Goal: Communication & Community: Answer question/provide support

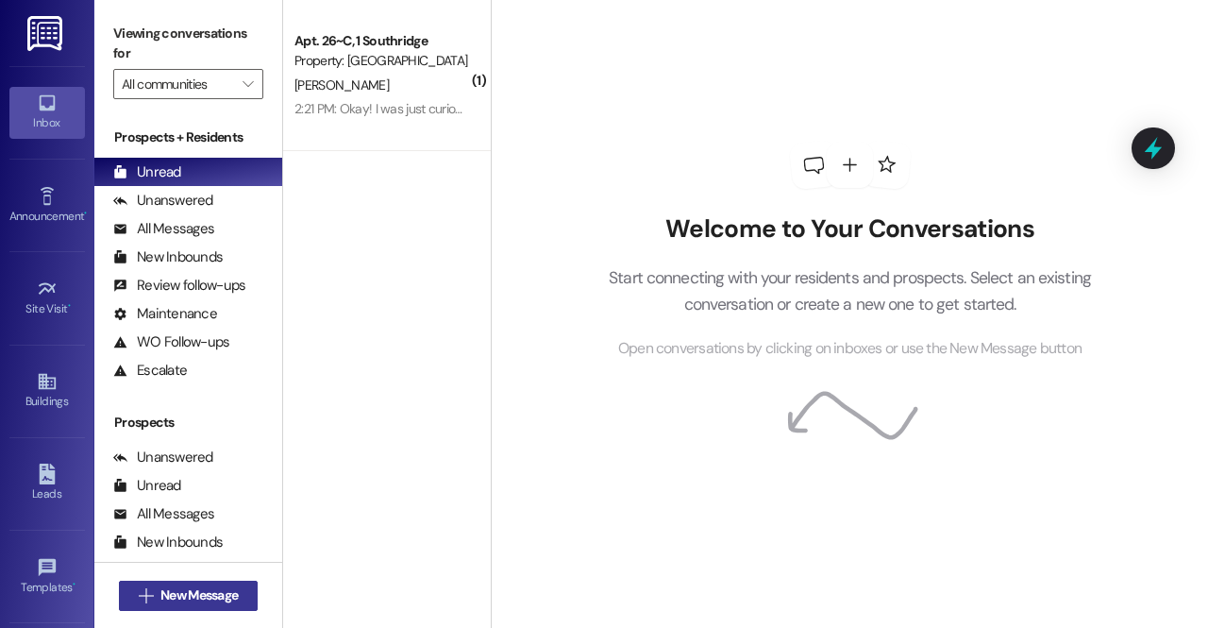
click at [153, 596] on span " New Message" at bounding box center [189, 595] width 108 height 20
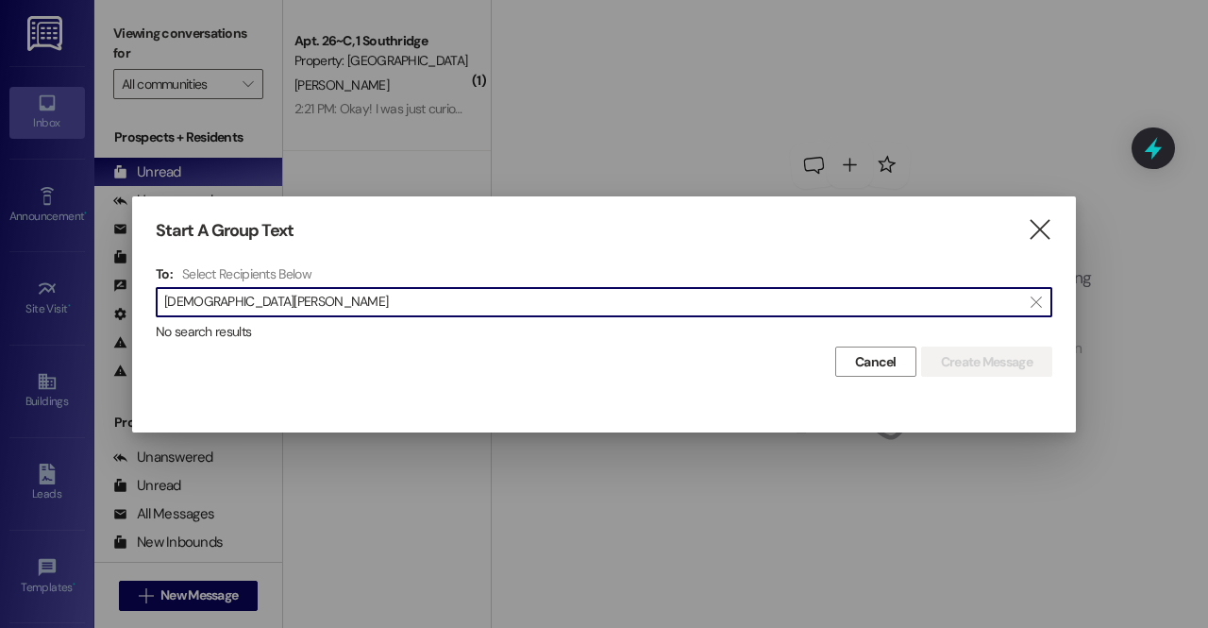
click at [179, 307] on input "[DEMOGRAPHIC_DATA][PERSON_NAME]" at bounding box center [592, 302] width 857 height 26
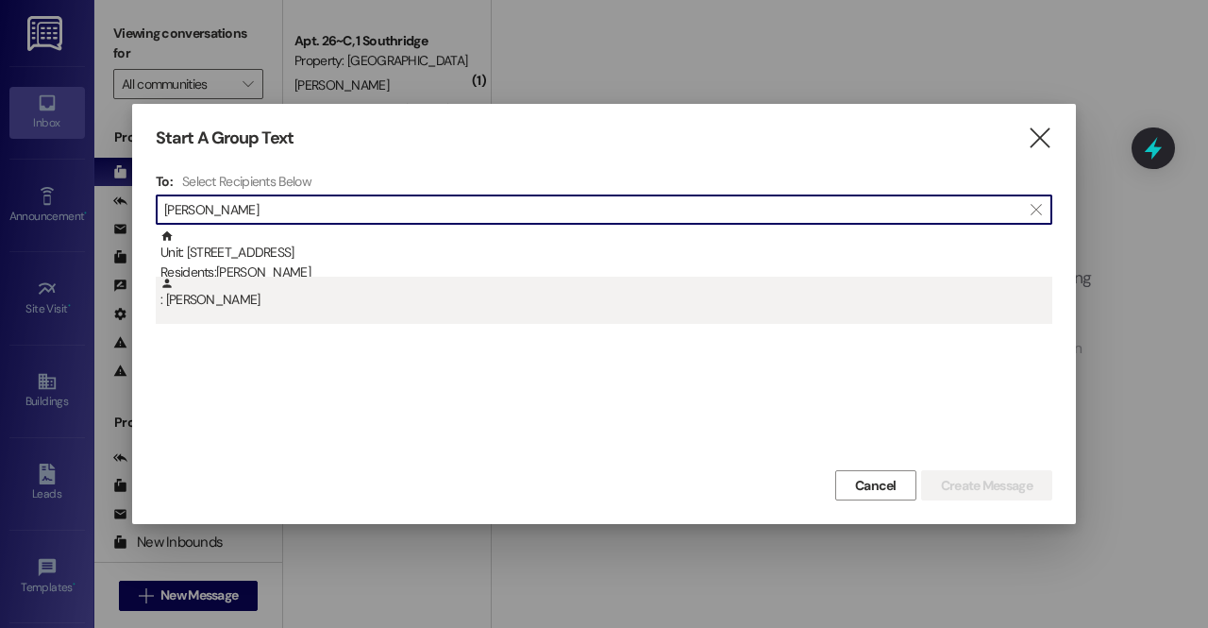
type input "[PERSON_NAME]"
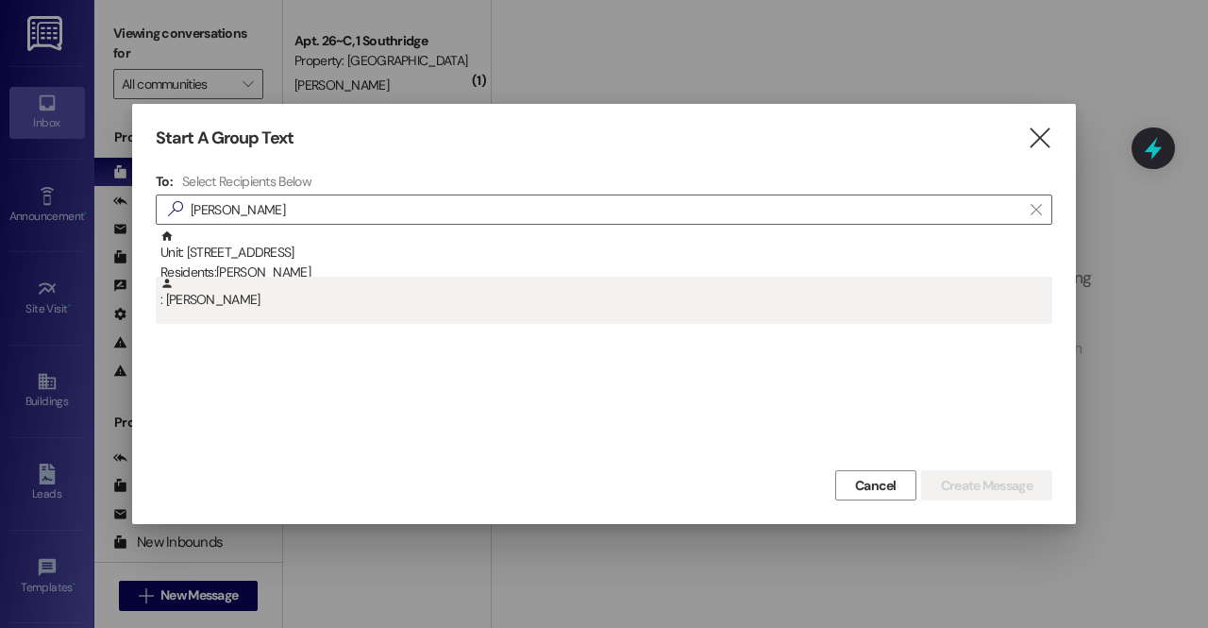
click at [249, 307] on div ": [PERSON_NAME]" at bounding box center [606, 293] width 892 height 33
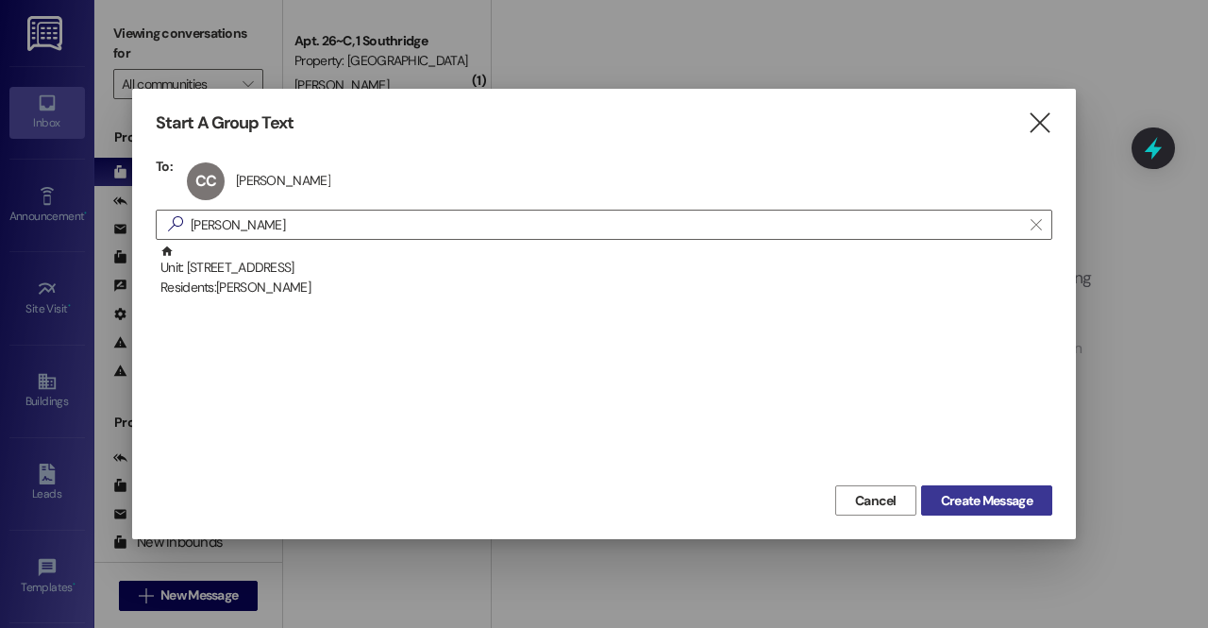
click at [1017, 493] on span "Create Message" at bounding box center [987, 501] width 92 height 20
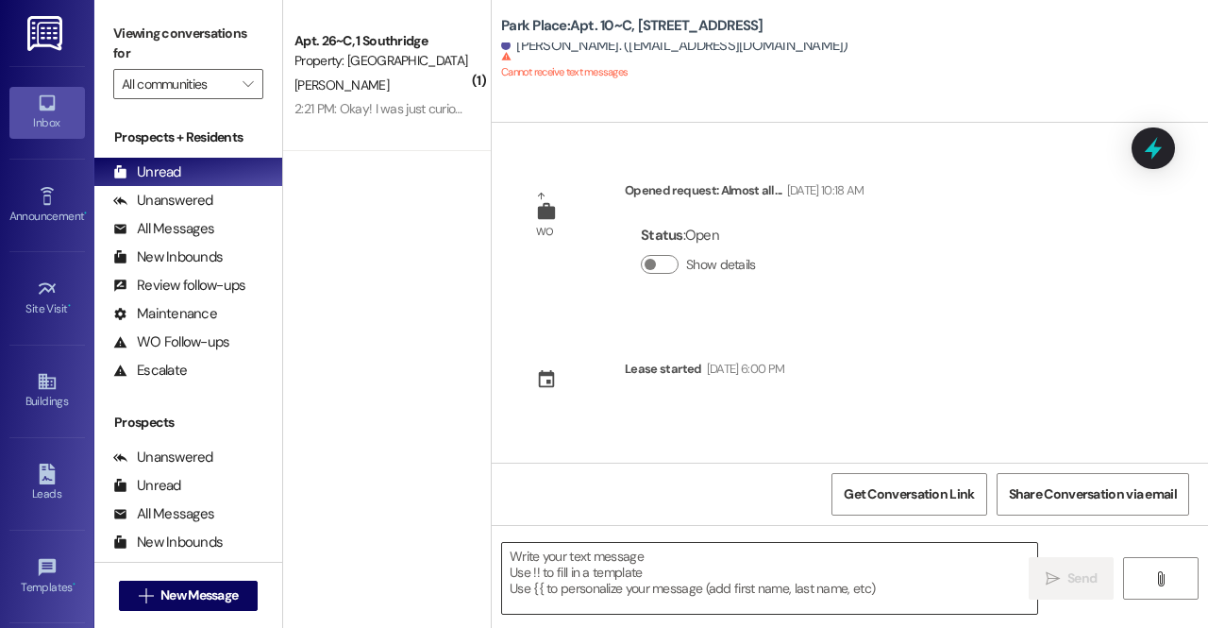
click at [718, 590] on textarea at bounding box center [769, 578] width 535 height 71
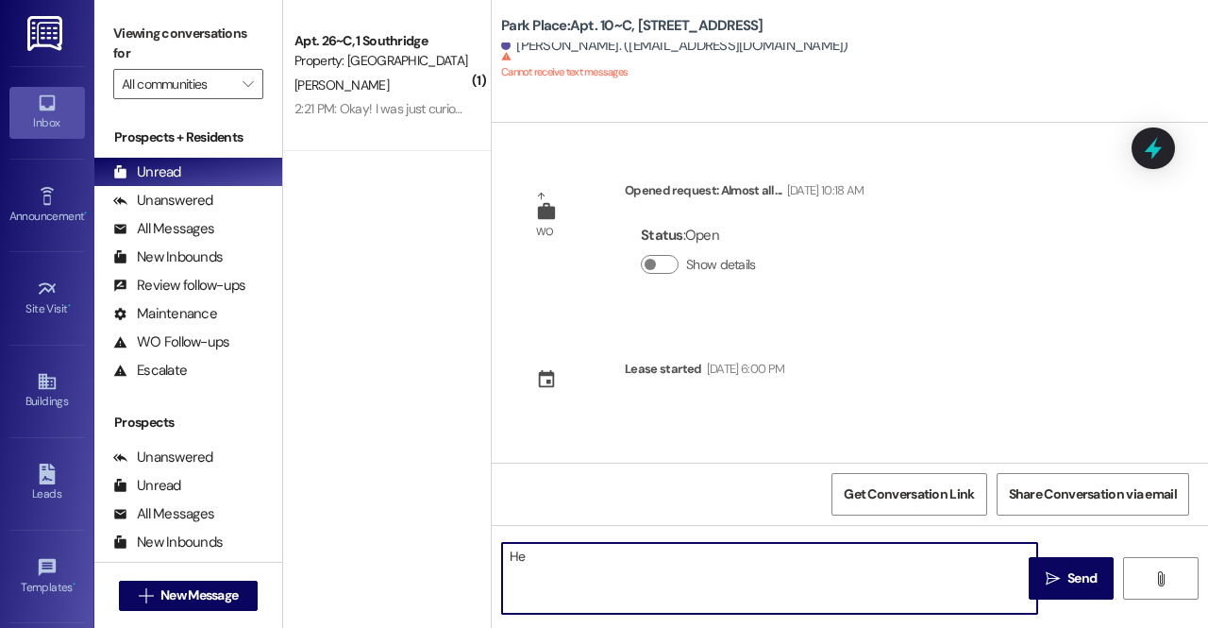
type textarea "H"
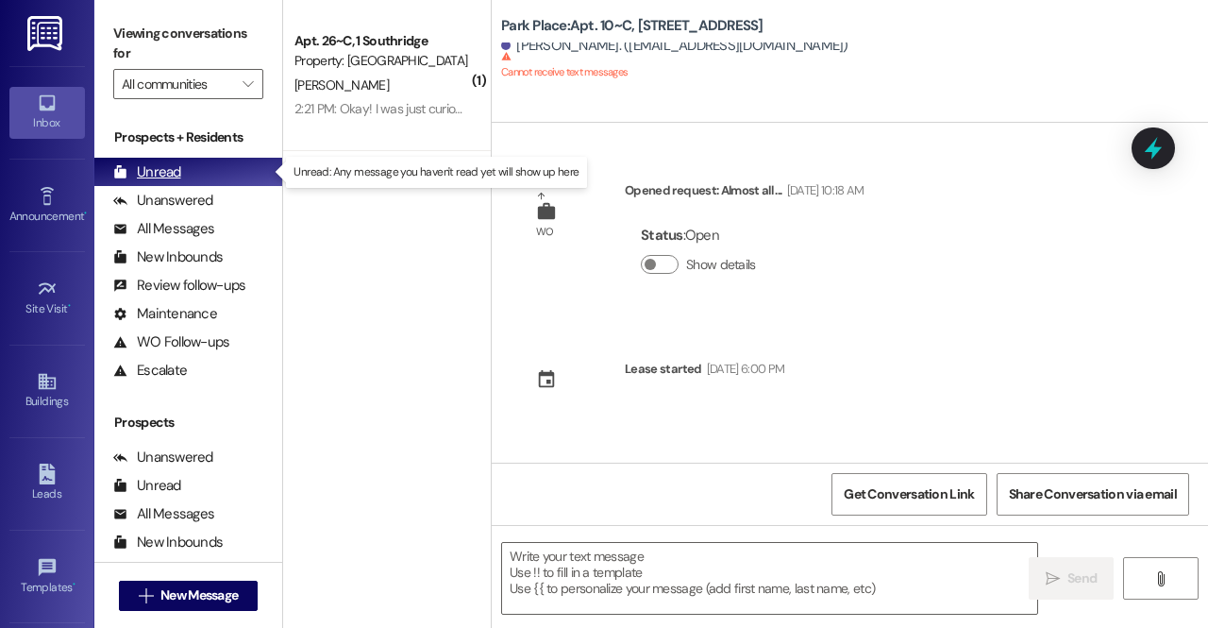
click at [205, 175] on div "Unread (0)" at bounding box center [188, 172] width 188 height 28
click at [36, 15] on link at bounding box center [46, 33] width 60 height 66
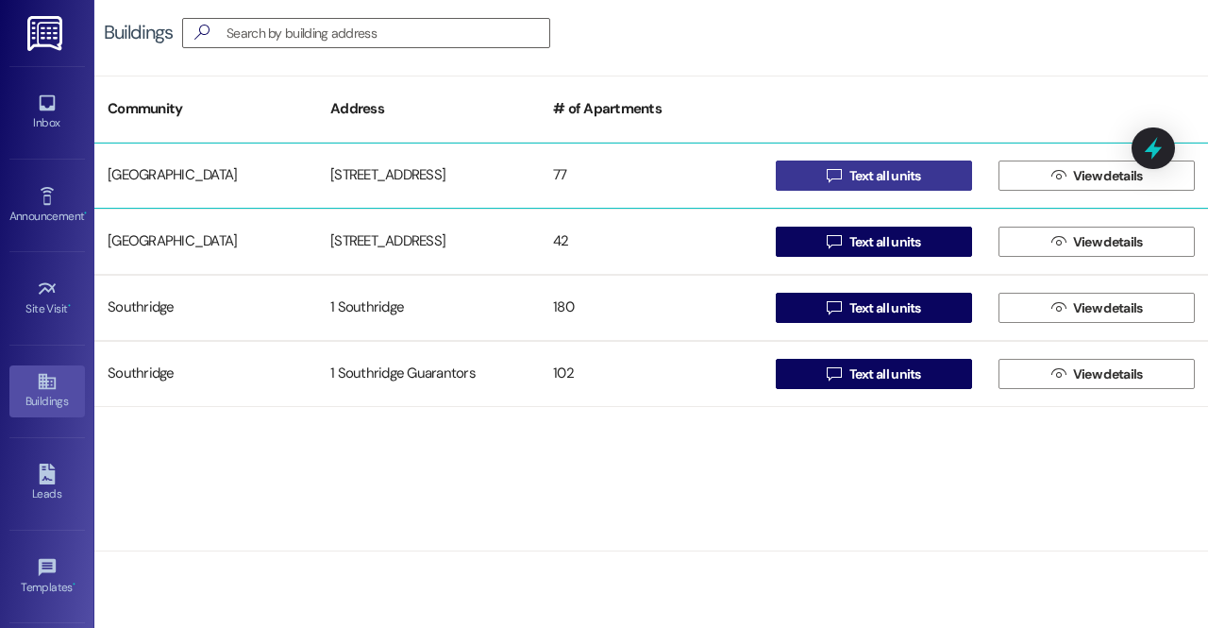
click at [828, 169] on icon "" at bounding box center [834, 175] width 14 height 15
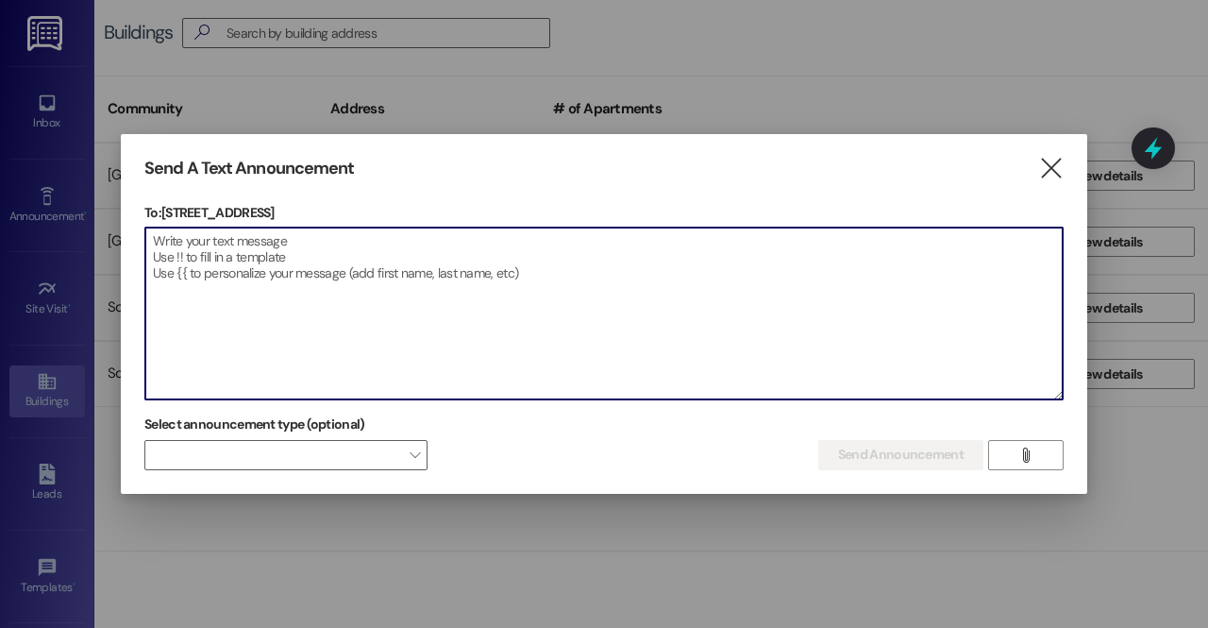
click at [555, 304] on textarea at bounding box center [603, 313] width 917 height 172
click at [529, 312] on textarea at bounding box center [603, 313] width 917 height 172
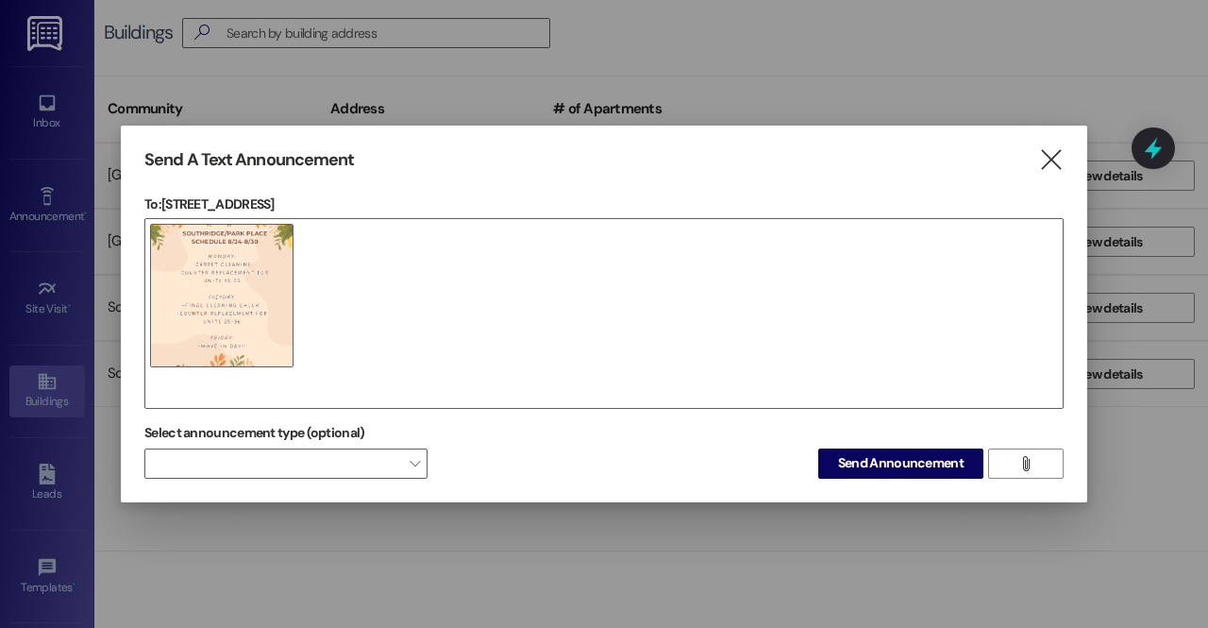
click at [326, 388] on div at bounding box center [603, 313] width 919 height 191
click at [302, 391] on div at bounding box center [603, 313] width 919 height 191
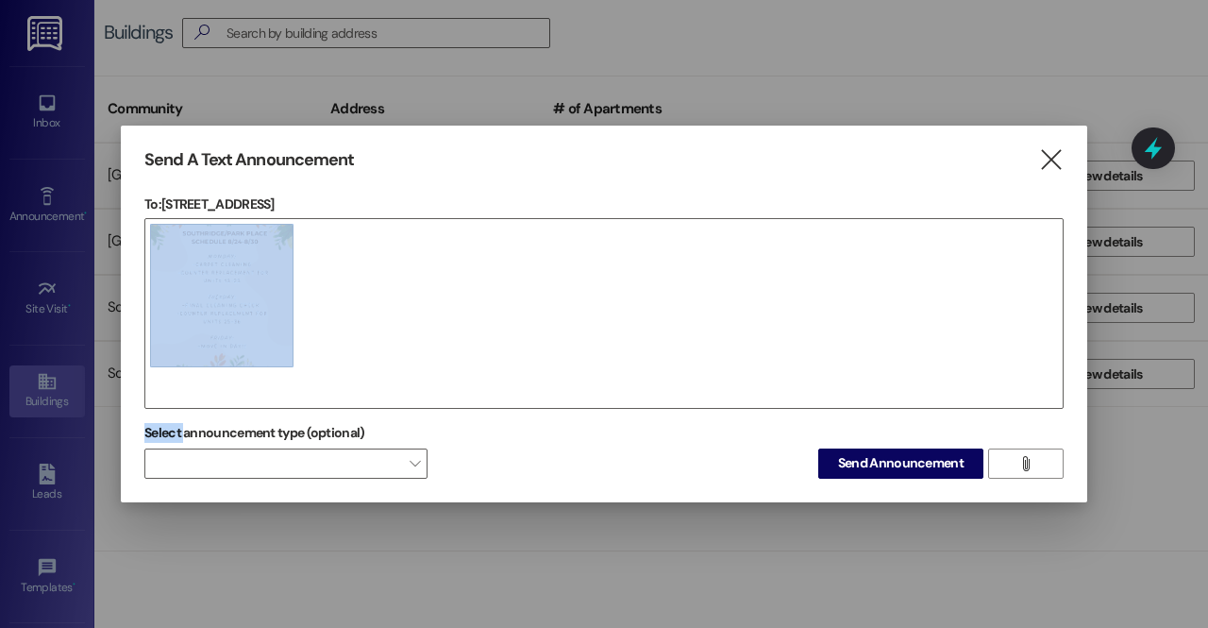
click at [302, 391] on div at bounding box center [603, 313] width 919 height 191
click at [306, 379] on div at bounding box center [603, 313] width 919 height 191
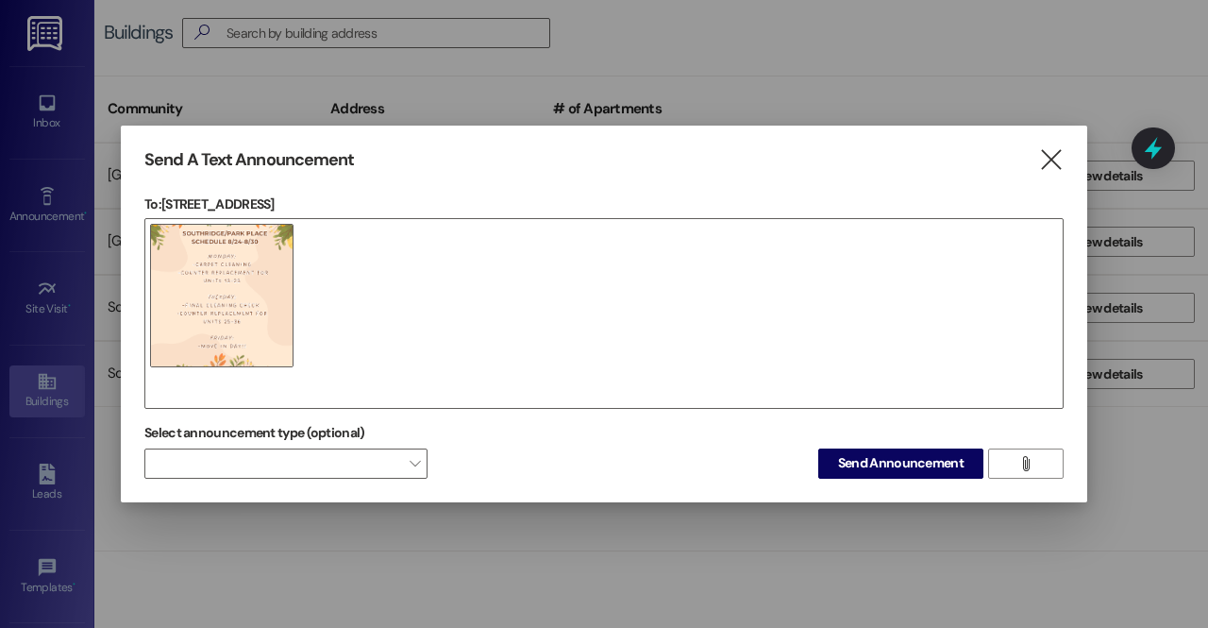
click at [325, 333] on div at bounding box center [603, 313] width 919 height 191
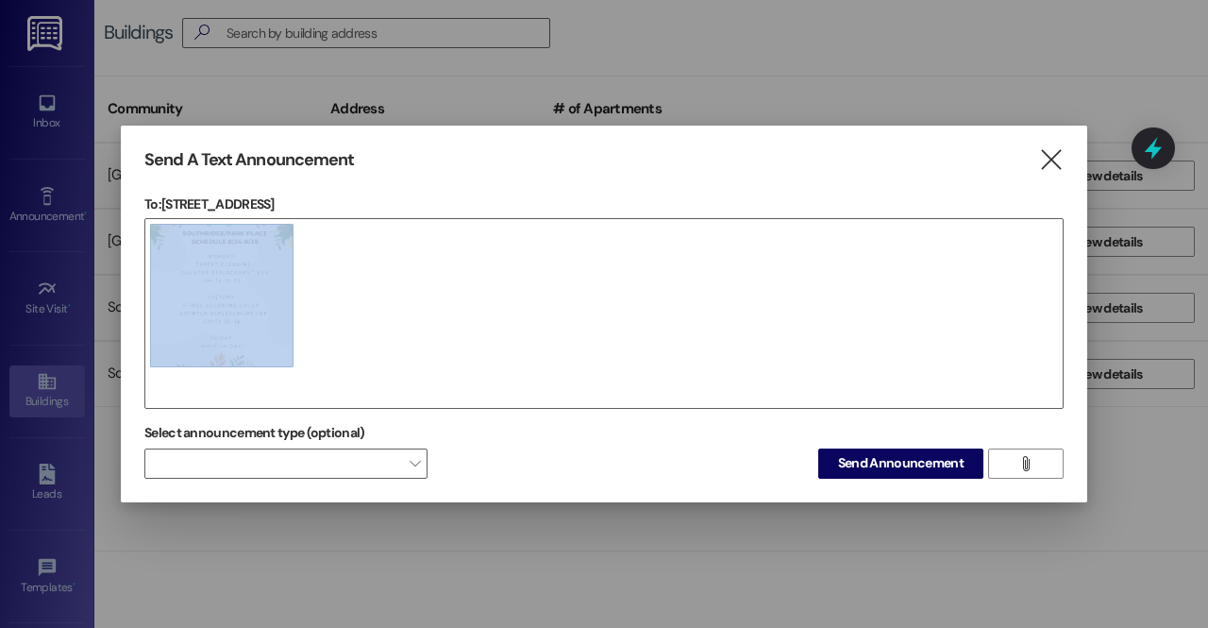
click at [325, 333] on div at bounding box center [603, 313] width 919 height 191
click at [306, 391] on div at bounding box center [603, 313] width 919 height 191
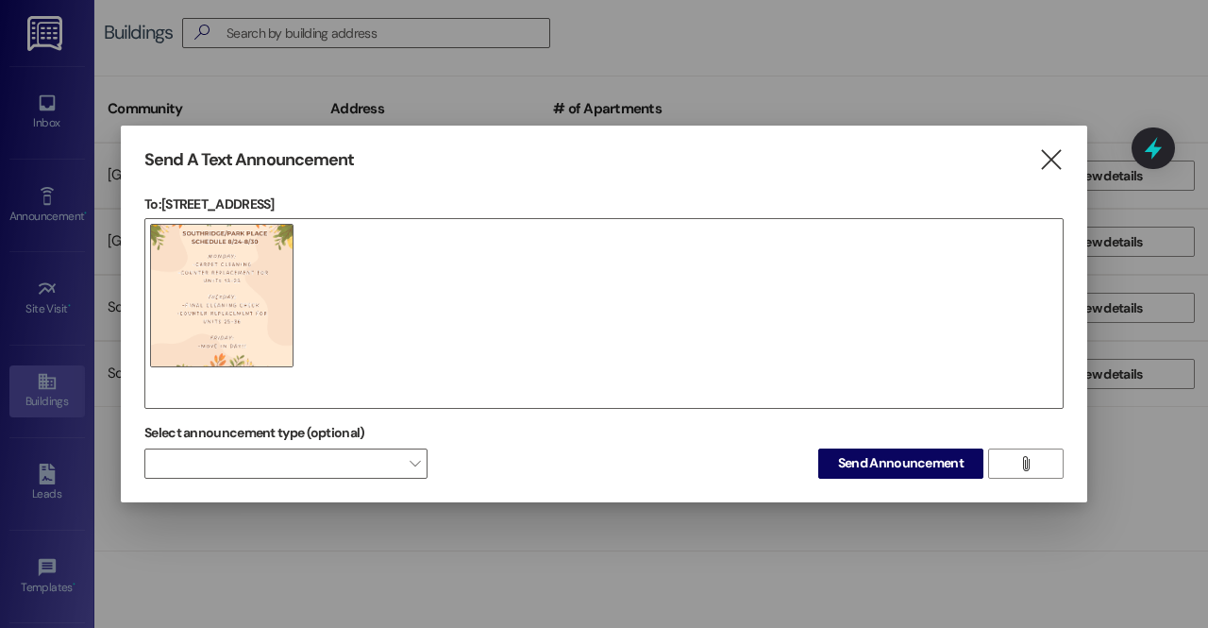
click at [238, 386] on div at bounding box center [603, 313] width 919 height 191
click at [291, 379] on div at bounding box center [603, 313] width 919 height 191
click at [268, 388] on div at bounding box center [603, 313] width 919 height 191
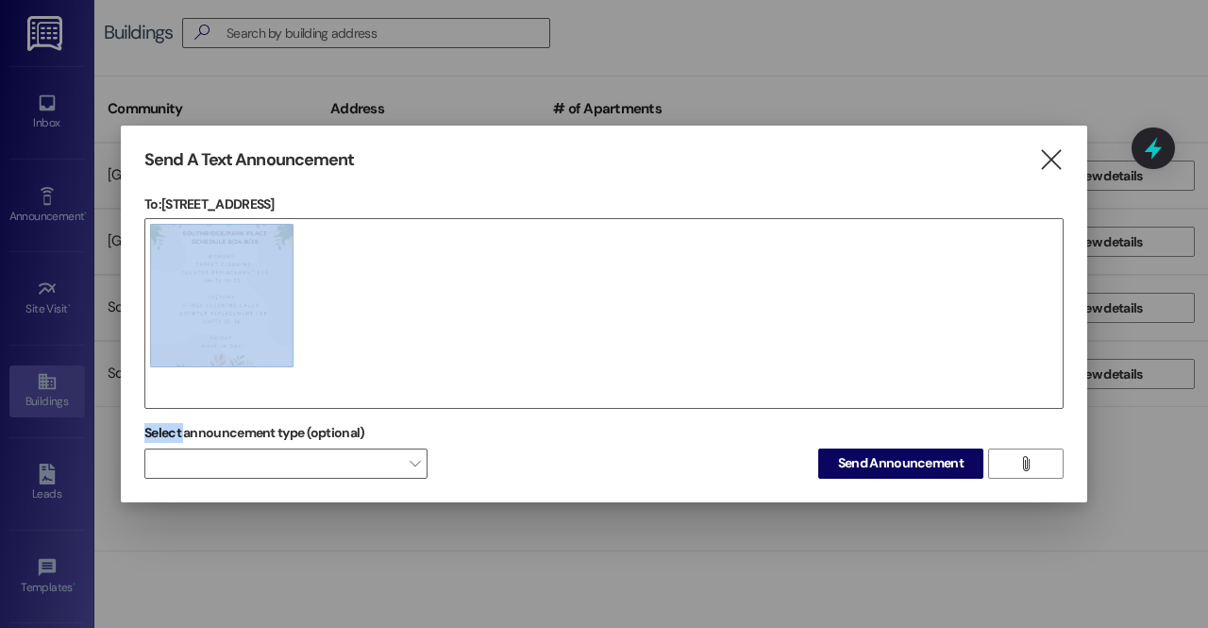
click at [268, 388] on div at bounding box center [603, 313] width 919 height 191
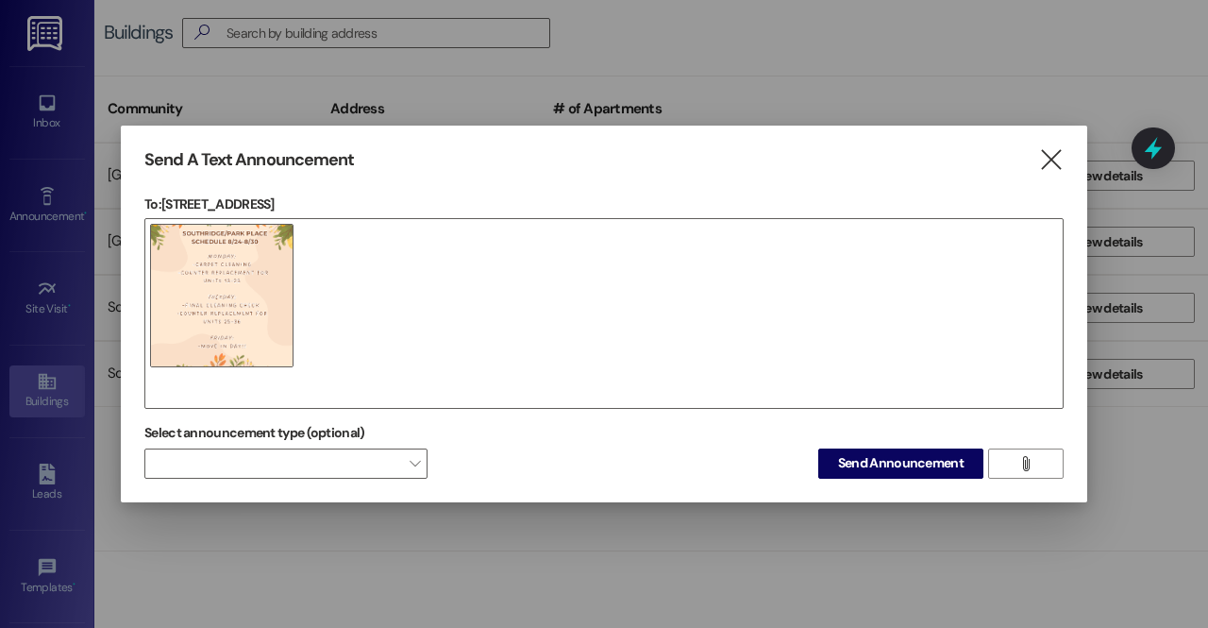
drag, startPoint x: 314, startPoint y: 358, endPoint x: 315, endPoint y: 379, distance: 21.7
click at [315, 379] on div at bounding box center [603, 313] width 919 height 191
click at [312, 379] on div at bounding box center [603, 313] width 919 height 191
click at [293, 357] on div at bounding box center [603, 313] width 919 height 191
click at [297, 358] on div at bounding box center [603, 313] width 919 height 191
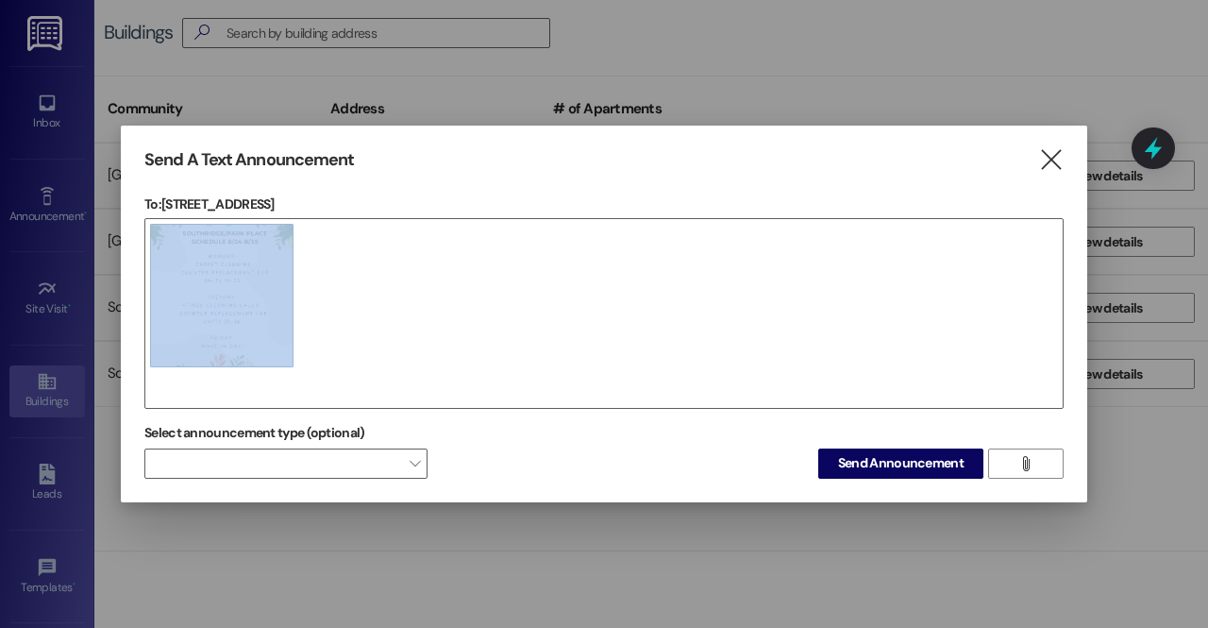
click at [297, 358] on div at bounding box center [603, 313] width 919 height 191
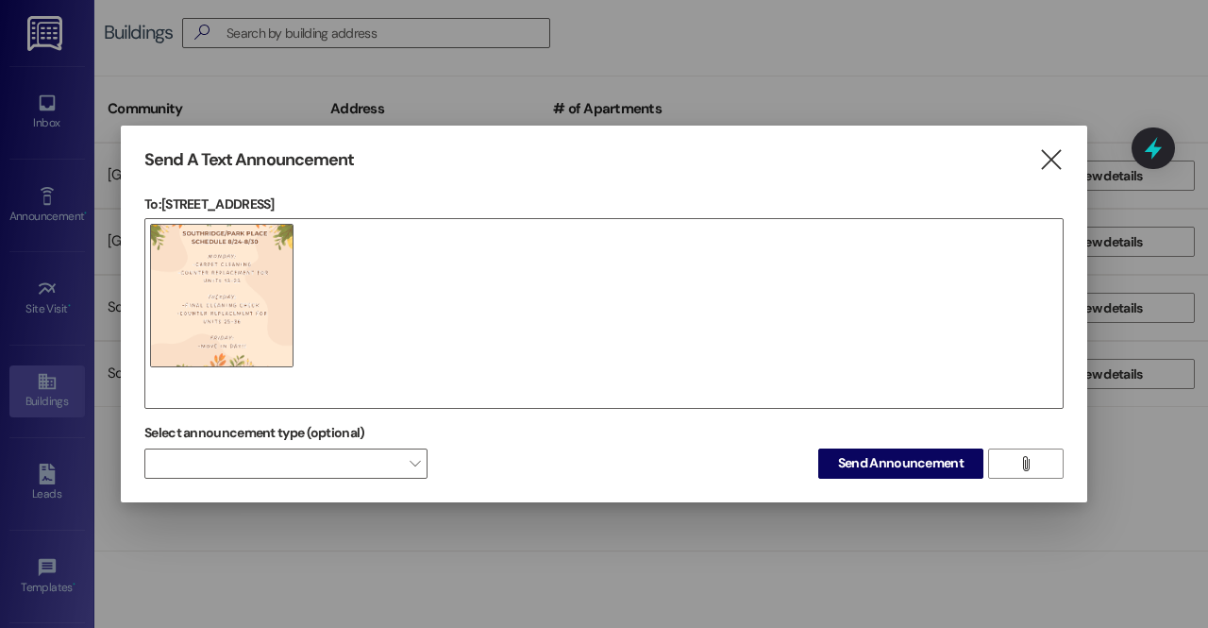
click at [334, 433] on label "Select announcement type (optional)" at bounding box center [254, 432] width 221 height 29
click at [1061, 150] on icon "" at bounding box center [1050, 160] width 25 height 20
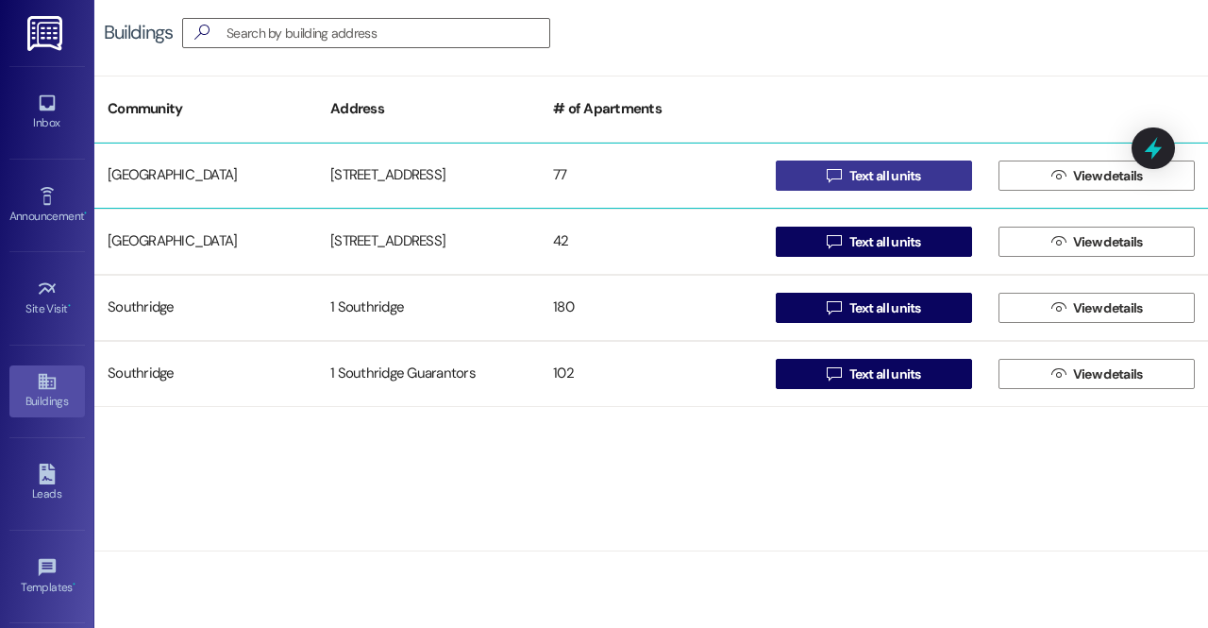
click at [844, 169] on span " Text all units" at bounding box center [874, 175] width 102 height 28
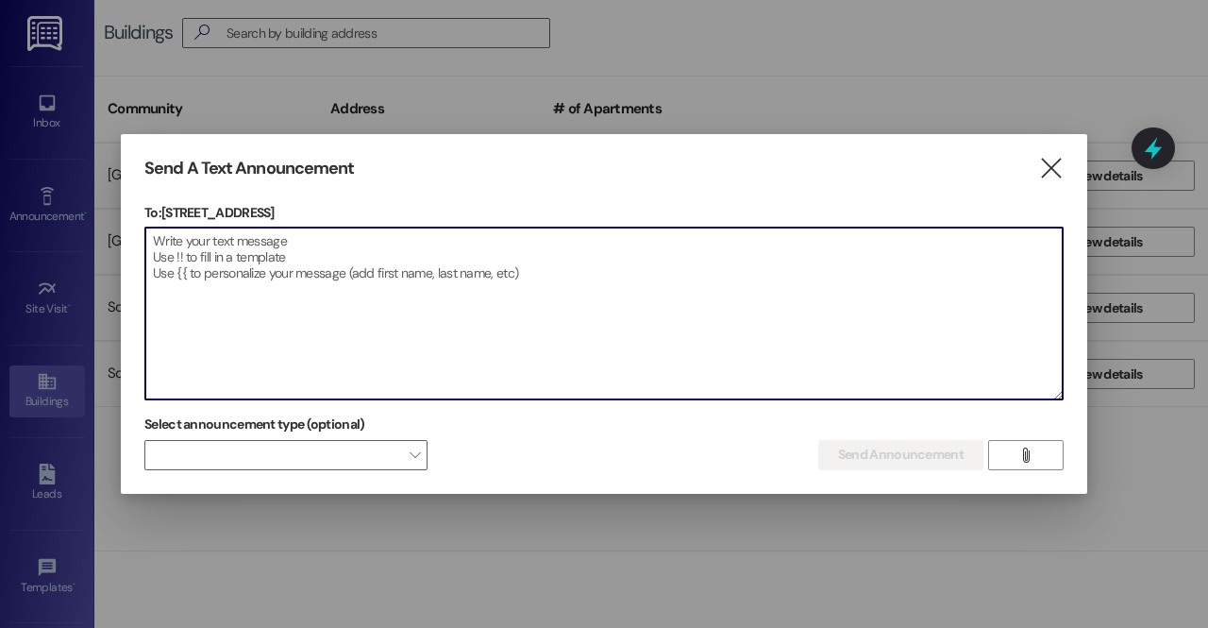
click at [610, 313] on textarea at bounding box center [603, 313] width 917 height 172
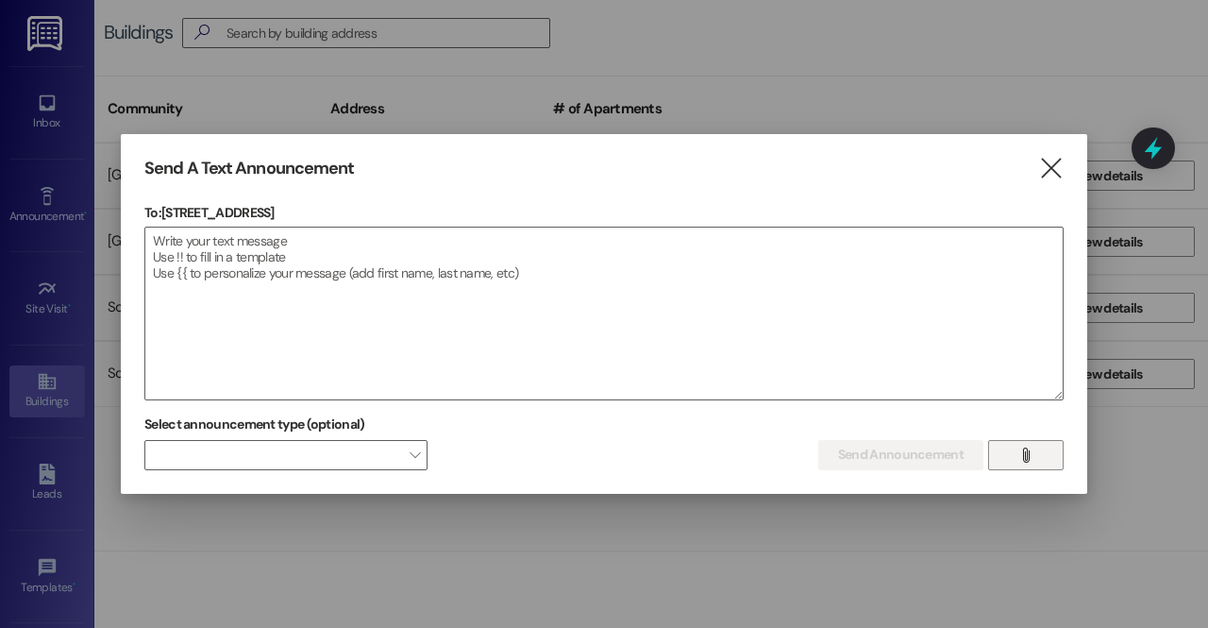
click at [1014, 460] on button "" at bounding box center [1026, 455] width 76 height 30
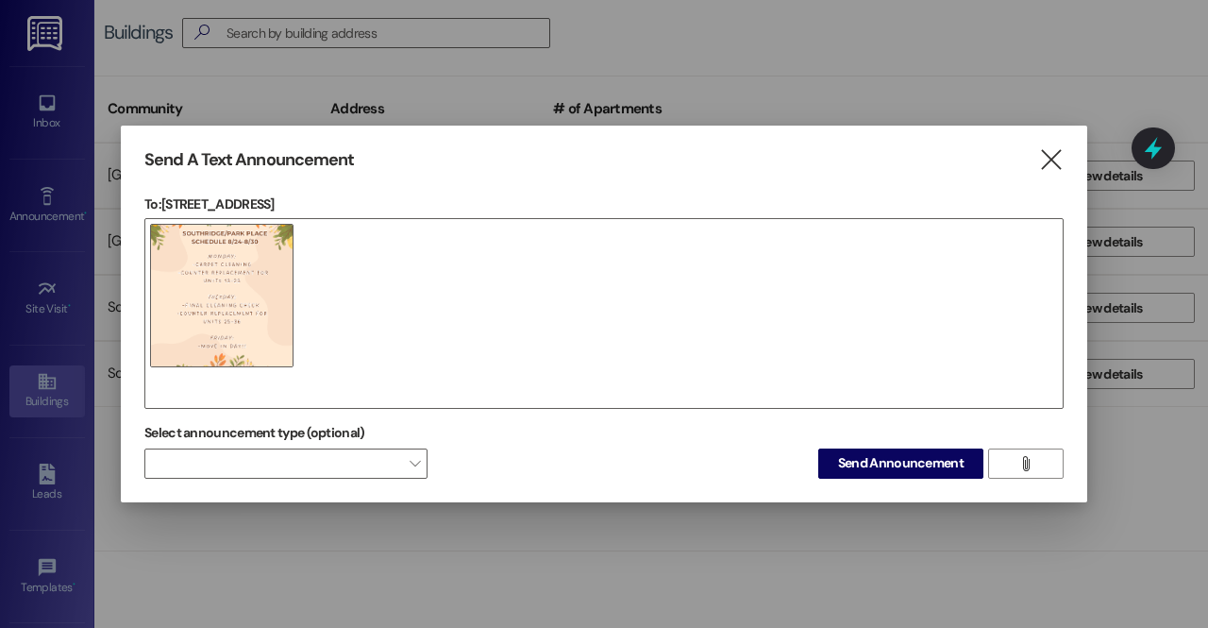
click at [390, 373] on div at bounding box center [603, 313] width 919 height 191
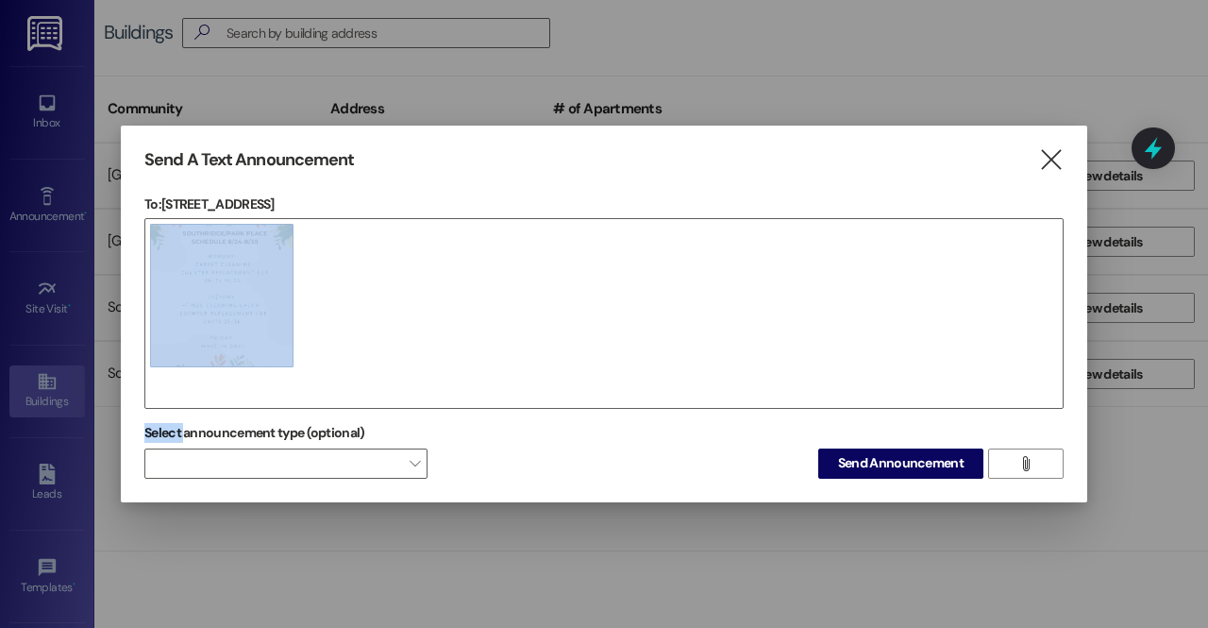
click at [390, 373] on div at bounding box center [603, 313] width 919 height 191
click at [387, 389] on div at bounding box center [603, 313] width 919 height 191
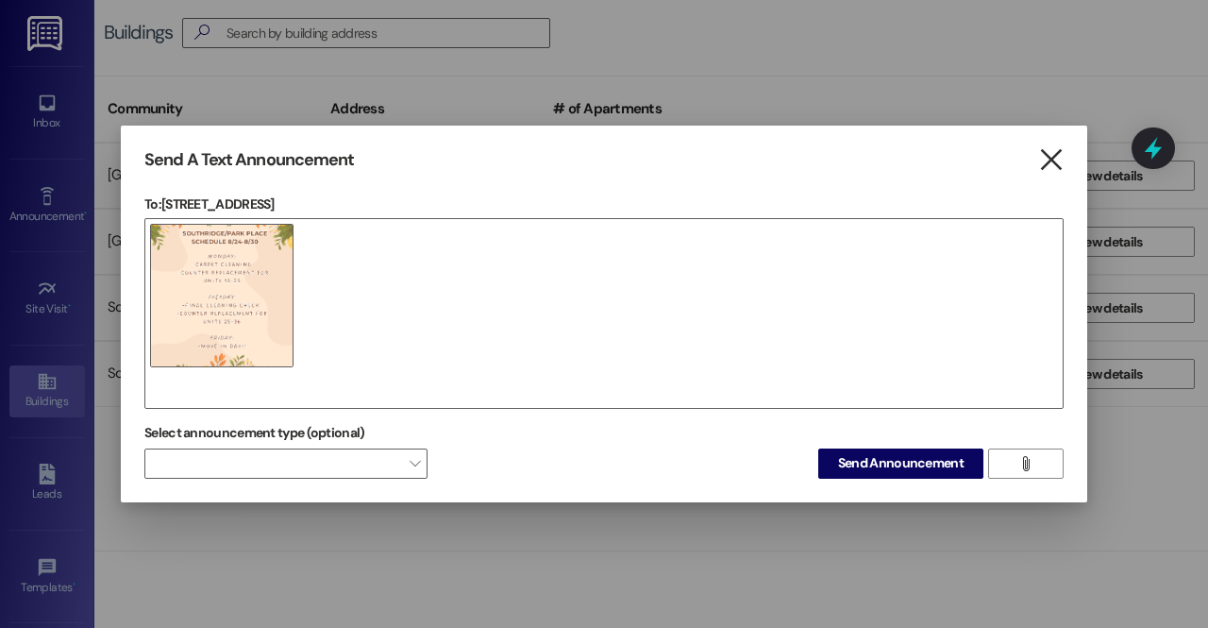
click at [1062, 151] on icon "" at bounding box center [1050, 160] width 25 height 20
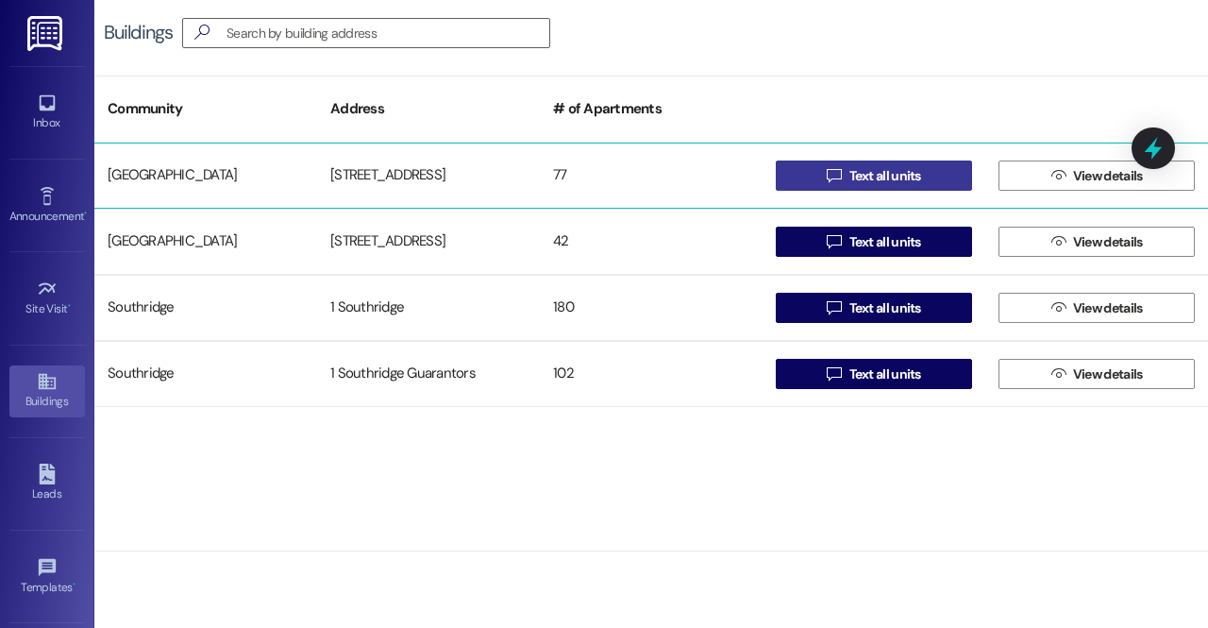
click at [911, 169] on span "Text all units" at bounding box center [885, 176] width 72 height 20
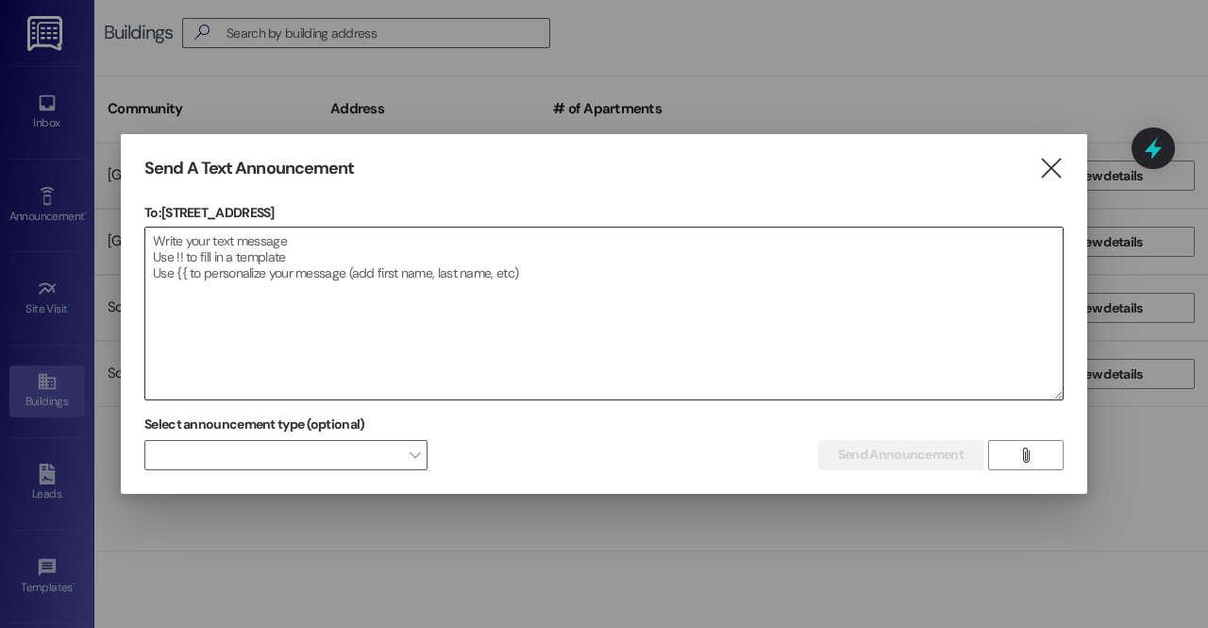
click at [545, 239] on textarea at bounding box center [603, 313] width 917 height 172
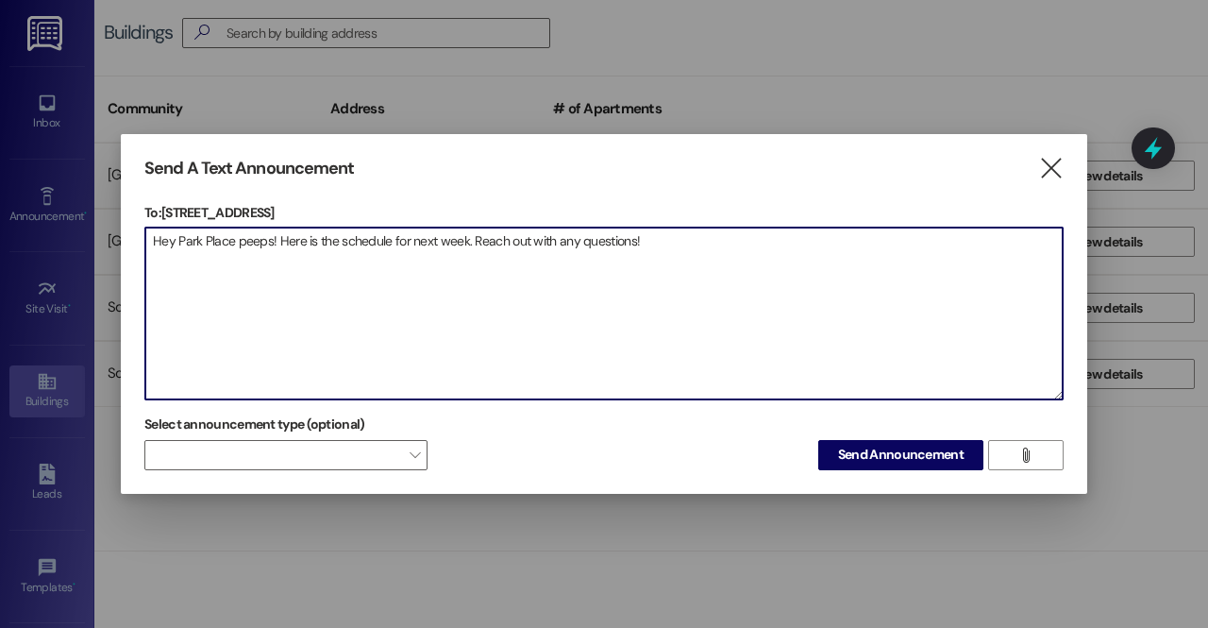
paste textarea "💛"
drag, startPoint x: 653, startPoint y: 244, endPoint x: 133, endPoint y: 284, distance: 521.5
click at [133, 284] on div "Send A Text Announcement  To: 1 Park Place  Drop image file here Hey Park Pla…" at bounding box center [604, 314] width 966 height 360
click at [504, 327] on textarea "Hey Park Place peeps! Here is the schedule for next week. Reach out with any qu…" at bounding box center [603, 313] width 917 height 172
type textarea "Hey Park Place peeps! Here is the schedule for next week. Reach out with any qu…"
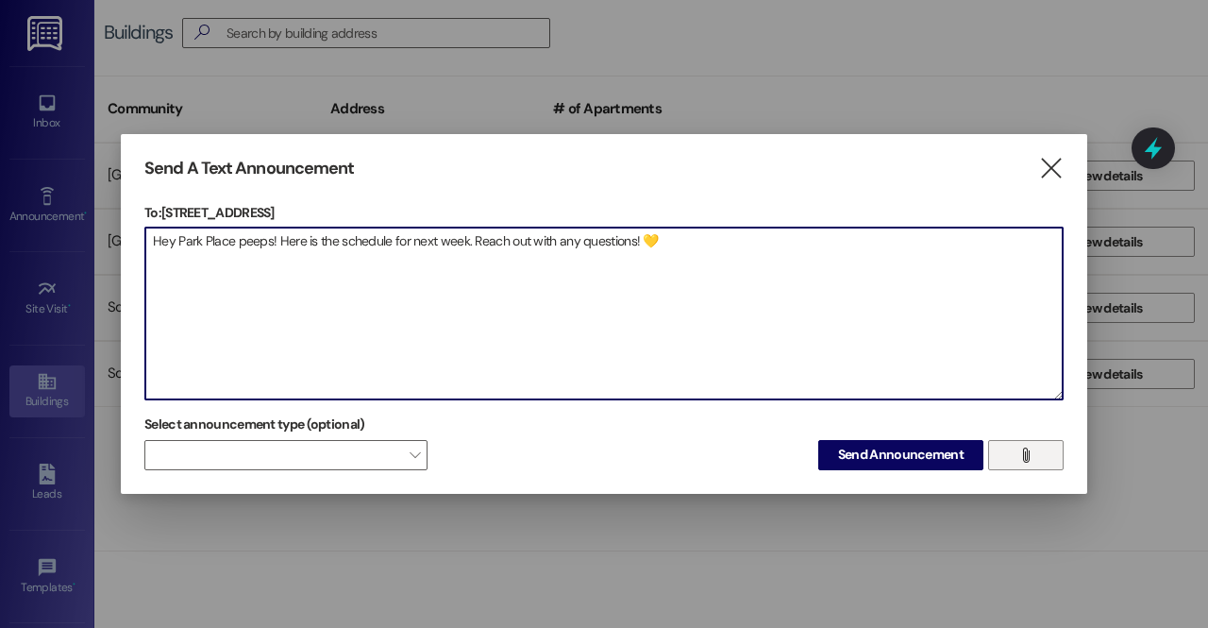
click at [1025, 456] on icon "" at bounding box center [1025, 454] width 14 height 15
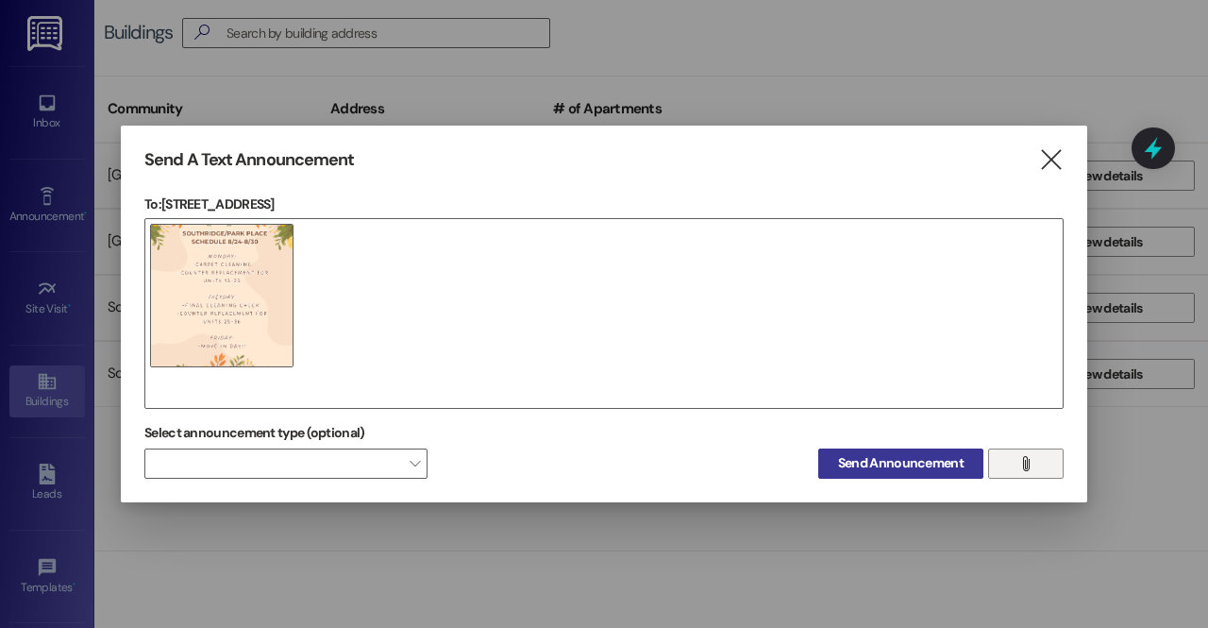
click at [921, 462] on span "Send Announcement" at bounding box center [901, 463] width 126 height 20
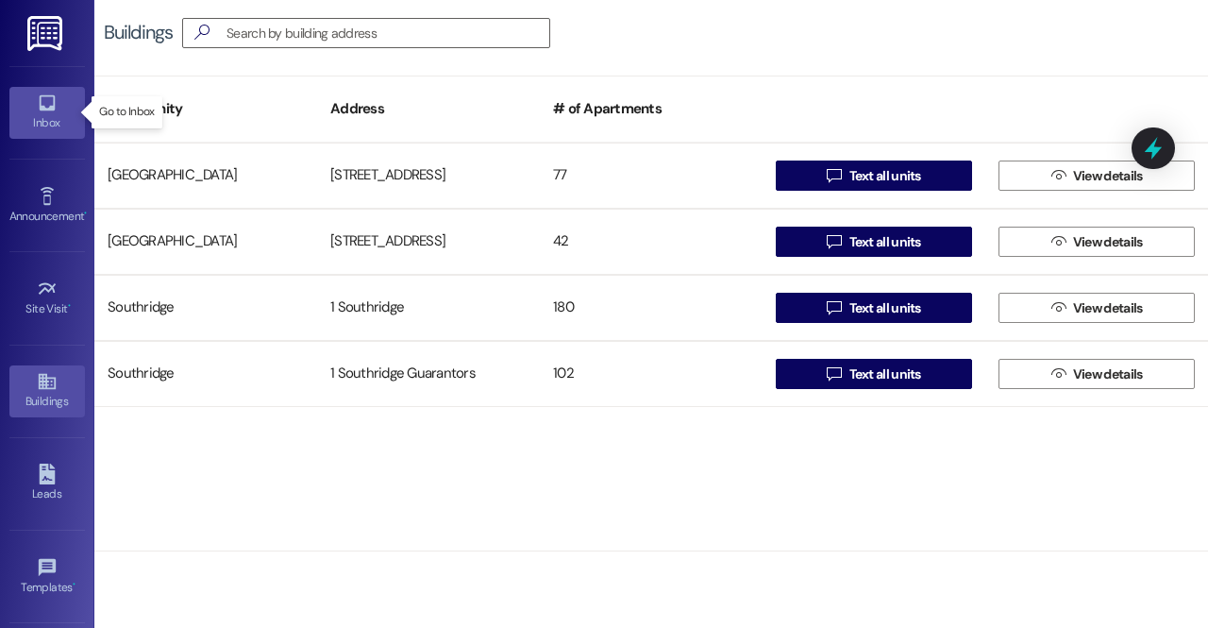
click at [50, 110] on icon at bounding box center [47, 102] width 21 height 21
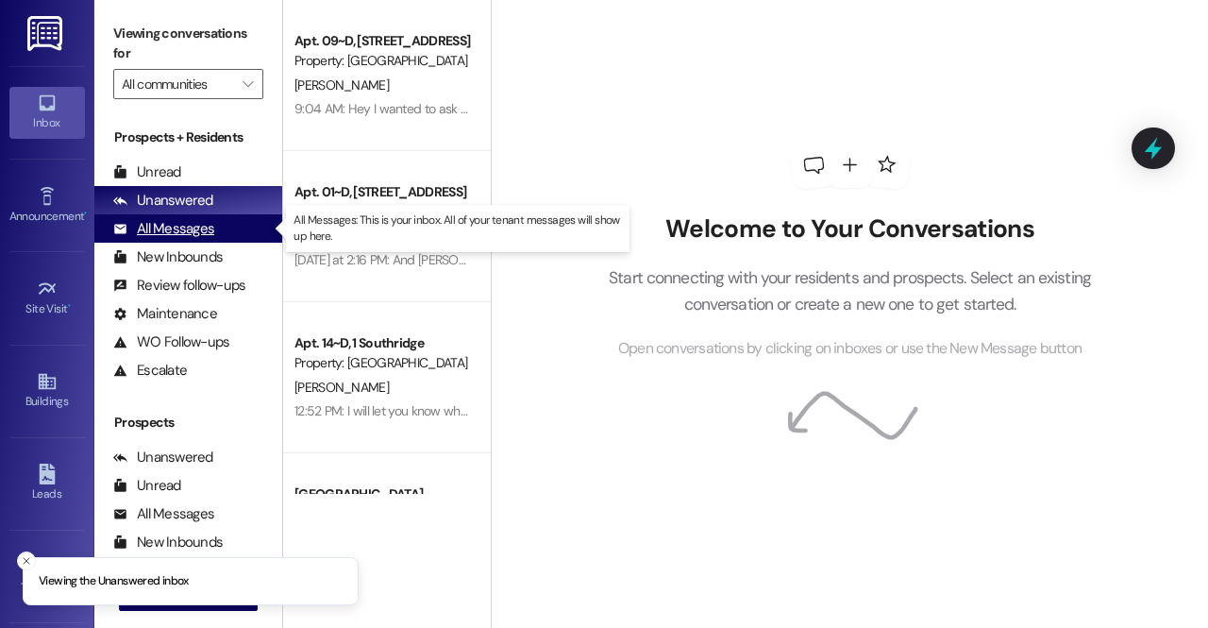
click at [195, 219] on div "All Messages" at bounding box center [163, 229] width 101 height 20
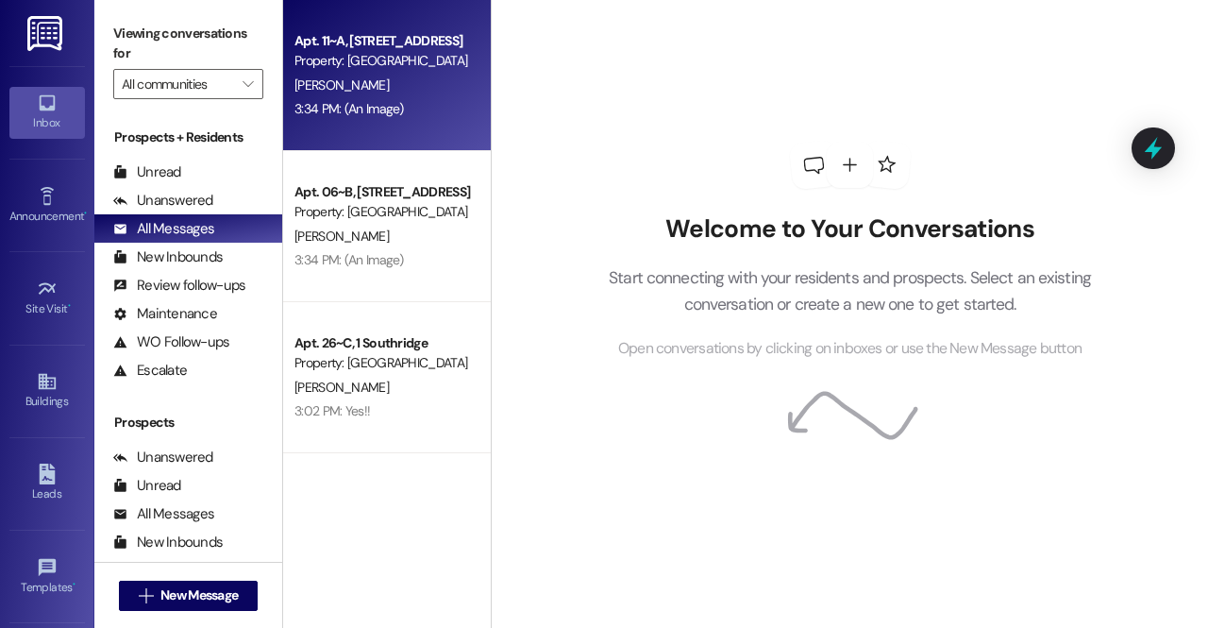
click at [337, 97] on div "3:34 PM: (An Image) 3:34 PM: (An Image)" at bounding box center [382, 109] width 178 height 24
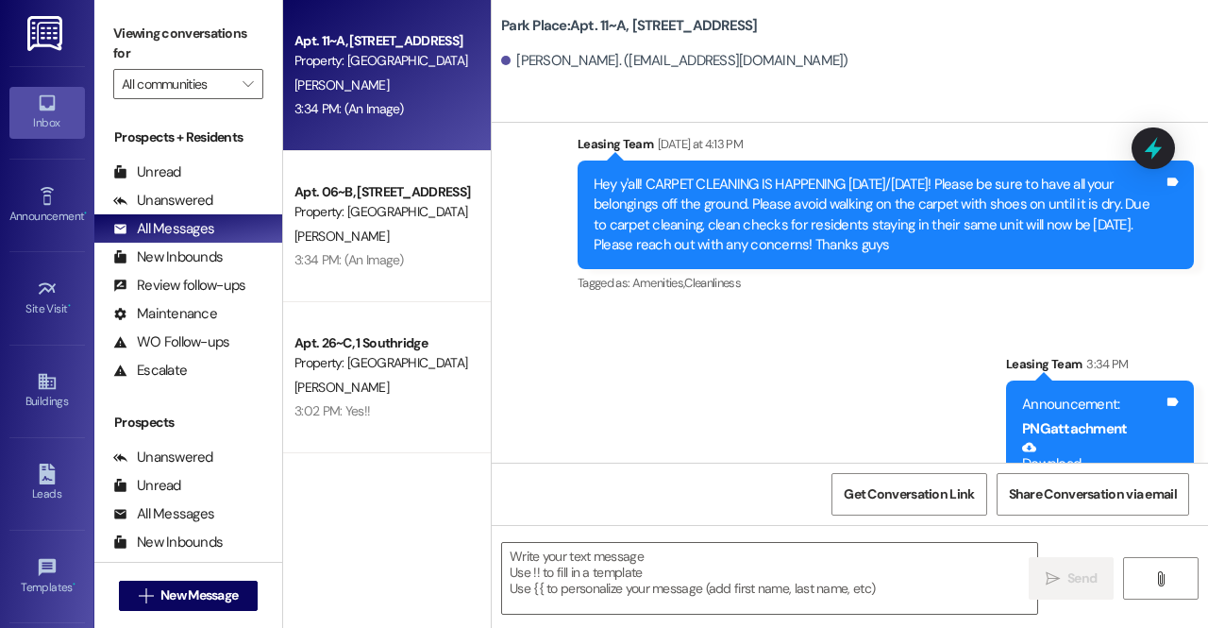
scroll to position [12580, 0]
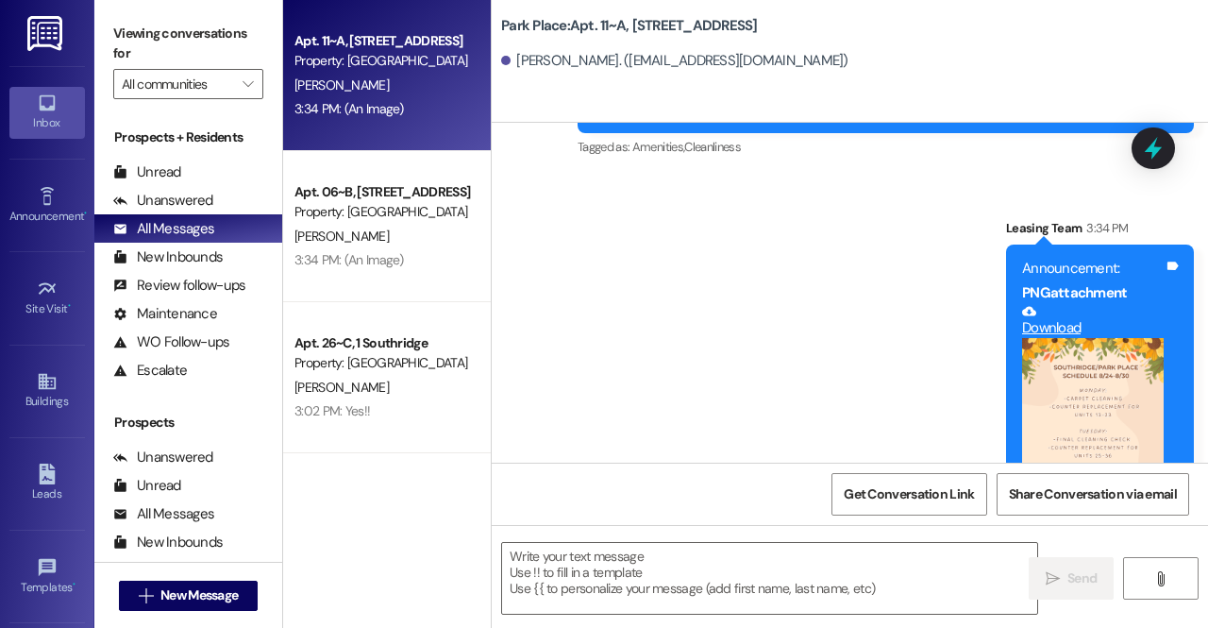
click at [44, 41] on img at bounding box center [46, 33] width 39 height 35
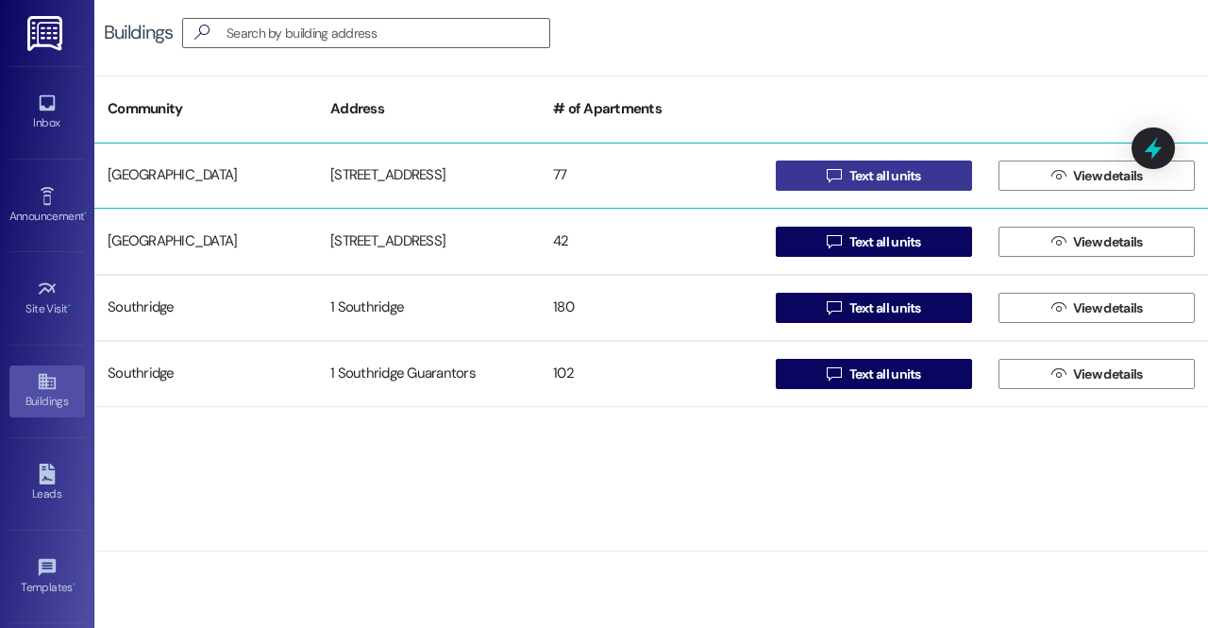
click at [879, 171] on span "Text all units" at bounding box center [885, 176] width 72 height 20
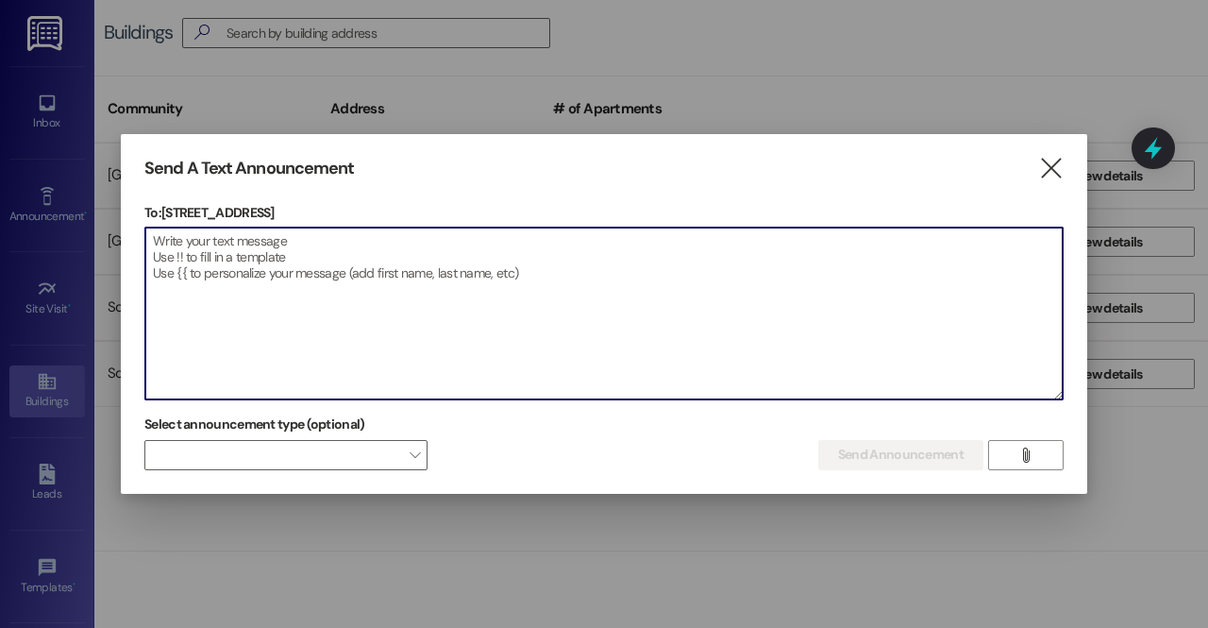
click at [606, 305] on textarea at bounding box center [603, 313] width 917 height 172
paste textarea "Hey Park Place peeps! Here is the schedule for next week. Reach out with any qu…"
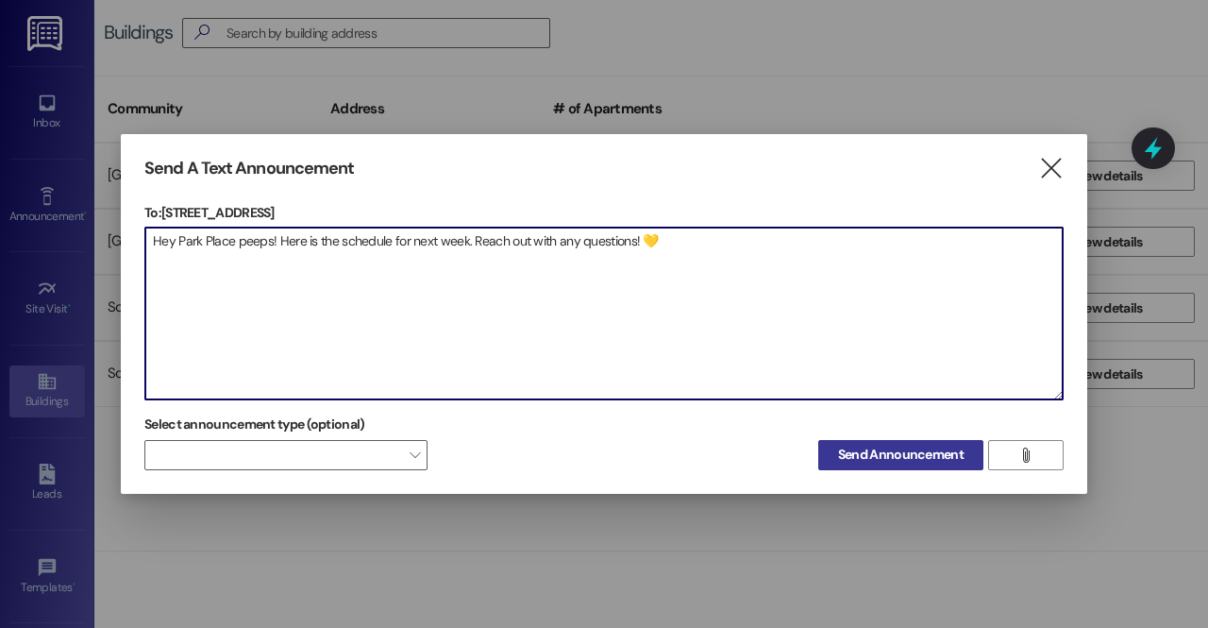
type textarea "Hey Park Place peeps! Here is the schedule for next week. Reach out with any qu…"
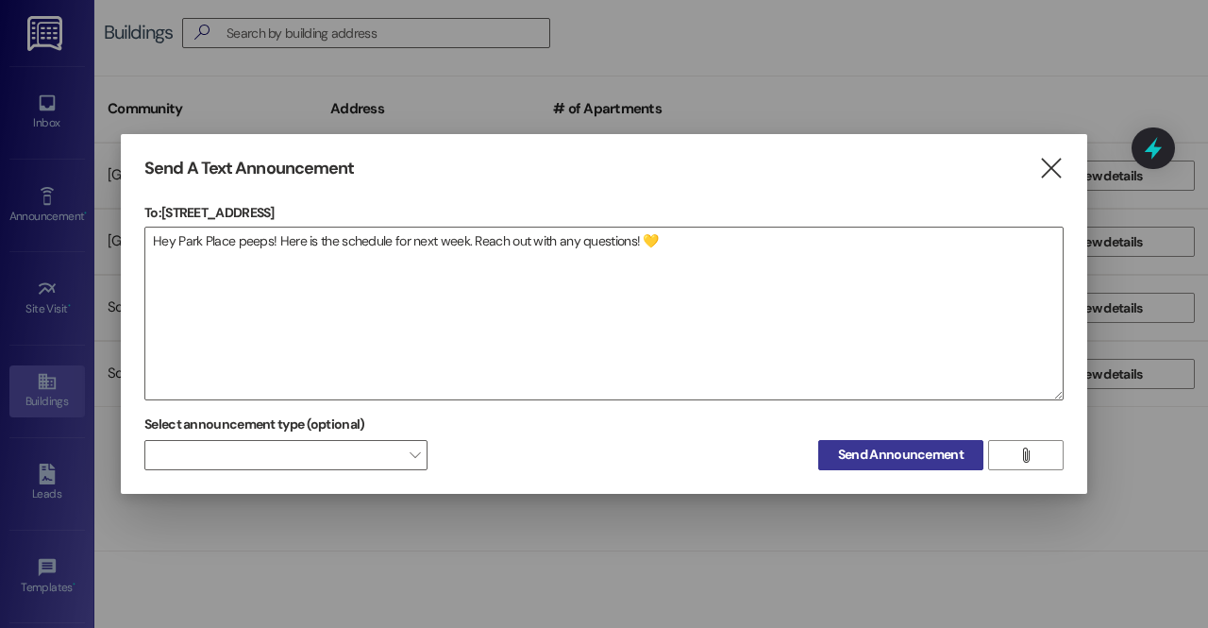
click at [909, 458] on span "Send Announcement" at bounding box center [901, 455] width 126 height 20
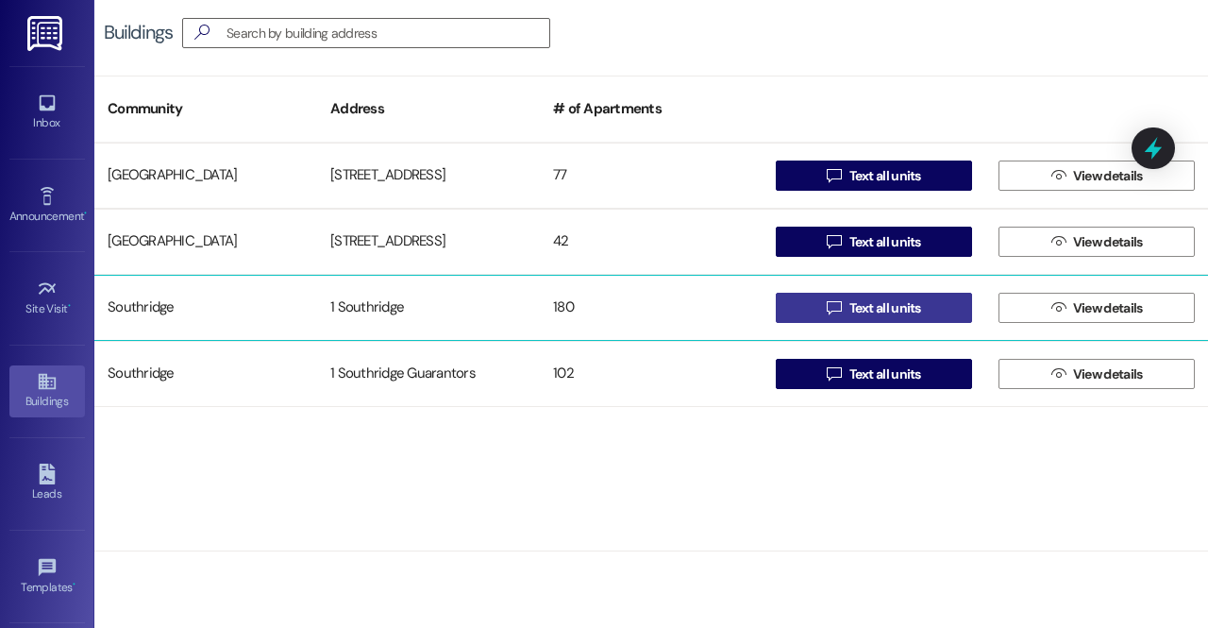
click at [836, 310] on icon "" at bounding box center [834, 307] width 14 height 15
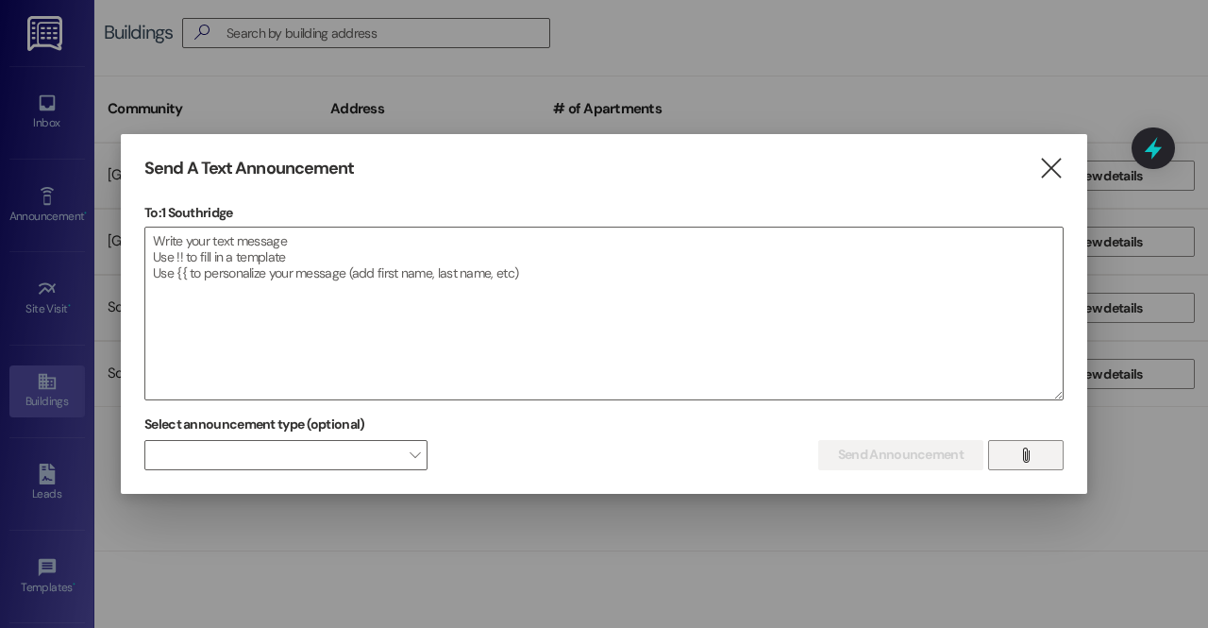
click at [1033, 454] on span "" at bounding box center [1026, 455] width 22 height 28
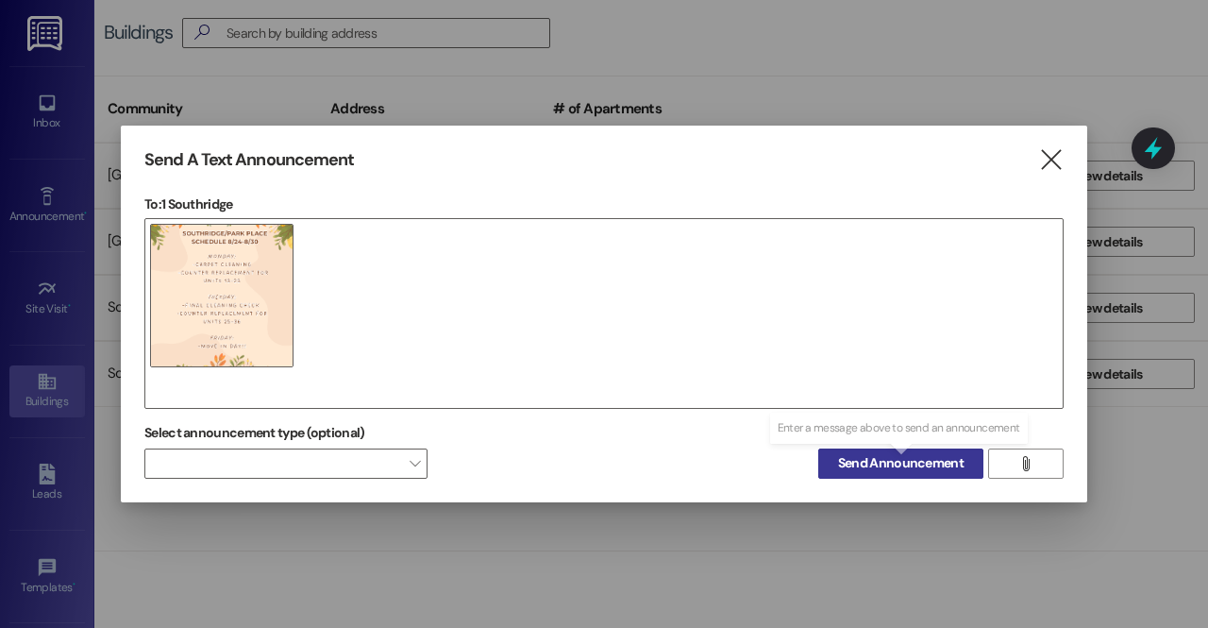
click at [855, 460] on span "Send Announcement" at bounding box center [901, 463] width 126 height 20
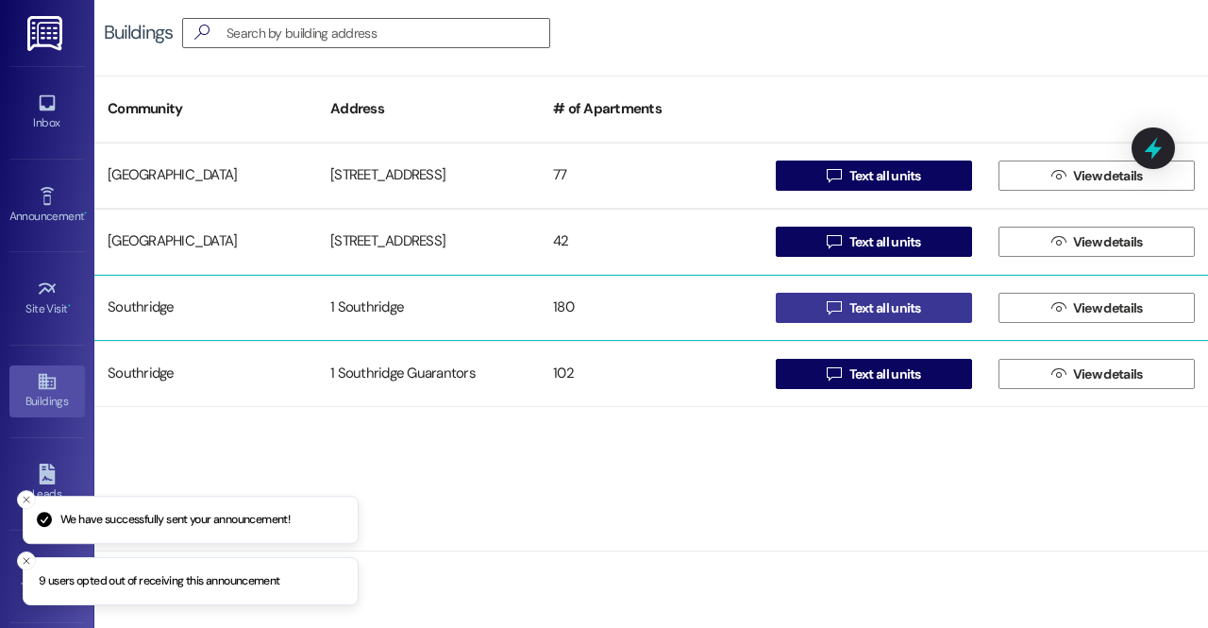
click at [883, 309] on span "Text all units" at bounding box center [885, 308] width 72 height 20
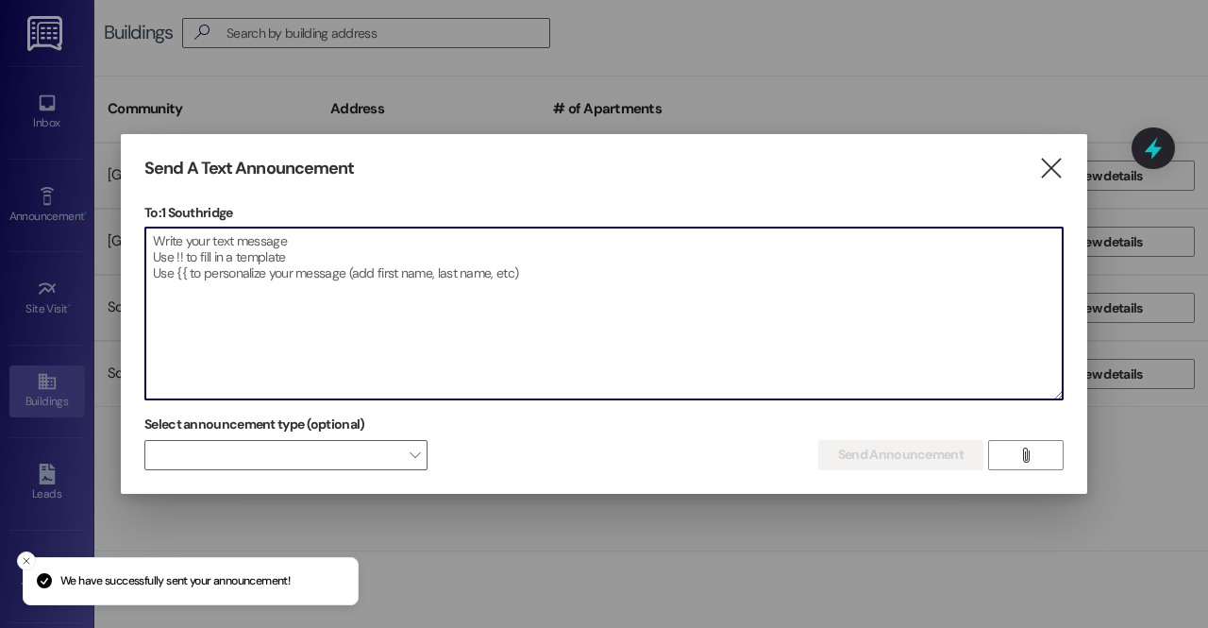
click at [587, 284] on textarea at bounding box center [603, 313] width 917 height 172
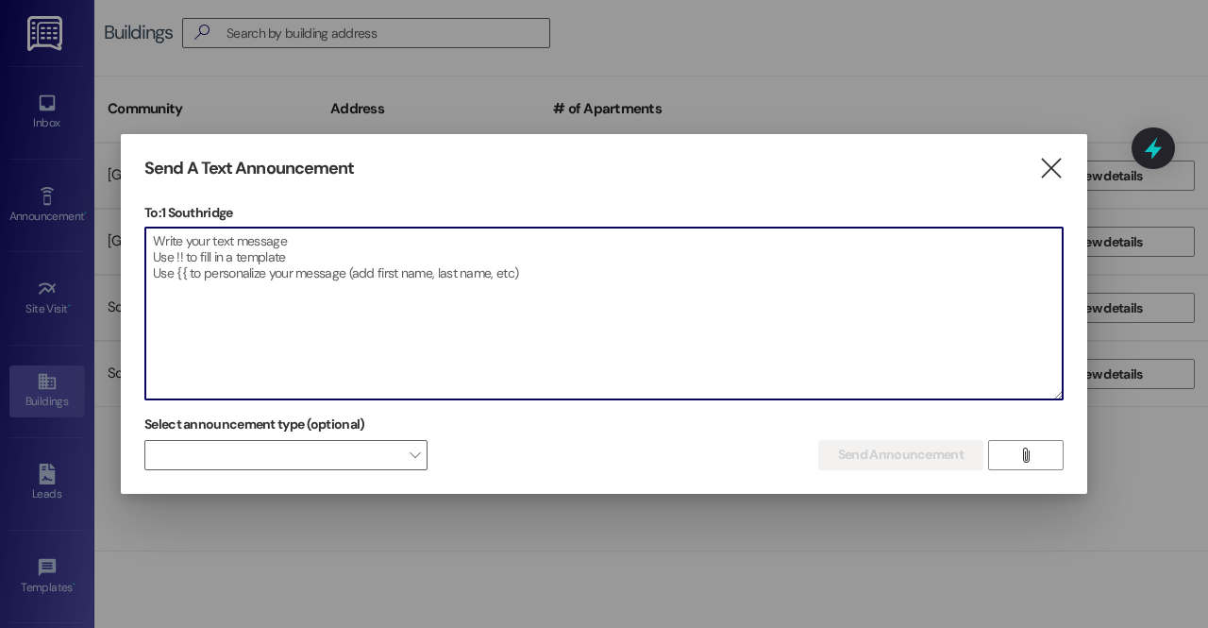
paste textarea "Hey Park Place peeps! Here is the schedule for next week. Reach out with any qu…"
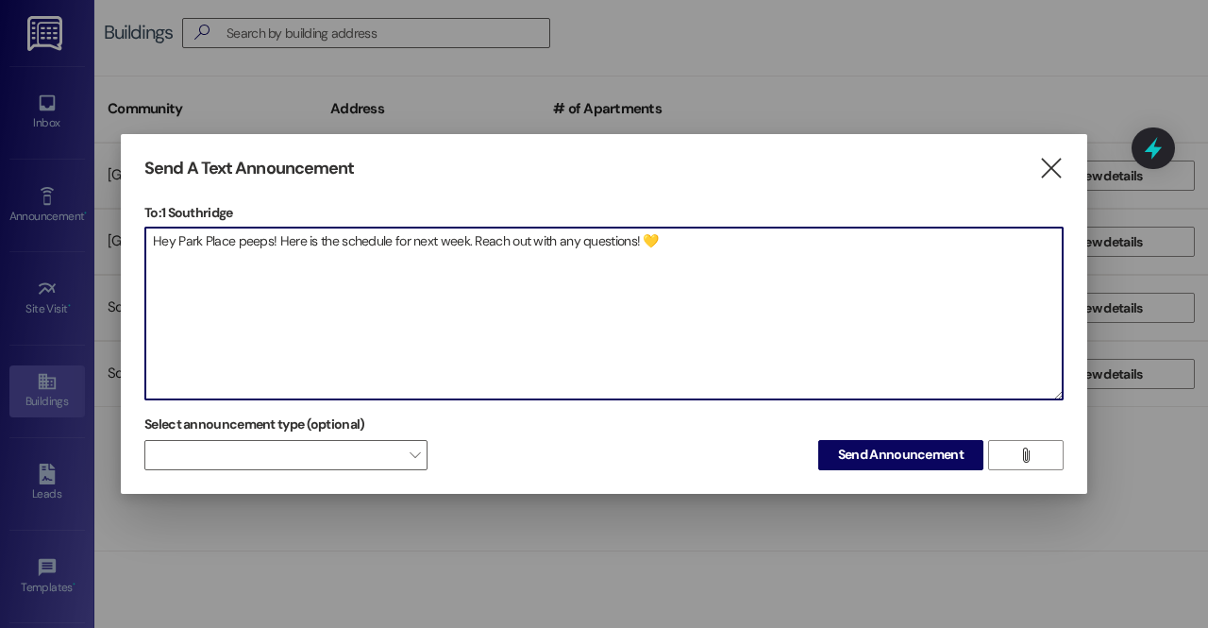
drag, startPoint x: 270, startPoint y: 242, endPoint x: 174, endPoint y: 252, distance: 96.8
click at [174, 252] on textarea "Hey Park Place peeps! Here is the schedule for next week. Reach out with any qu…" at bounding box center [603, 313] width 917 height 172
type textarea "Hey [GEOGRAPHIC_DATA]! Here is the schedule for next week. Reach out with any q…"
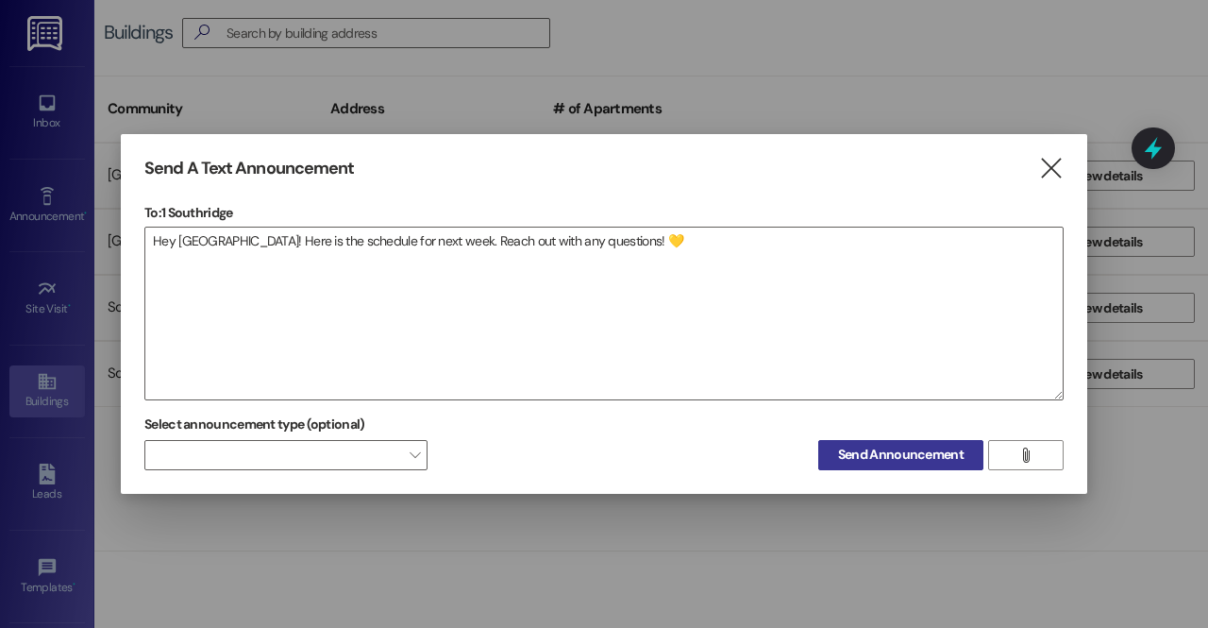
click at [876, 460] on span "Send Announcement" at bounding box center [901, 455] width 126 height 20
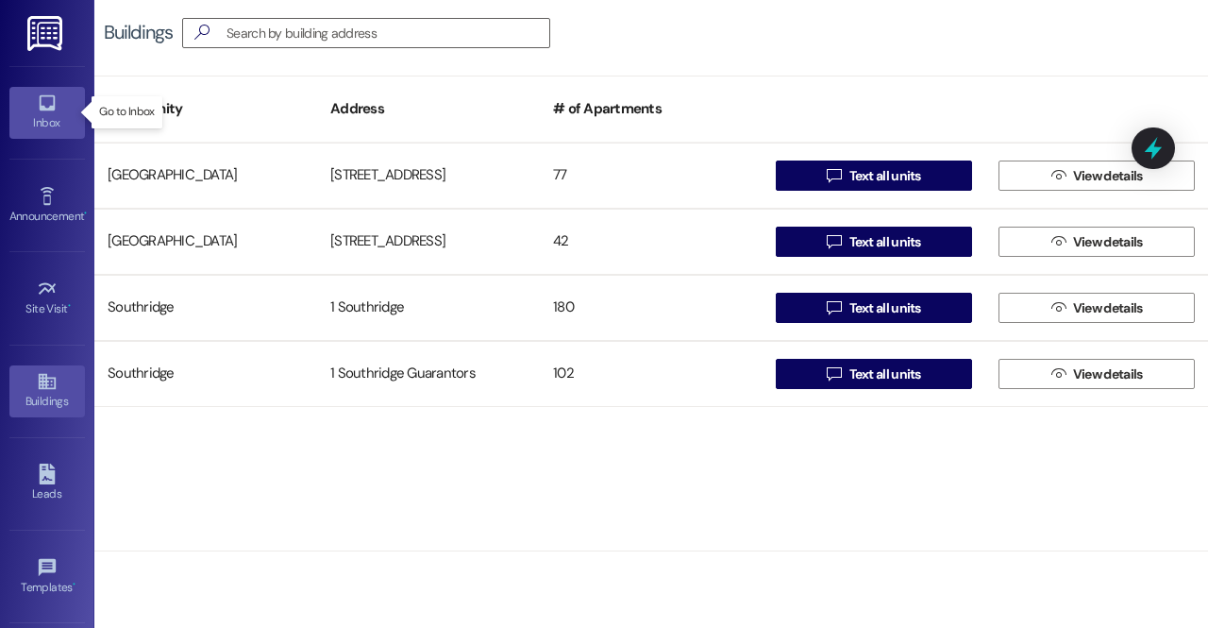
click at [42, 94] on icon at bounding box center [47, 102] width 21 height 21
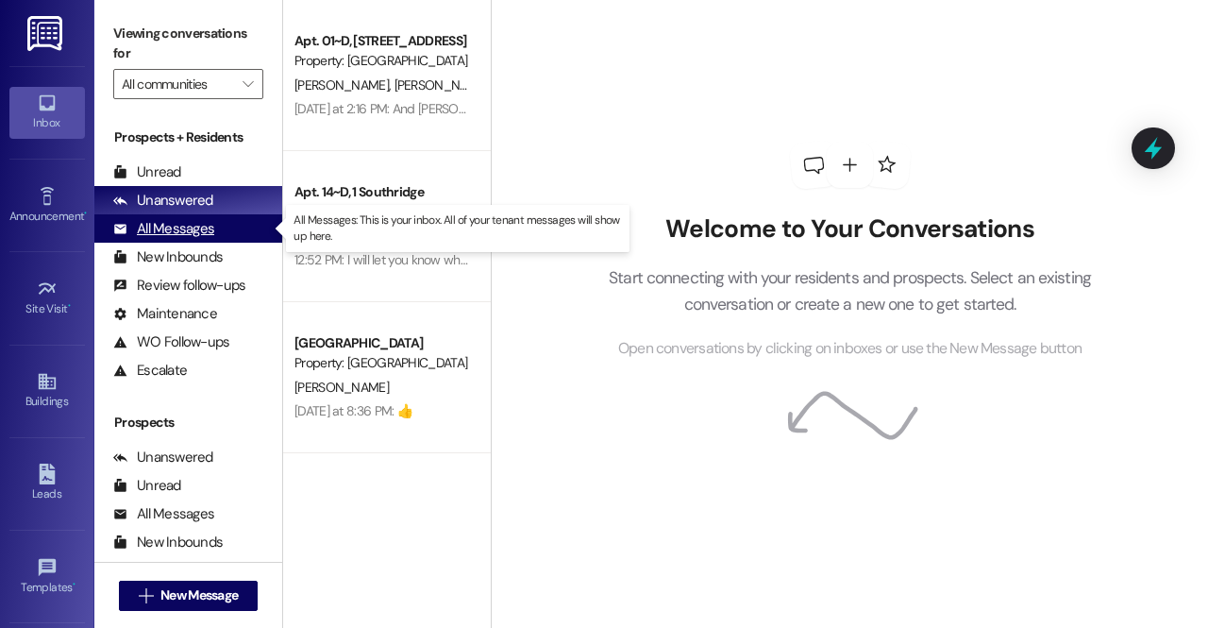
click at [191, 228] on div "All Messages" at bounding box center [163, 229] width 101 height 20
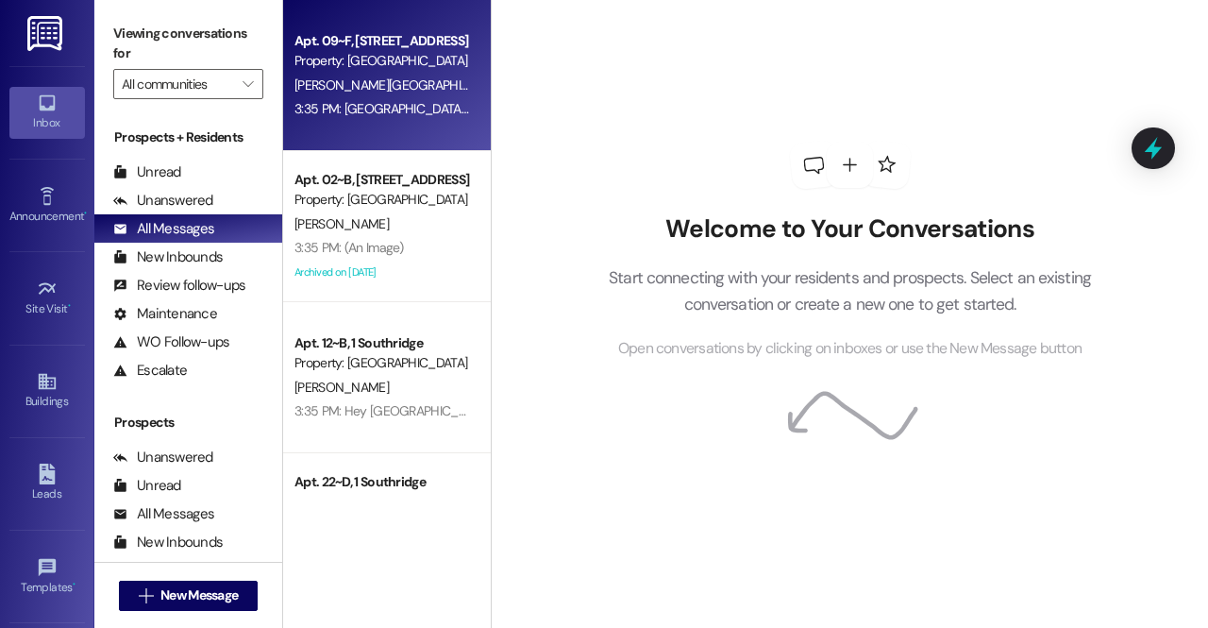
click at [395, 99] on div "3:35 PM: Hey Park Place peeps! Here is the schedule for next week. Reach out wi…" at bounding box center [382, 109] width 178 height 24
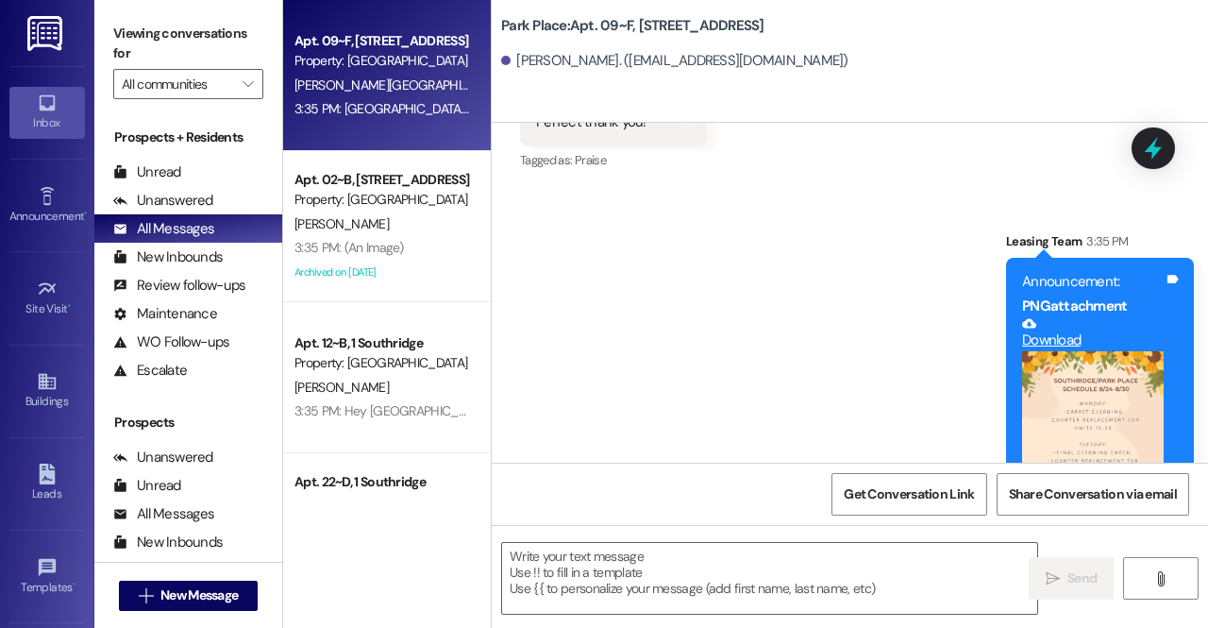
scroll to position [45236, 0]
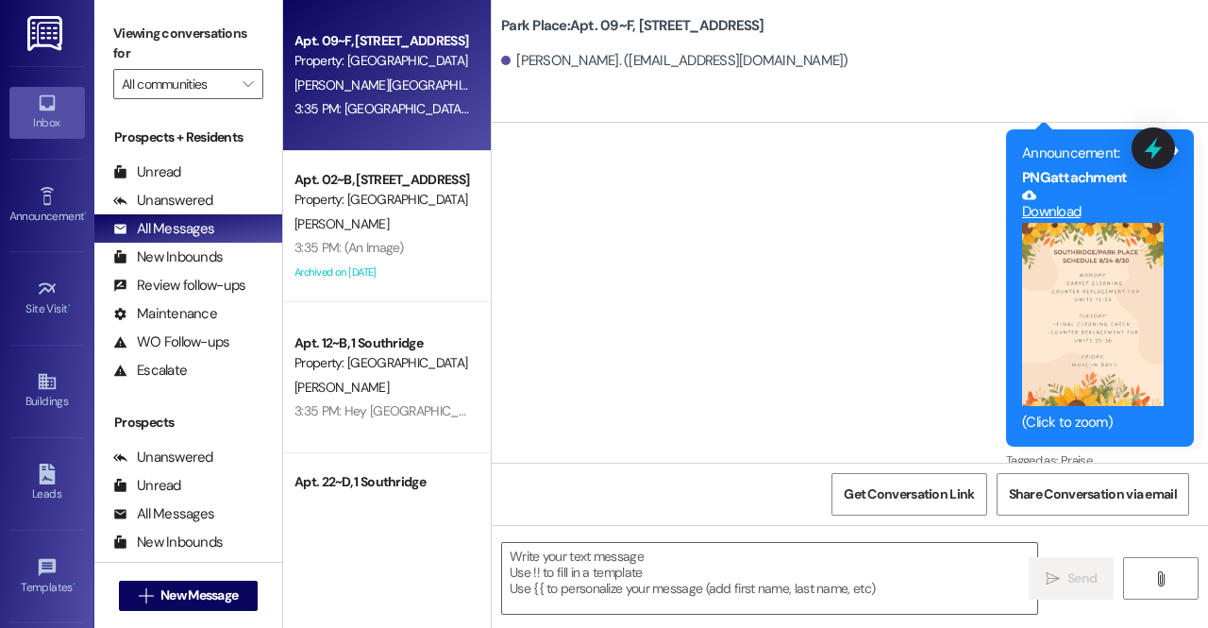
click at [51, 39] on img at bounding box center [46, 33] width 39 height 35
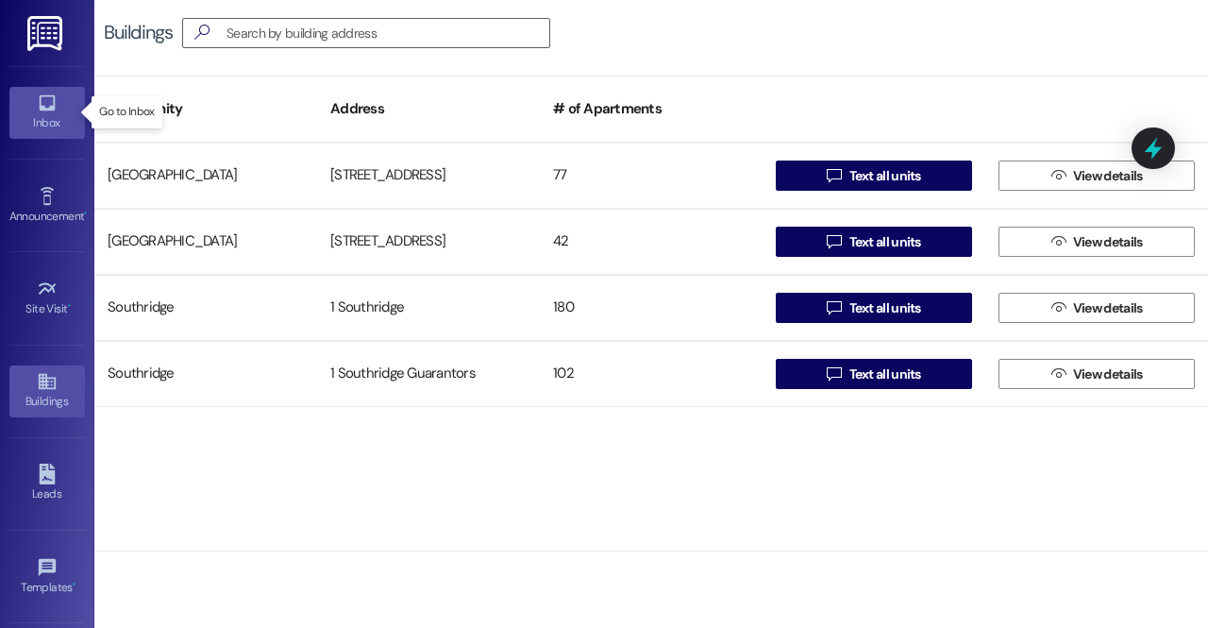
click at [26, 113] on div "Inbox" at bounding box center [47, 122] width 94 height 19
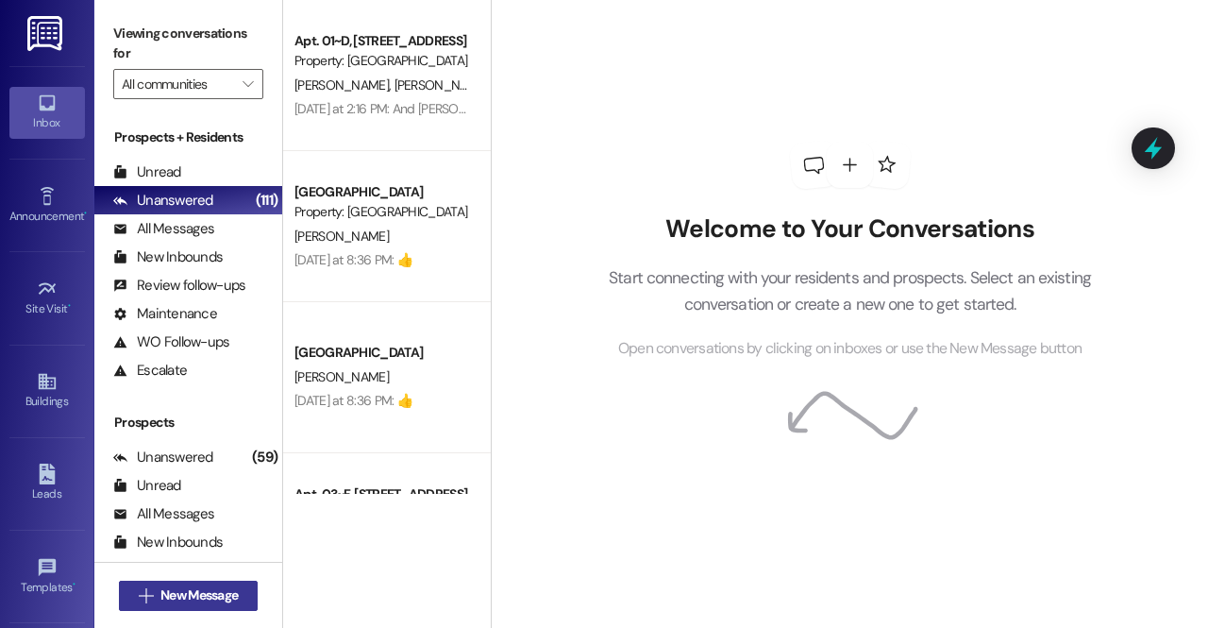
click at [204, 592] on span "New Message" at bounding box center [198, 595] width 77 height 20
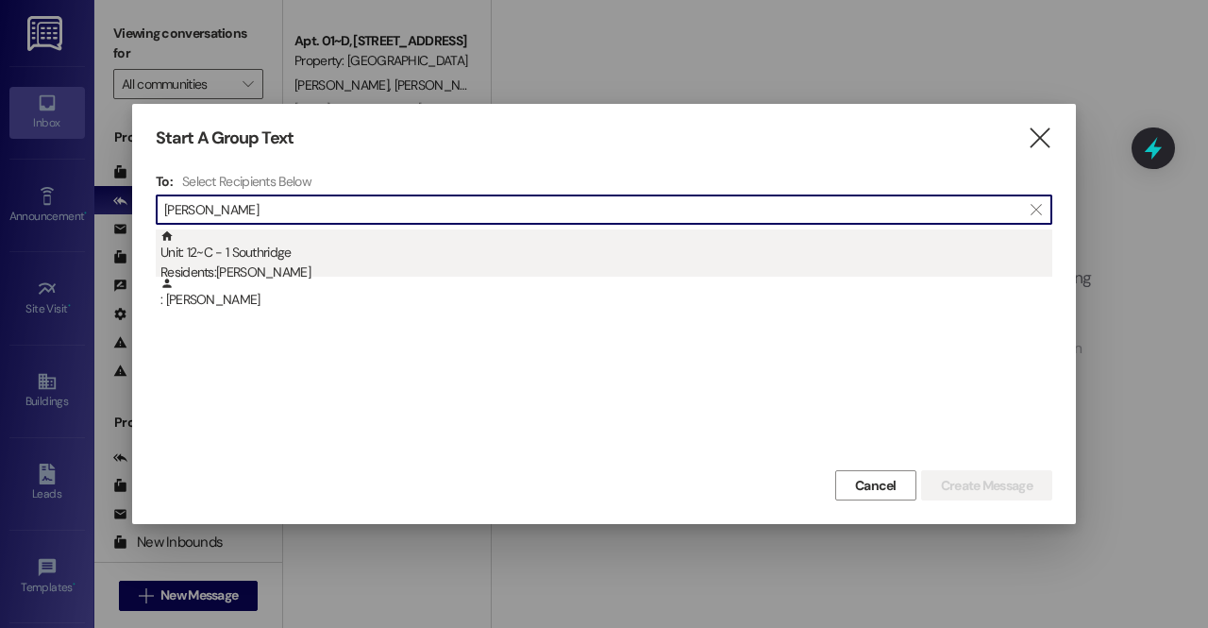
type input "nicolas gum"
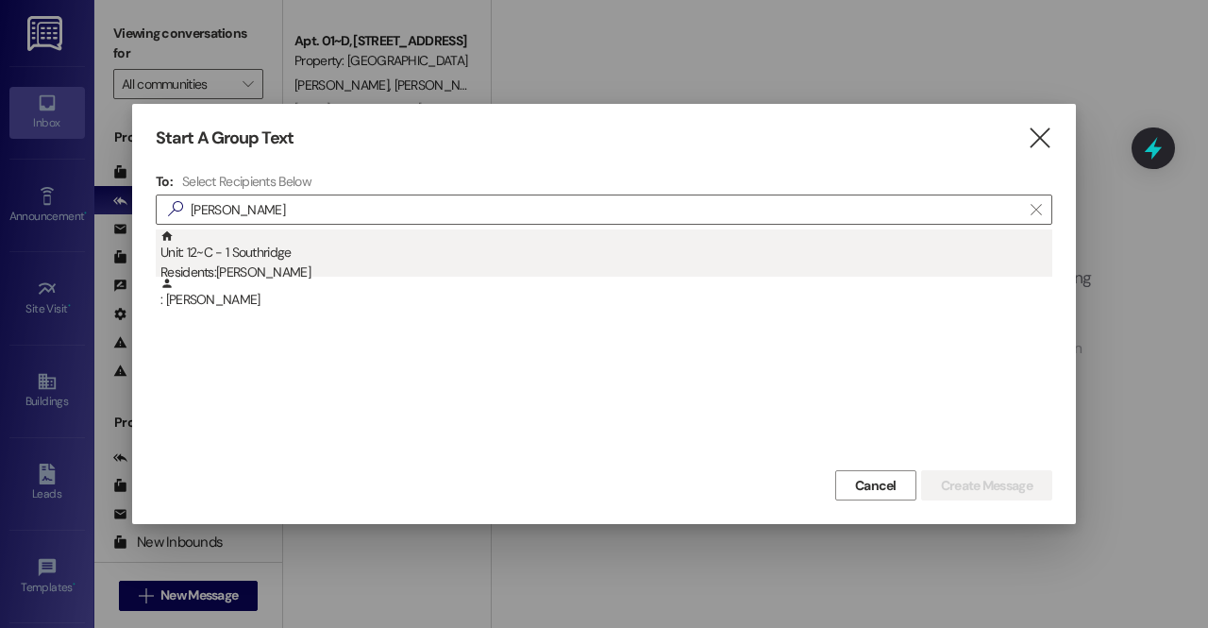
click at [294, 267] on div "Residents: Nicolas Gumm" at bounding box center [606, 272] width 892 height 20
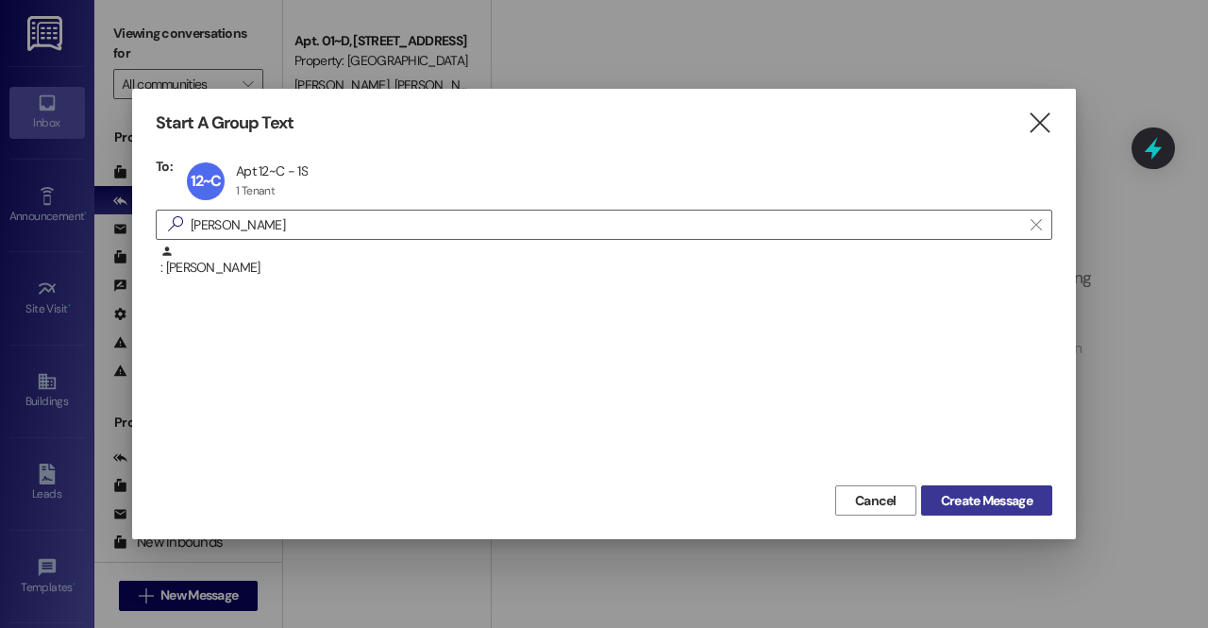
click at [1004, 494] on span "Create Message" at bounding box center [987, 501] width 92 height 20
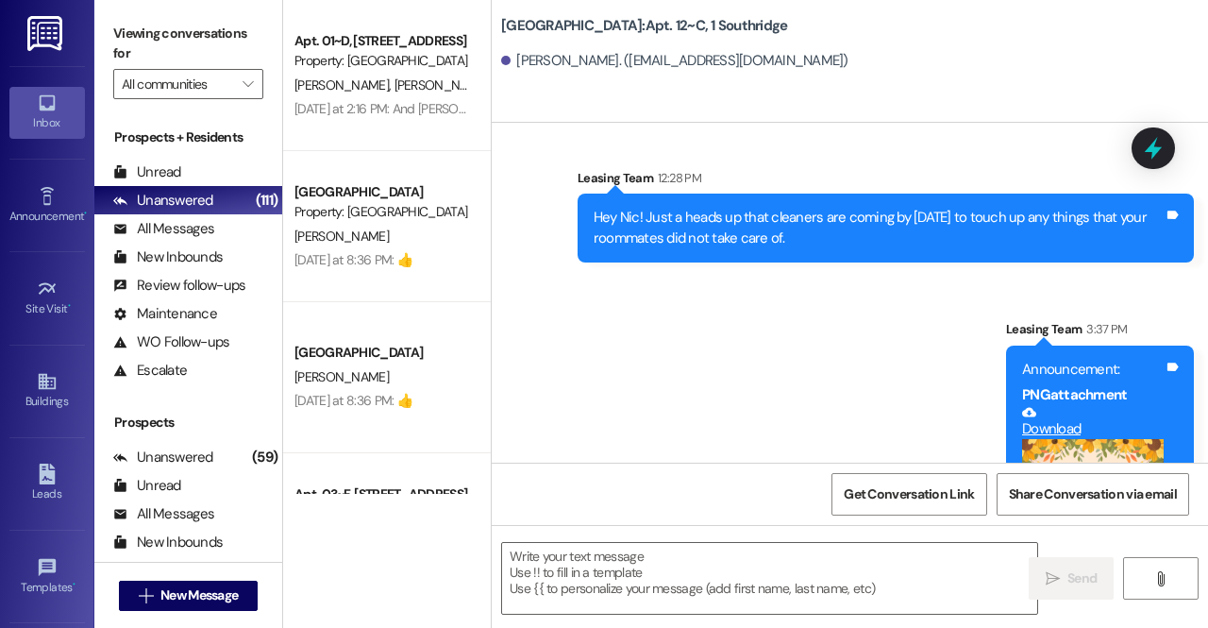
scroll to position [45115, 0]
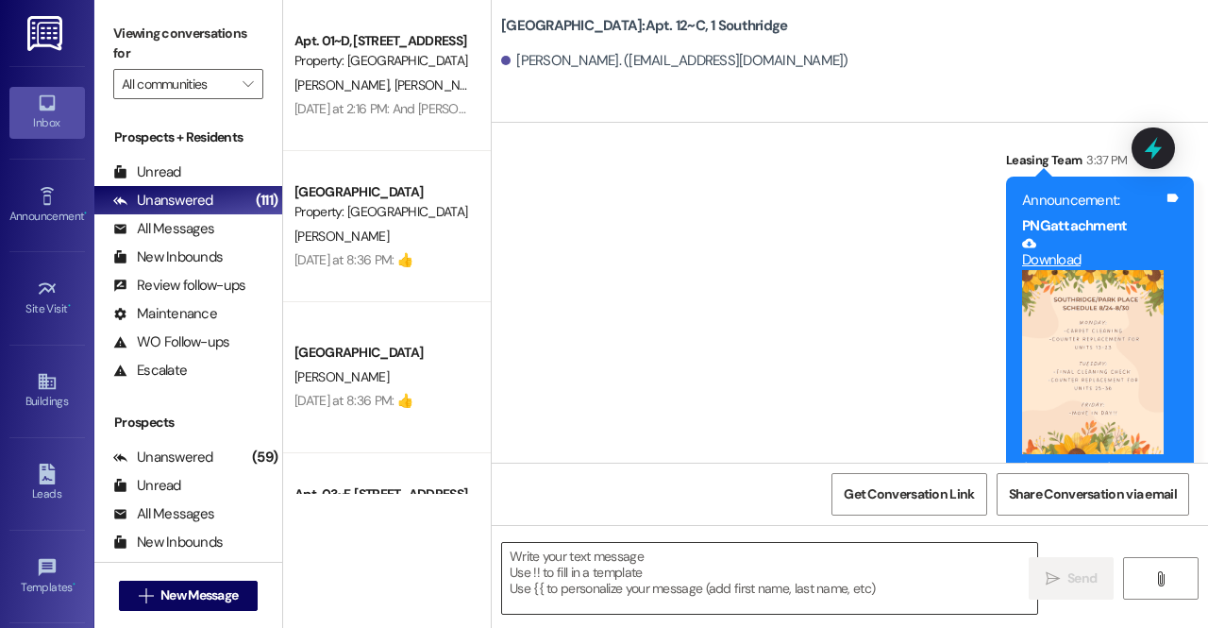
click at [795, 545] on textarea at bounding box center [769, 578] width 535 height 71
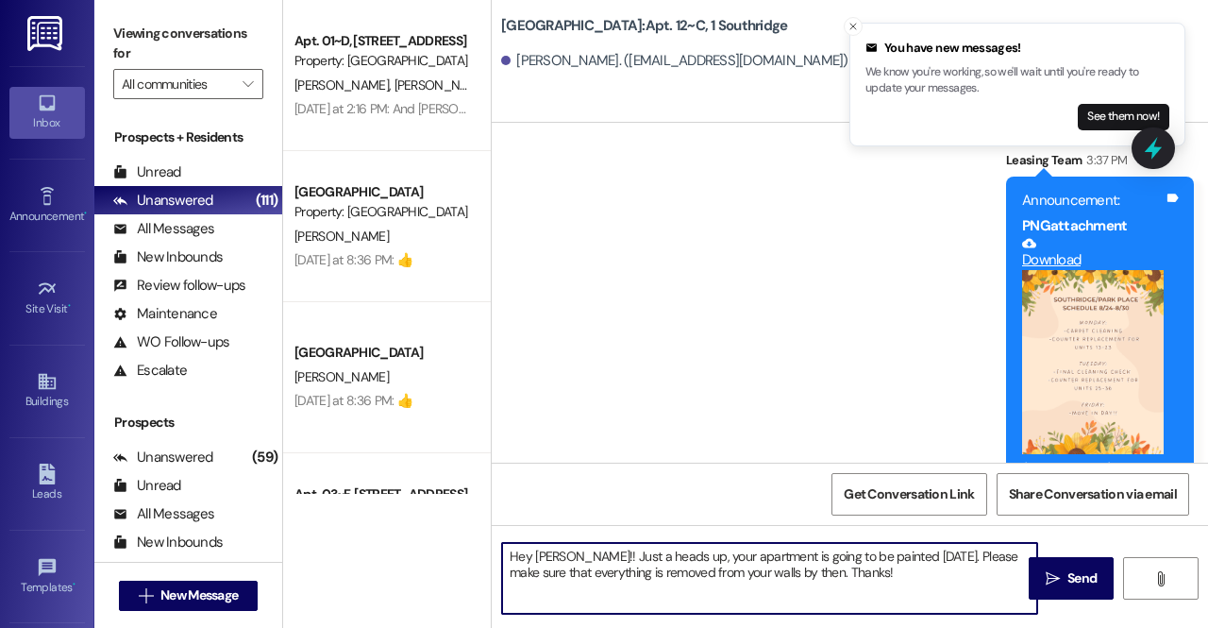
click at [946, 574] on textarea "Hey Nic!! Just a heads up, your apartment is going to be painted this Saturday,…" at bounding box center [769, 578] width 535 height 71
type textarea "Hey Nic!! Just a heads up, your apartment is going to be painted this Saturday,…"
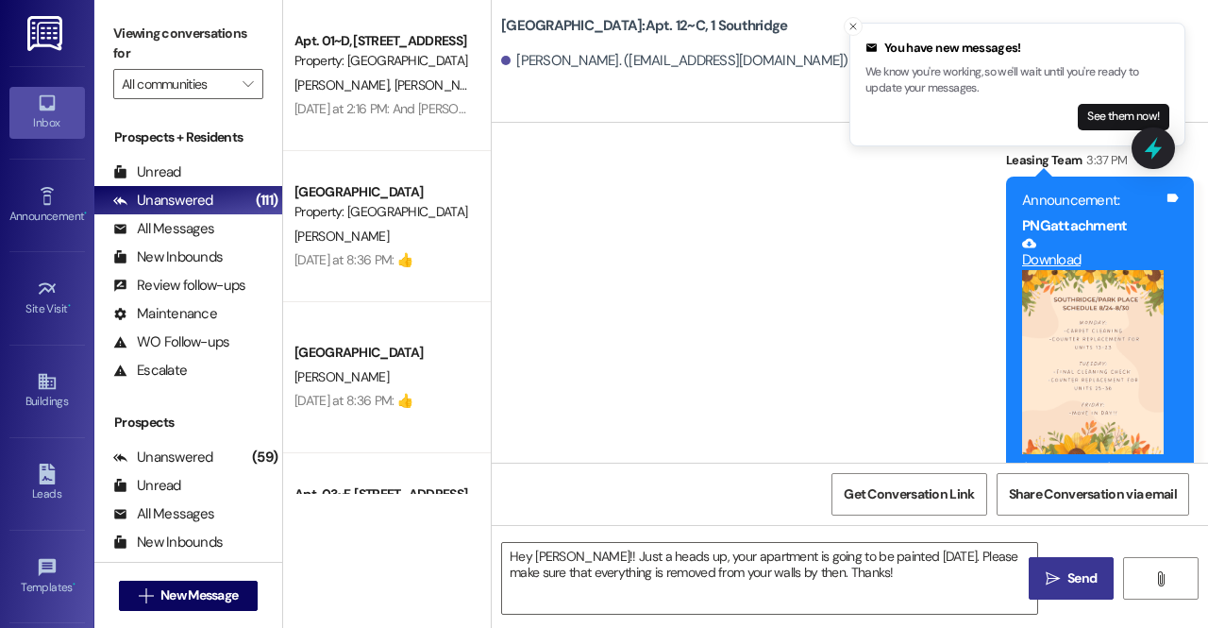
click at [1066, 573] on span "Send" at bounding box center [1082, 578] width 37 height 20
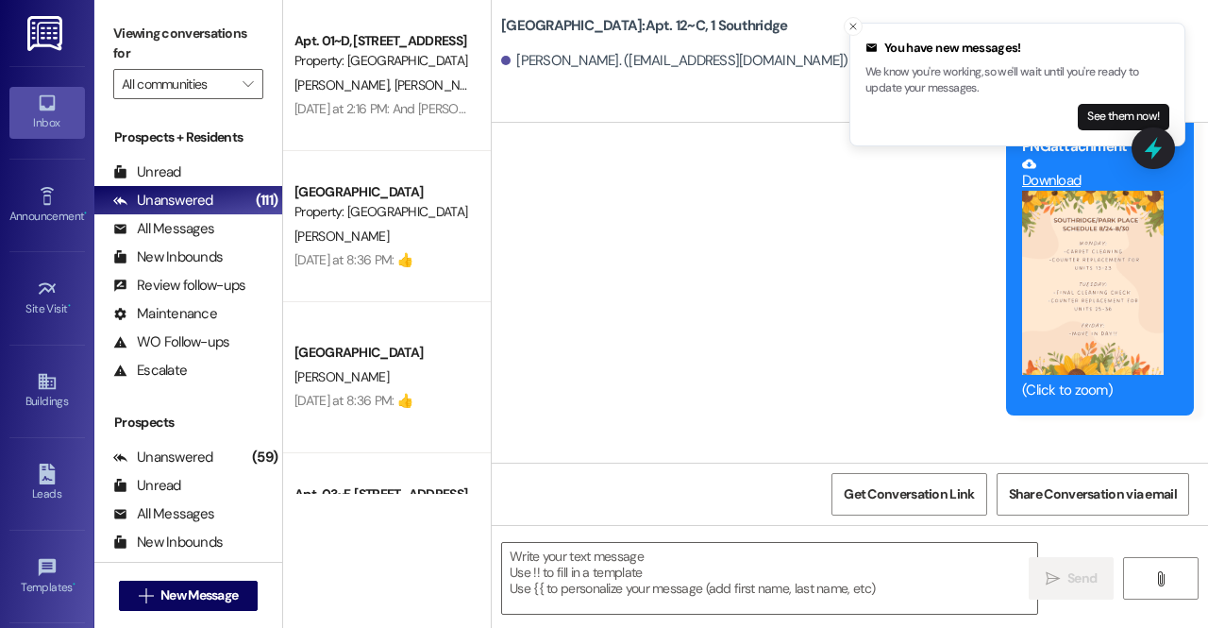
scroll to position [45266, 0]
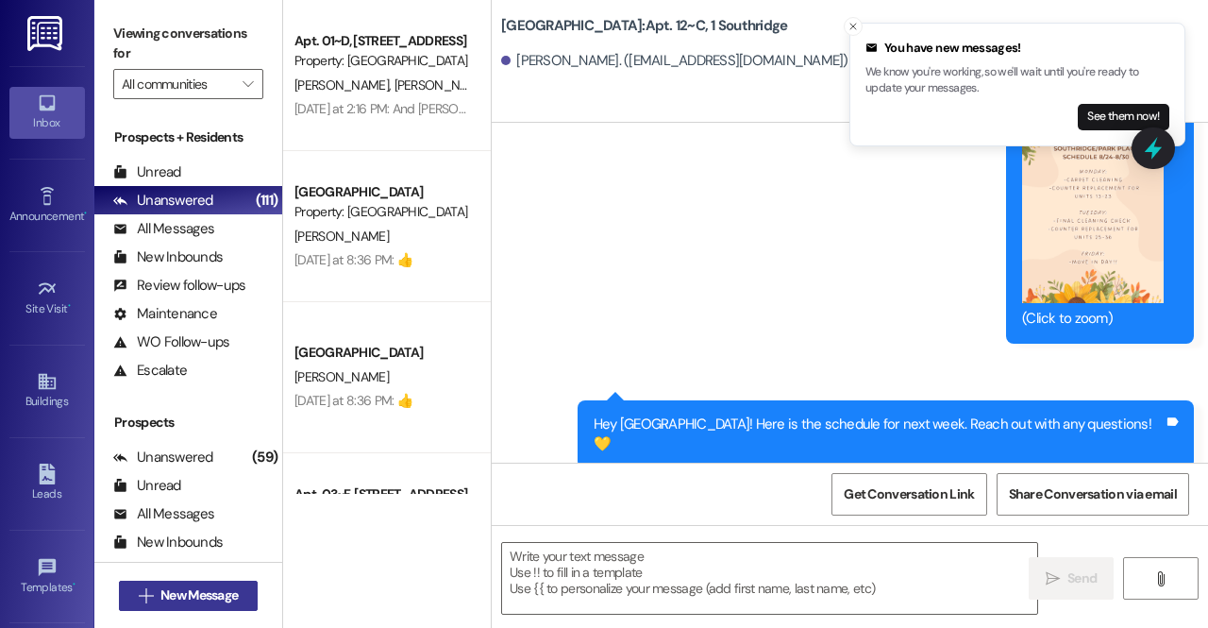
click at [193, 588] on span "New Message" at bounding box center [198, 595] width 77 height 20
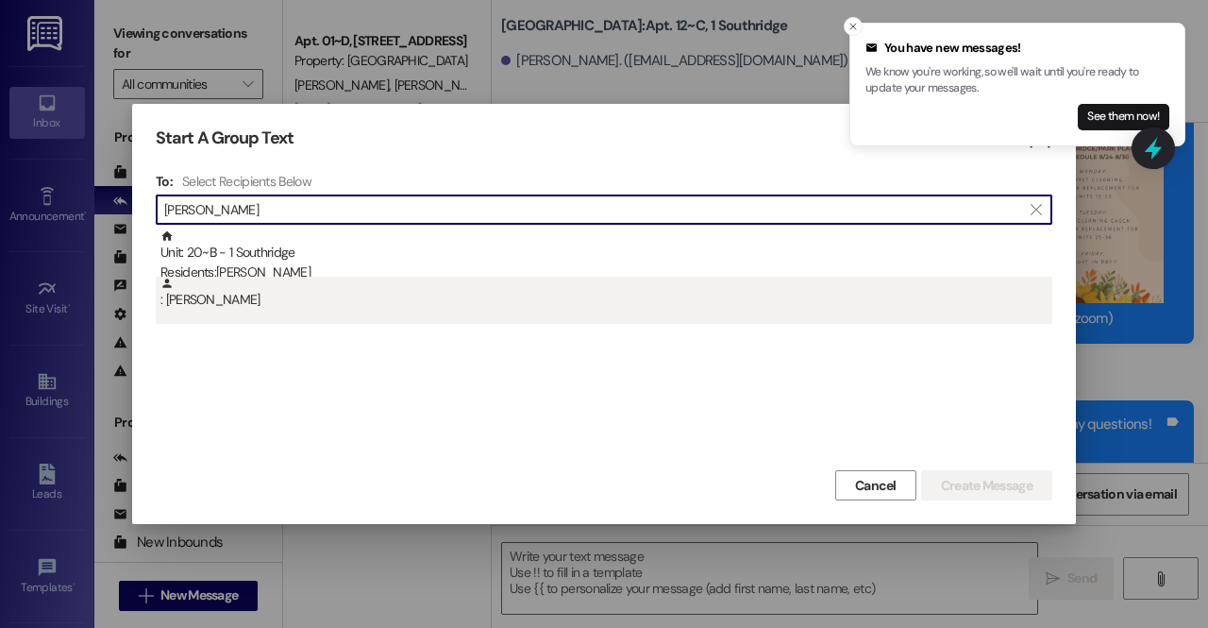
type input "anna gubler"
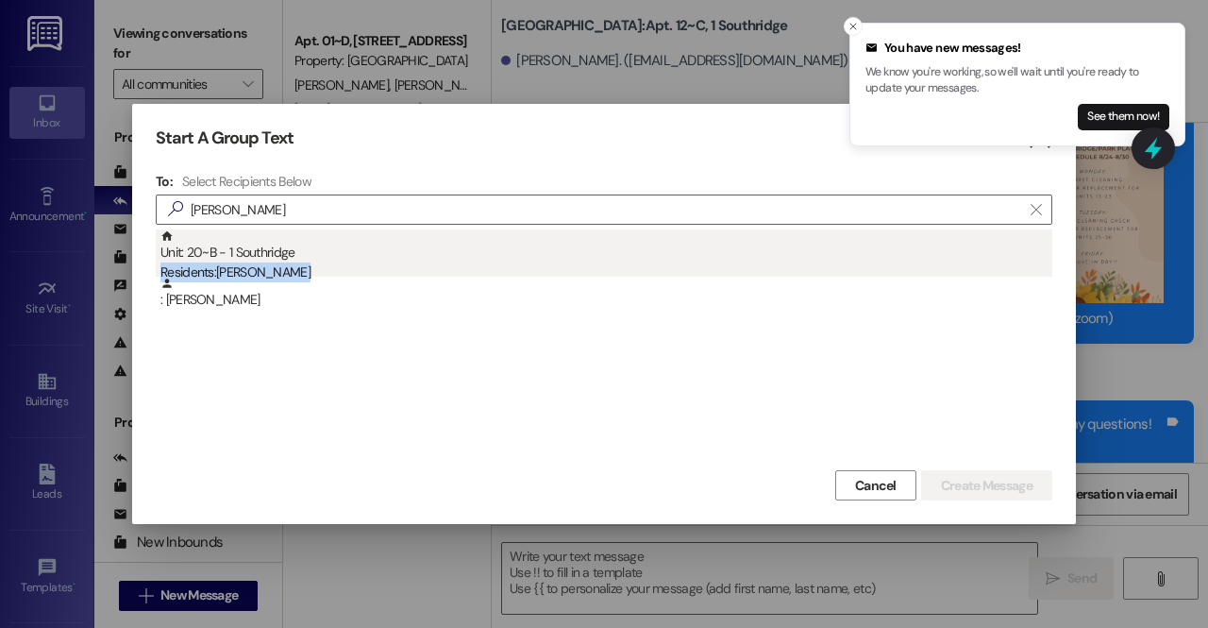
drag, startPoint x: 298, startPoint y: 282, endPoint x: 328, endPoint y: 246, distance: 46.9
click at [328, 246] on div "Unit: 20~B - 1 Southridge Residents: Anna Gubler : Anna Gubler" at bounding box center [604, 276] width 897 height 94
click at [338, 264] on div "Residents: Anna Gubler" at bounding box center [606, 272] width 892 height 20
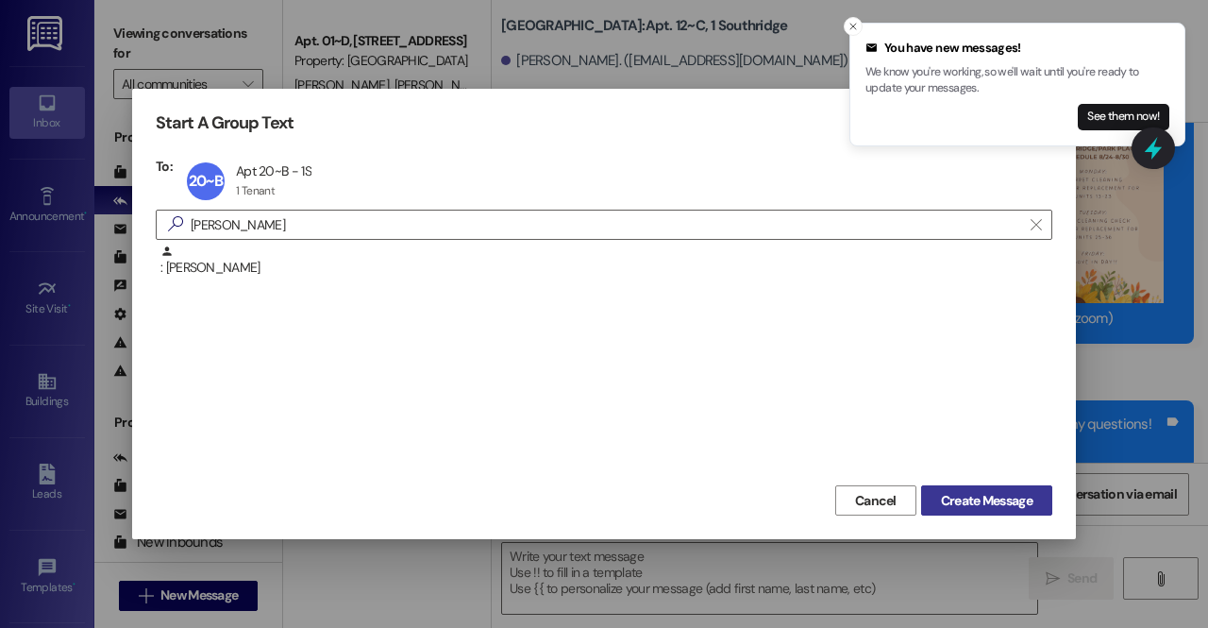
click at [972, 496] on span "Create Message" at bounding box center [987, 501] width 92 height 20
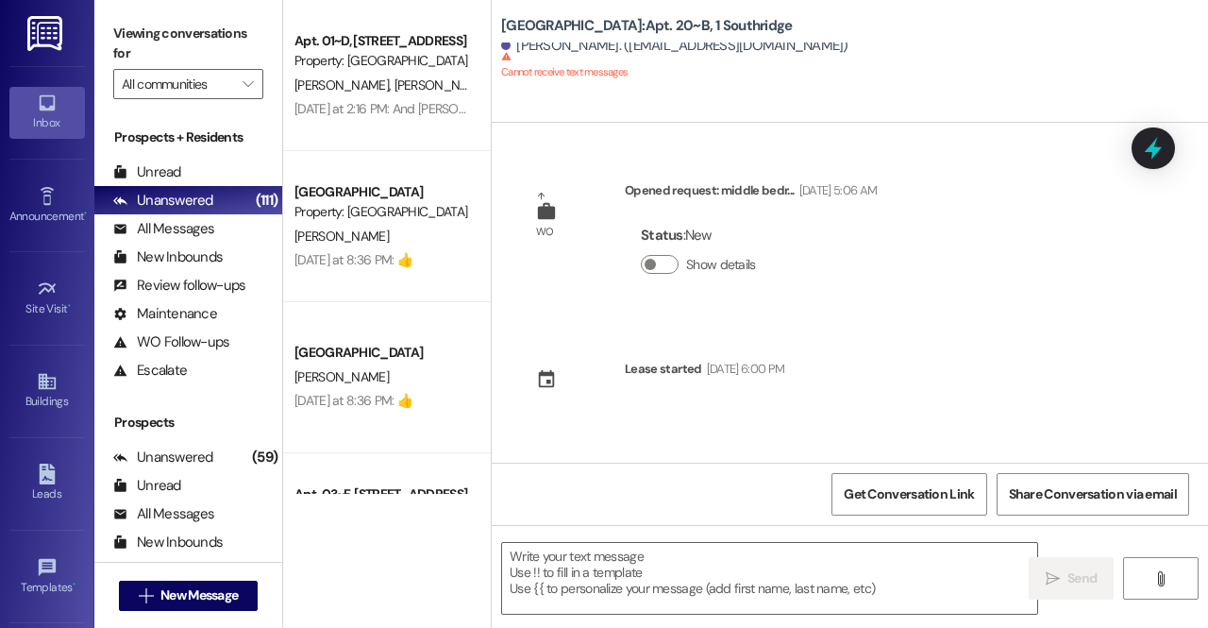
scroll to position [0, 0]
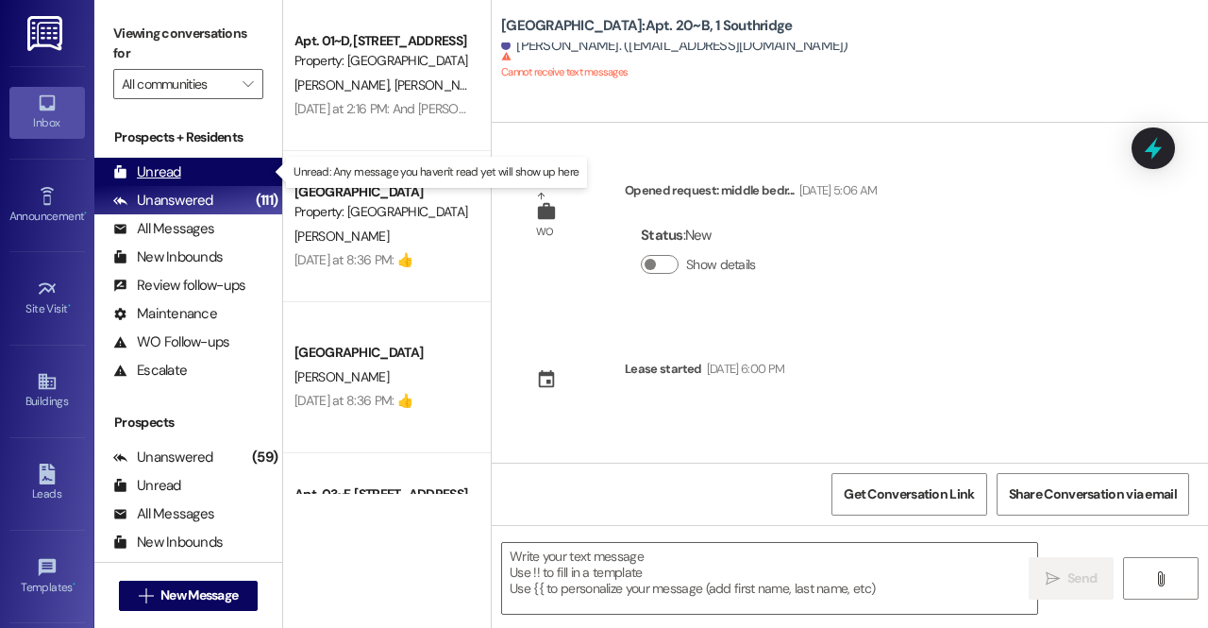
click at [160, 167] on div "Unread" at bounding box center [147, 172] width 68 height 20
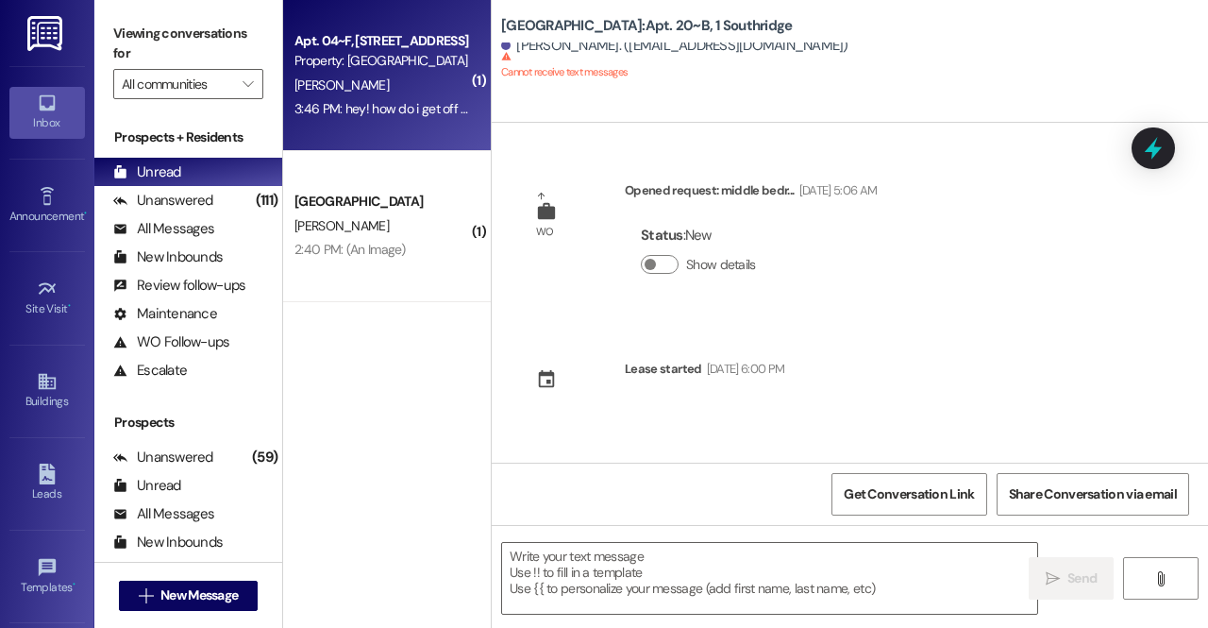
click at [392, 93] on div "R. Bennion" at bounding box center [382, 86] width 178 height 24
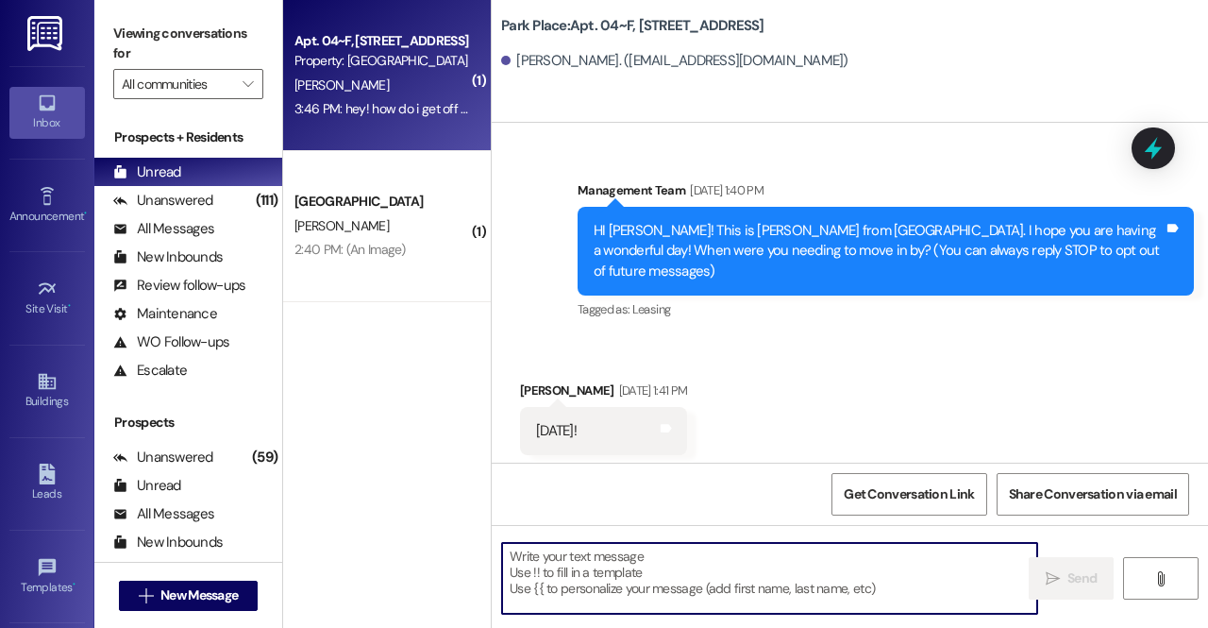
scroll to position [78943, 0]
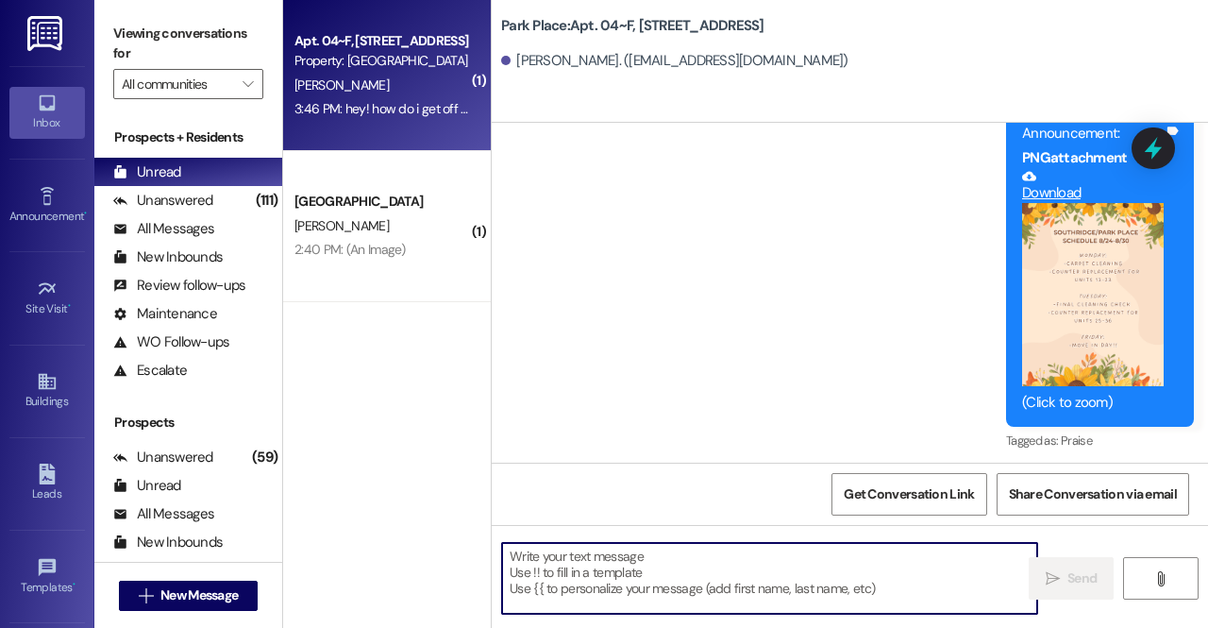
click at [655, 549] on textarea at bounding box center [769, 578] width 535 height 71
click at [627, 601] on textarea at bounding box center [769, 578] width 535 height 71
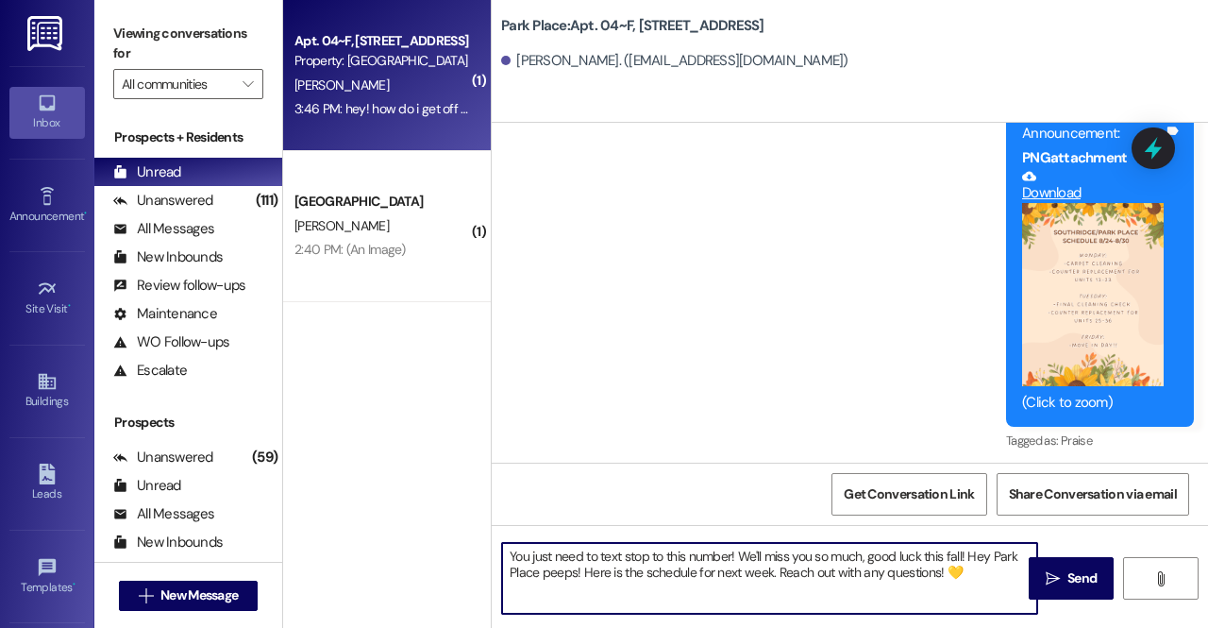
drag, startPoint x: 942, startPoint y: 570, endPoint x: 971, endPoint y: 548, distance: 36.4
click at [971, 548] on textarea "You just need to text stop to this number! We'll miss you so much, good luck th…" at bounding box center [769, 578] width 535 height 71
drag, startPoint x: 986, startPoint y: 558, endPoint x: 965, endPoint y: 558, distance: 21.7
click at [965, 558] on textarea "You just need to text stop to this number! We'll miss you so much, good luck th…" at bounding box center [769, 578] width 535 height 71
click at [991, 562] on textarea "You just need to text stop to this number! We'll miss you so much, good luck th…" at bounding box center [769, 578] width 535 height 71
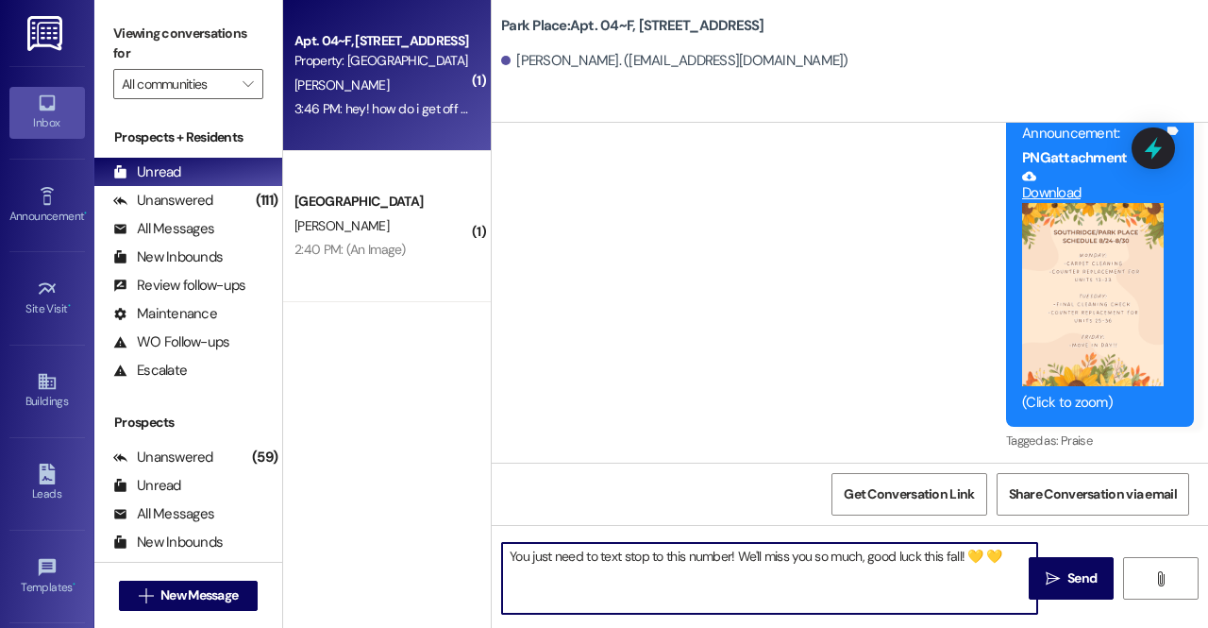
click at [988, 557] on textarea "You just need to text stop to this number! We'll miss you so much, good luck th…" at bounding box center [769, 578] width 535 height 71
click at [1010, 562] on textarea "You just need to text stop to this number! We'll miss you so much, good luck th…" at bounding box center [769, 578] width 535 height 71
click at [1012, 562] on textarea "You just need to text stop to this number! We'll miss you so much, good luck th…" at bounding box center [769, 578] width 535 height 71
click at [880, 569] on textarea "You just need to text stop to this number! We'll miss you so much, good luck th…" at bounding box center [769, 578] width 535 height 71
click at [736, 552] on textarea "You just need to text stop to this number! We'll miss you so much, good luck th…" at bounding box center [769, 578] width 535 height 71
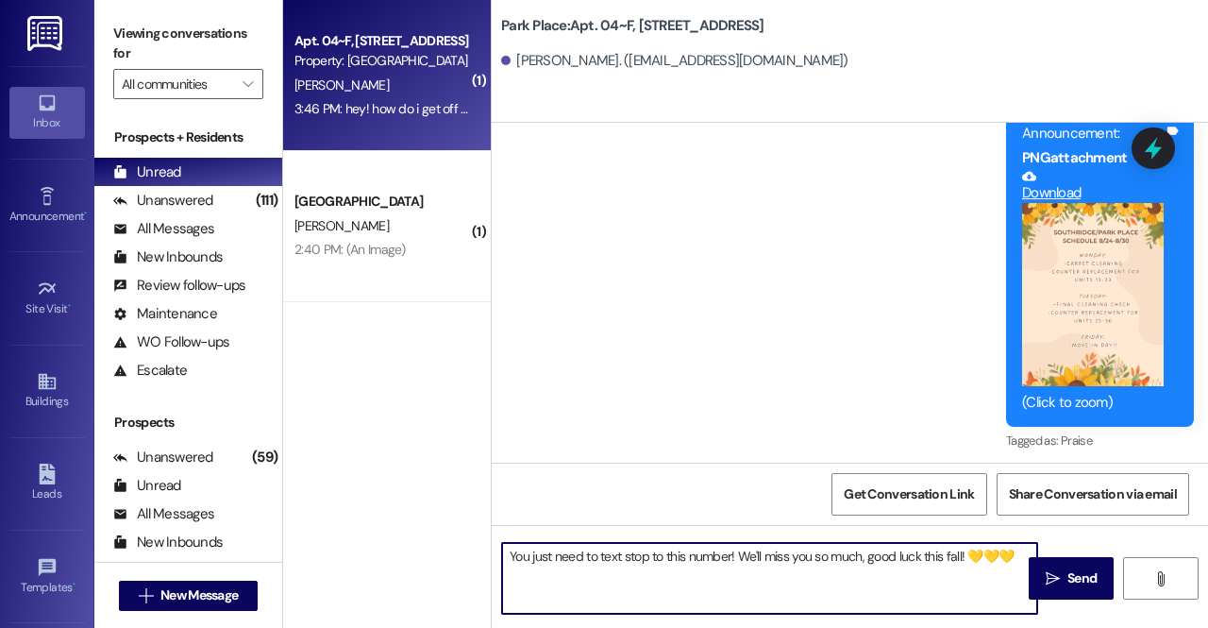
scroll to position [123, 0]
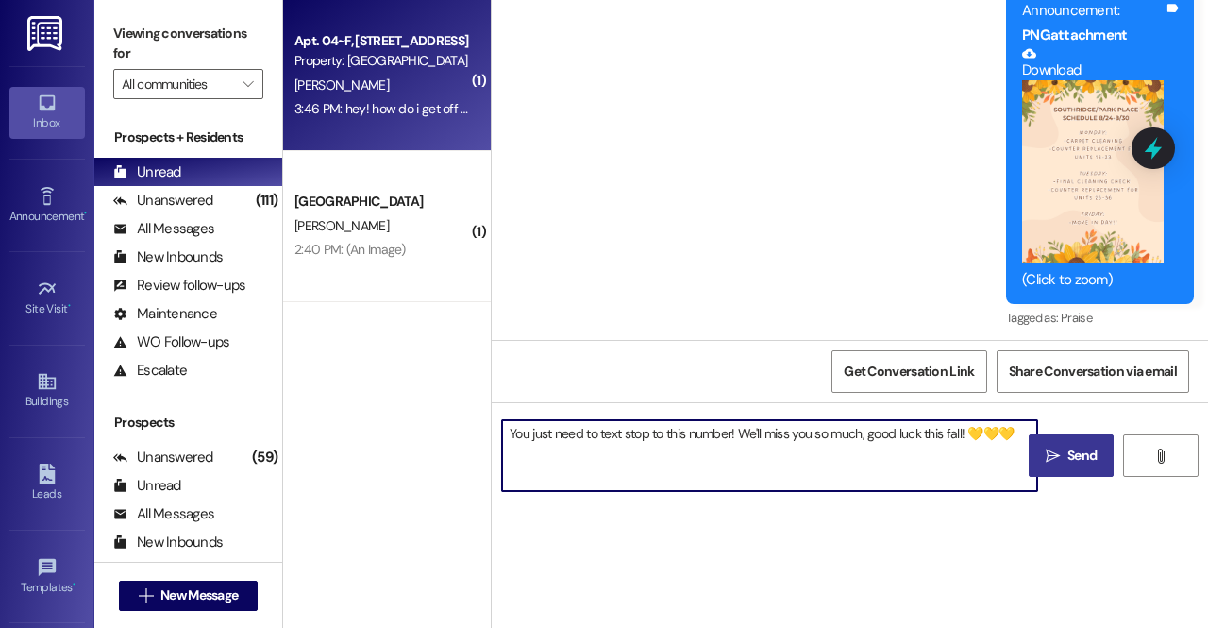
type textarea "You just need to text stop to this number! We'll miss you so much, good luck th…"
click at [1062, 447] on span " Send" at bounding box center [1071, 455] width 59 height 20
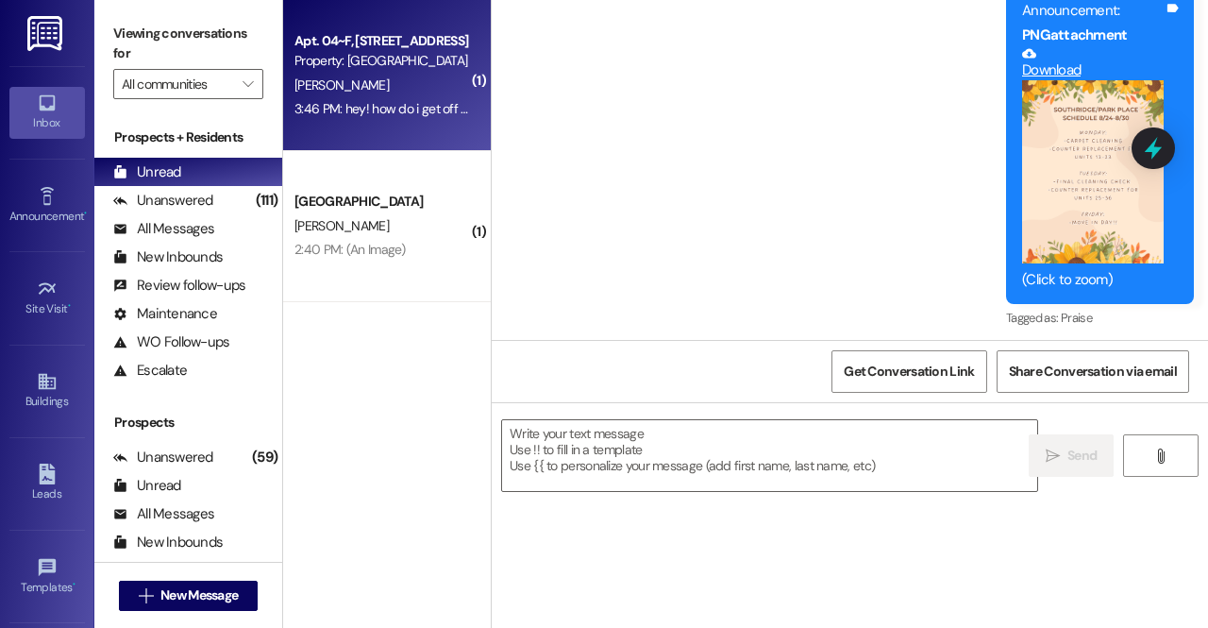
scroll to position [0, 0]
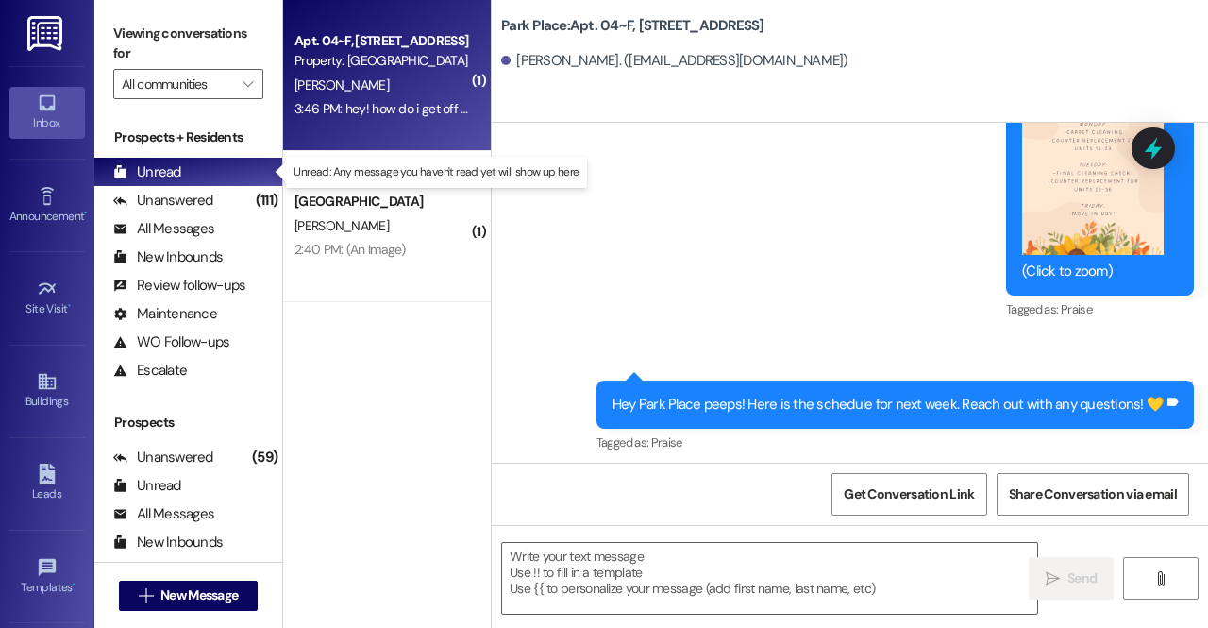
click at [200, 175] on div "Unread (0)" at bounding box center [188, 172] width 188 height 28
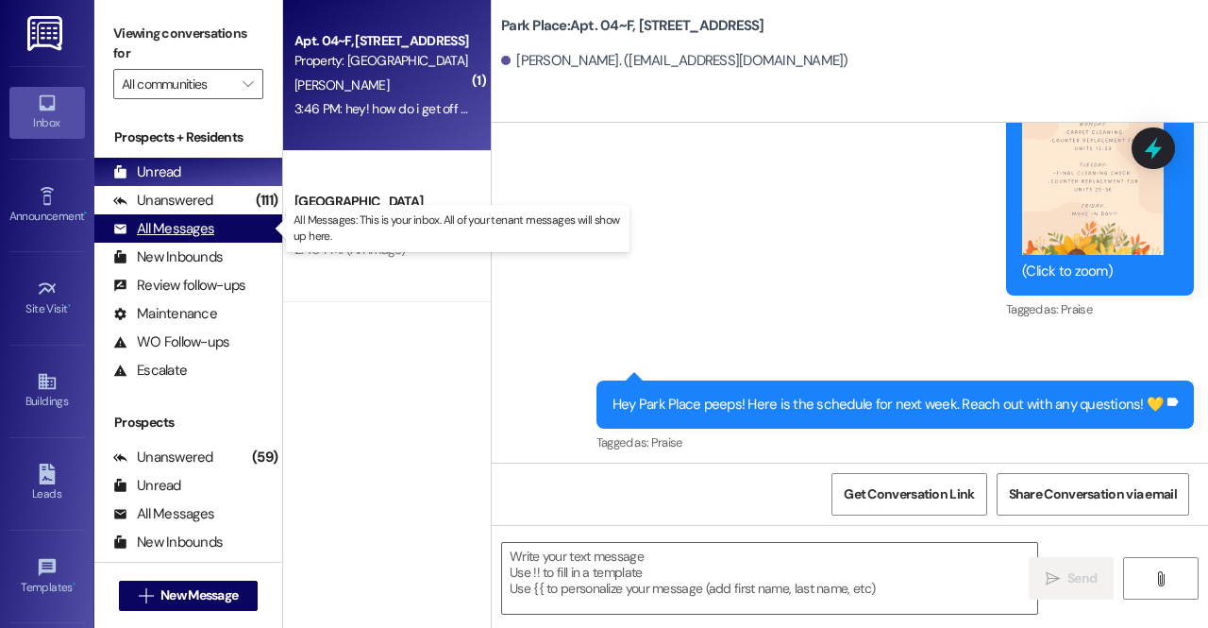
click at [213, 232] on div "All Messages (undefined)" at bounding box center [188, 228] width 188 height 28
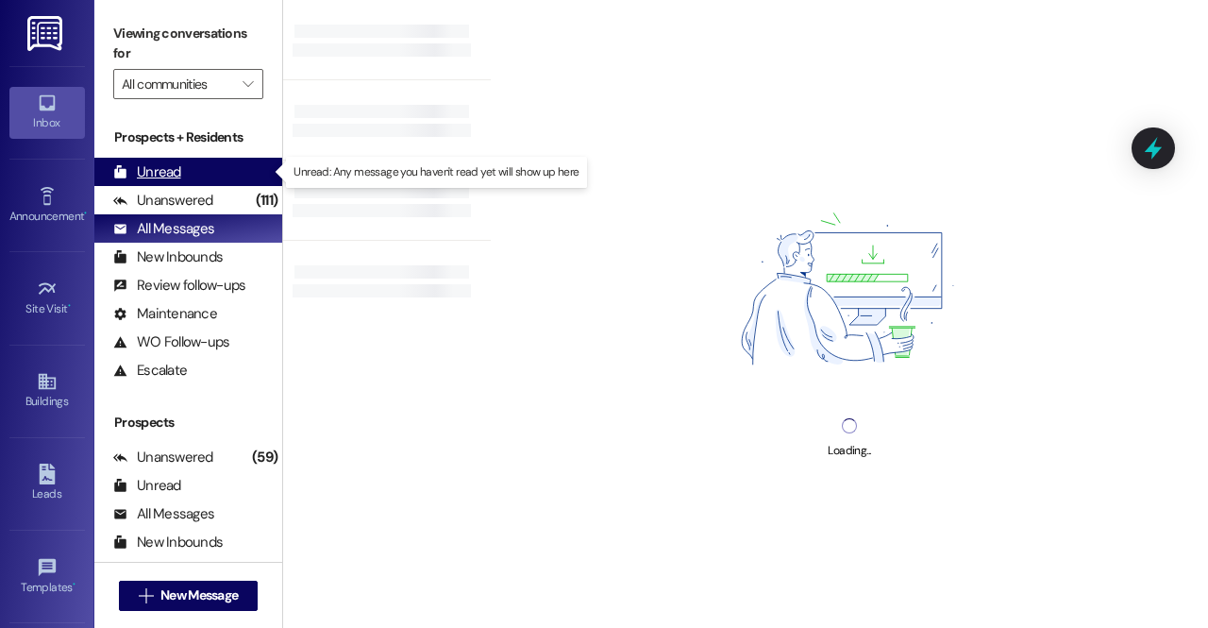
click at [190, 161] on div "Unread (0)" at bounding box center [188, 172] width 188 height 28
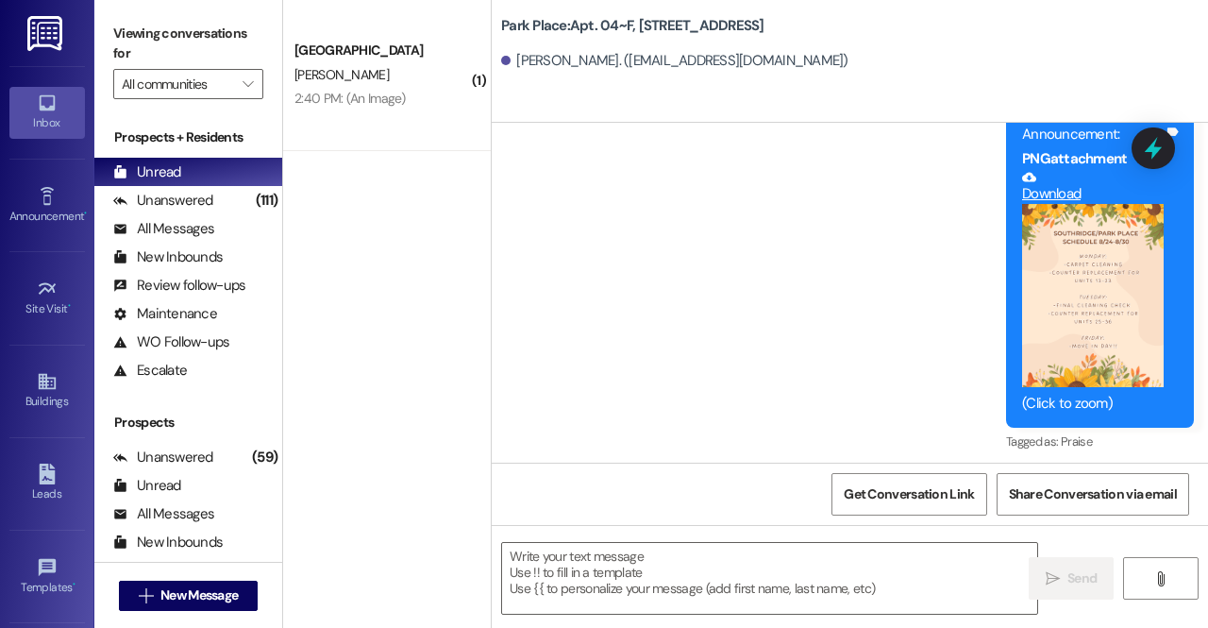
scroll to position [79075, 0]
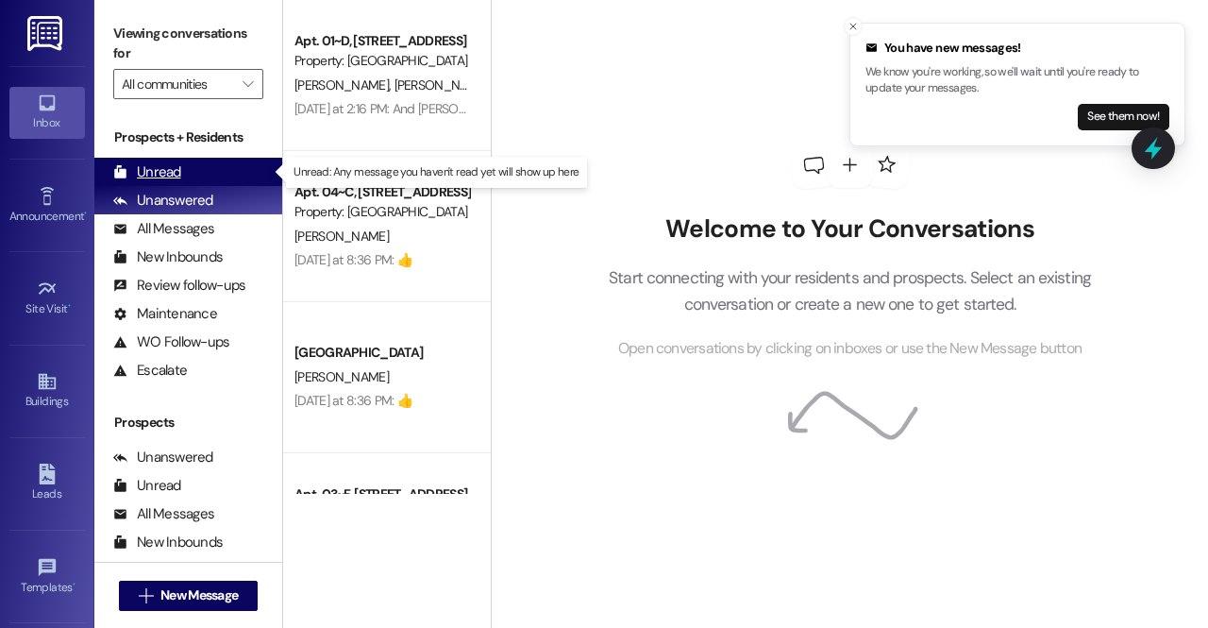
click at [199, 170] on div "Unread (0)" at bounding box center [188, 172] width 188 height 28
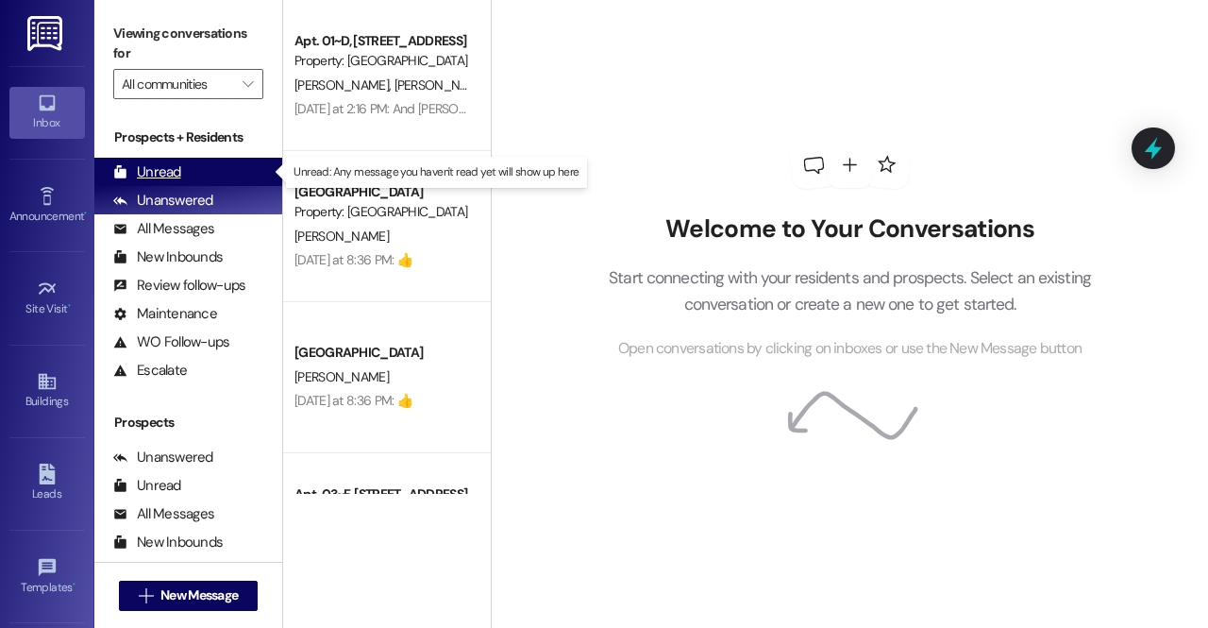
click at [182, 175] on div "Unread (0)" at bounding box center [188, 172] width 188 height 28
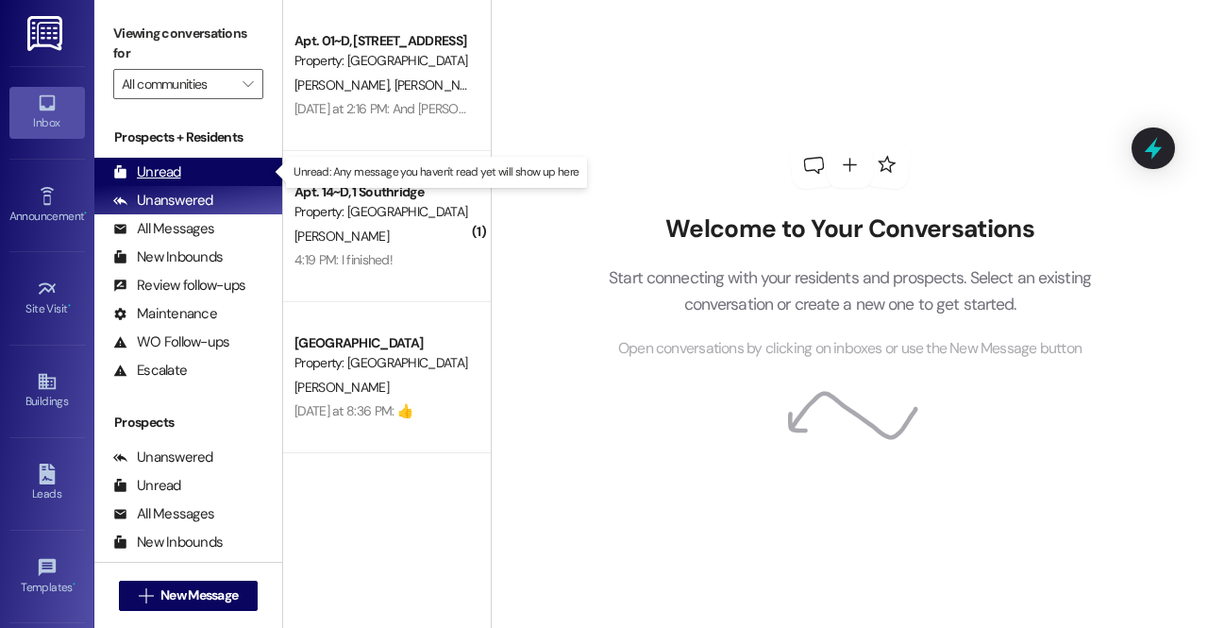
click at [196, 165] on div "Unread (0)" at bounding box center [188, 172] width 188 height 28
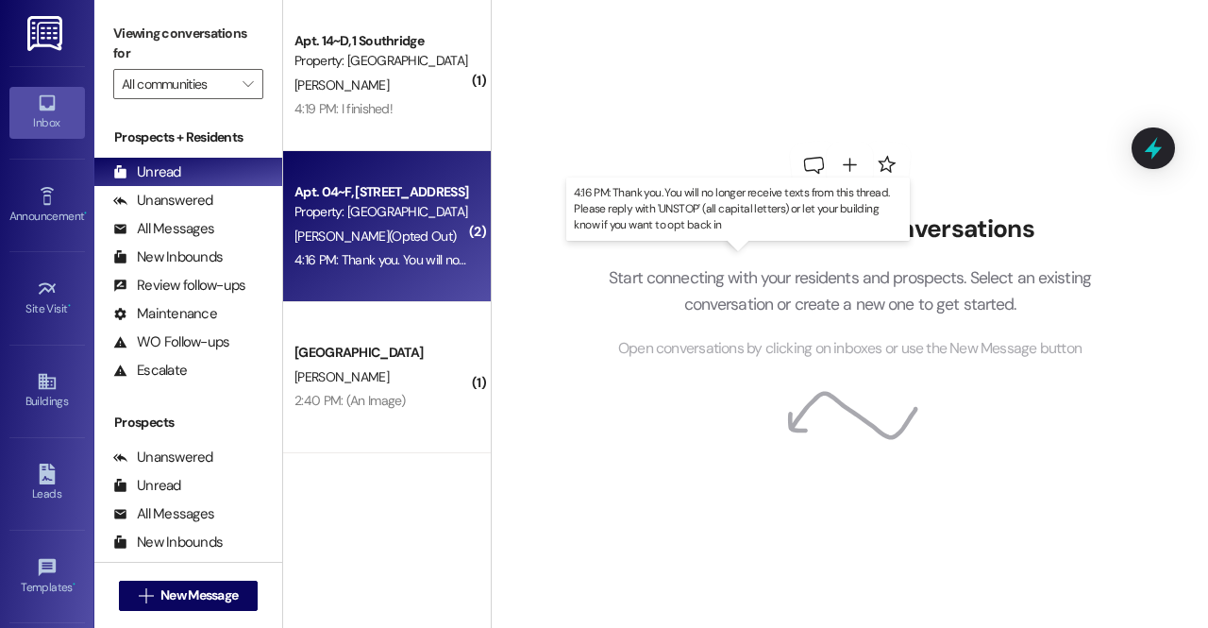
click at [412, 252] on div "4:16 PM: Thank you. You will no longer receive texts from this thread. Please r…" at bounding box center [739, 259] width 891 height 17
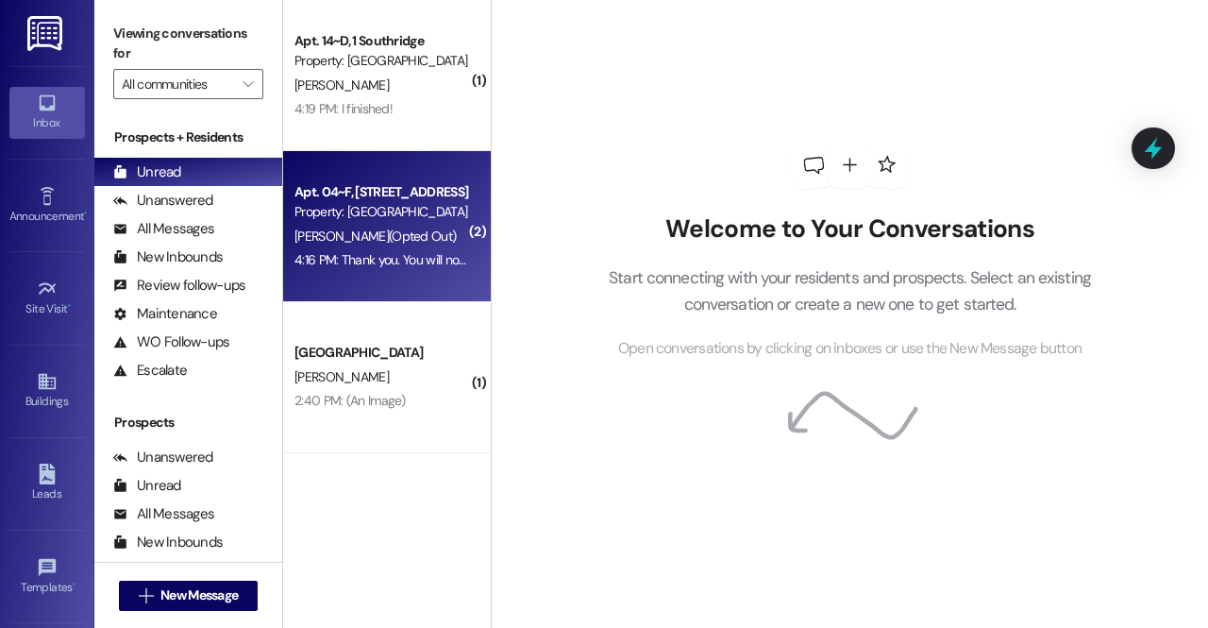
click at [417, 246] on div "R. Bennion (Opted Out)" at bounding box center [382, 237] width 178 height 24
click at [379, 214] on div "Property: [GEOGRAPHIC_DATA]" at bounding box center [381, 212] width 175 height 20
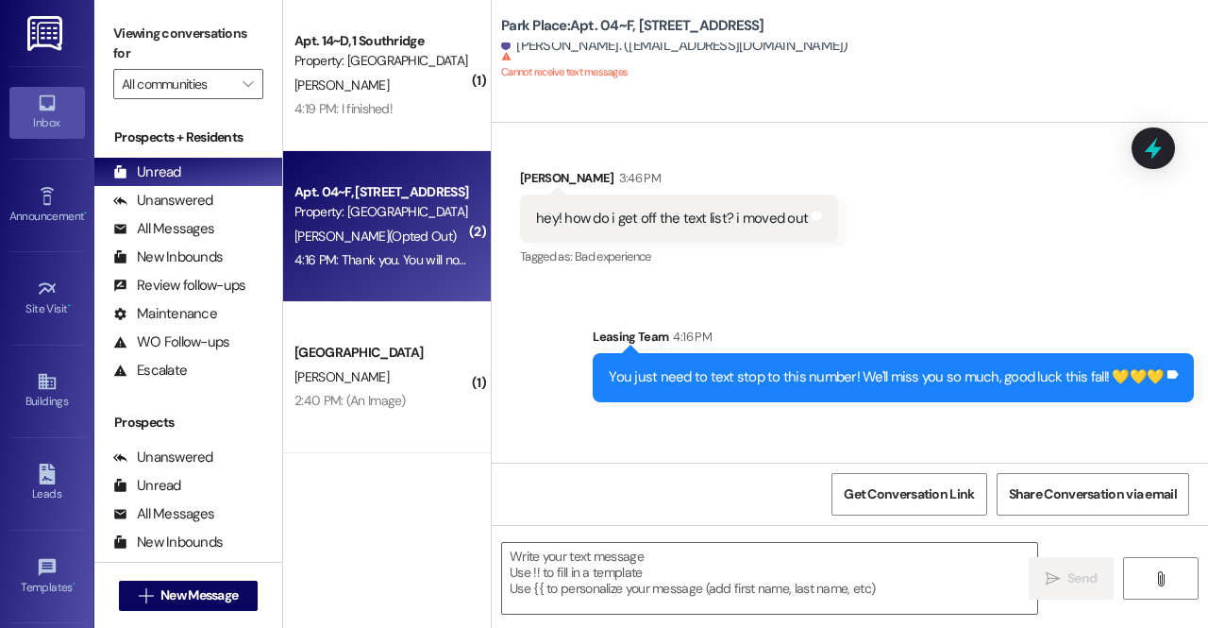
scroll to position [79491, 0]
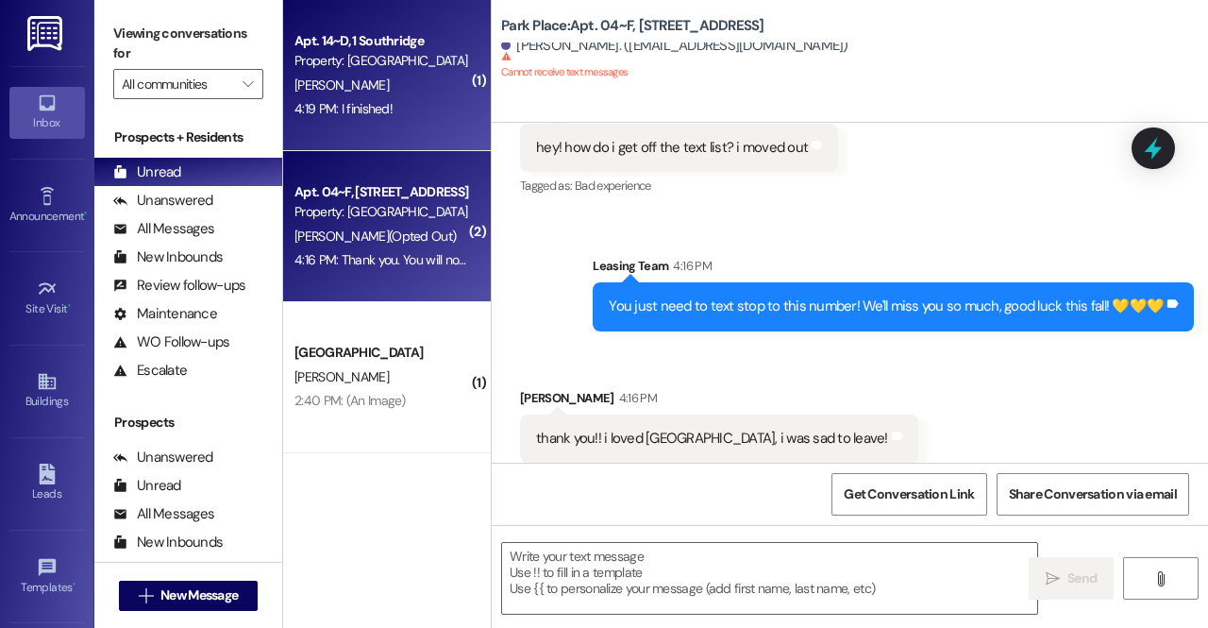
click at [362, 124] on div "Apt. 14~D, 1 Southridge Property: Southridge T. Neville 4:19 PM: I finished! 4:…" at bounding box center [387, 75] width 208 height 151
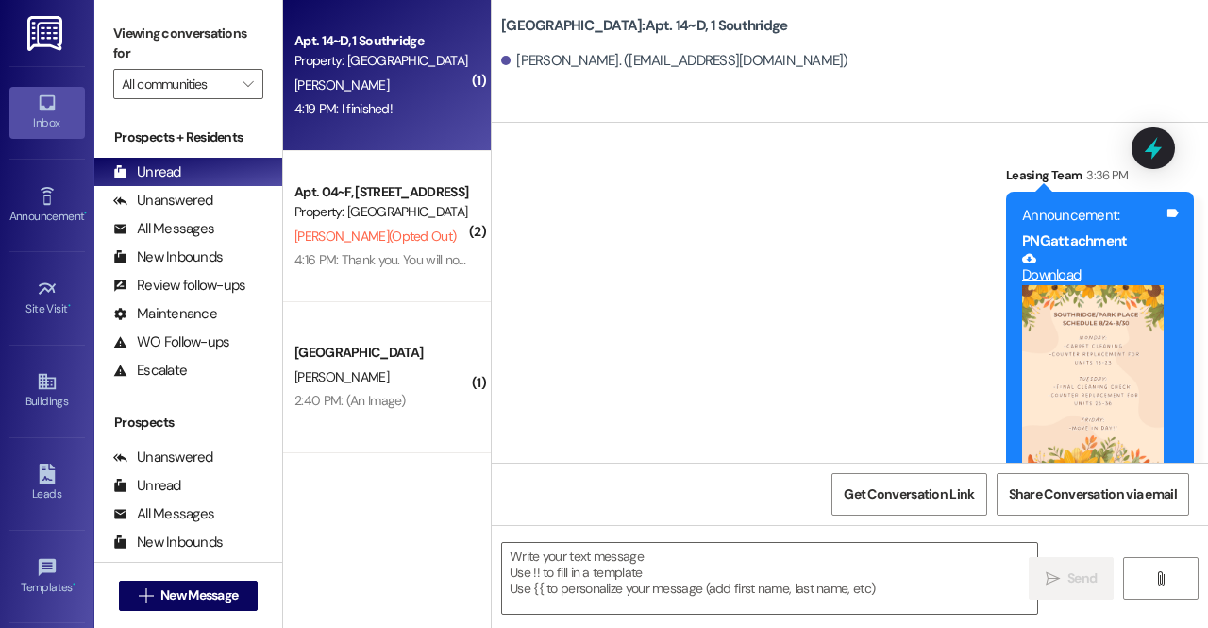
scroll to position [70443, 0]
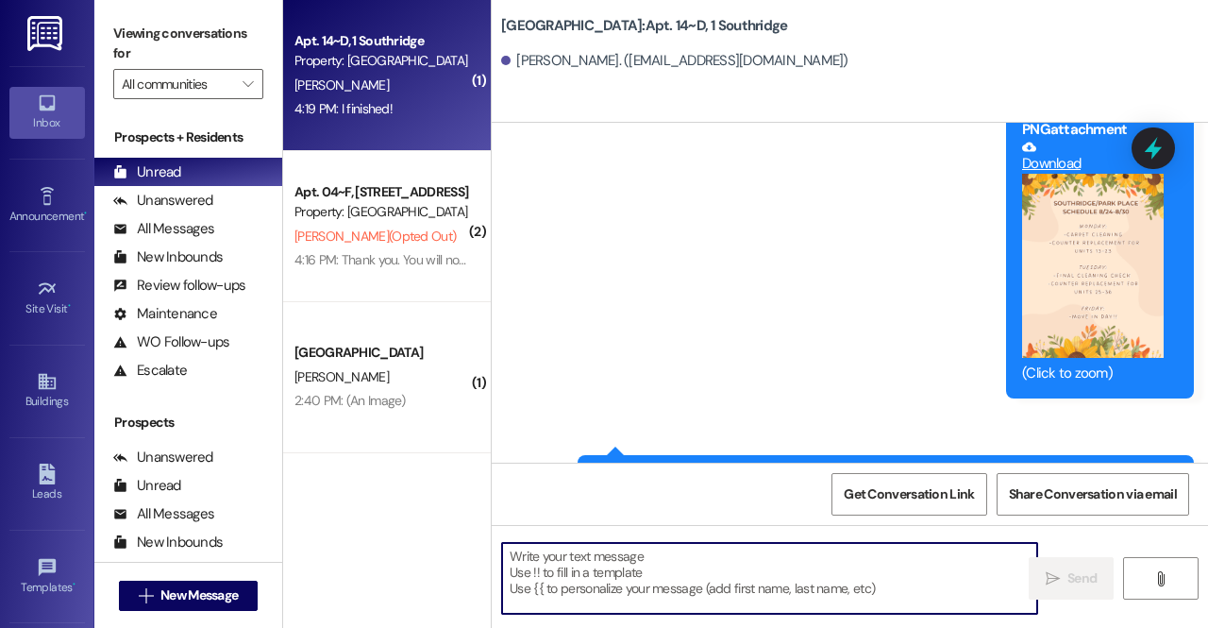
click at [583, 562] on textarea at bounding box center [769, 578] width 535 height 71
type textarea "k"
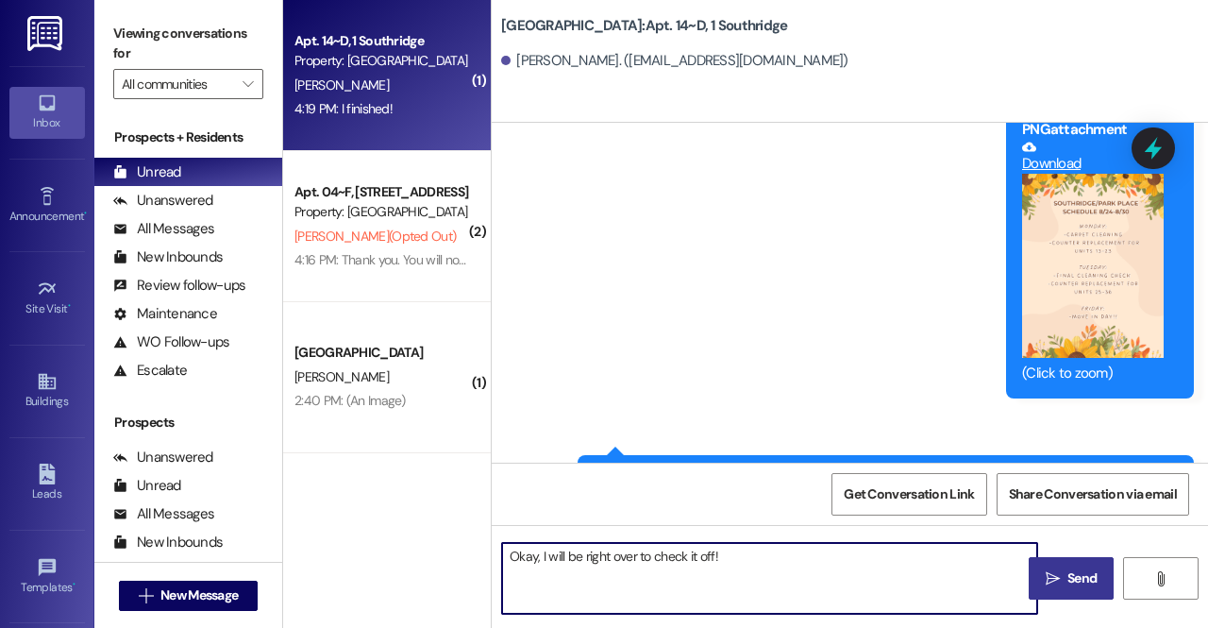
type textarea "Okay, I will be right over to check it off!"
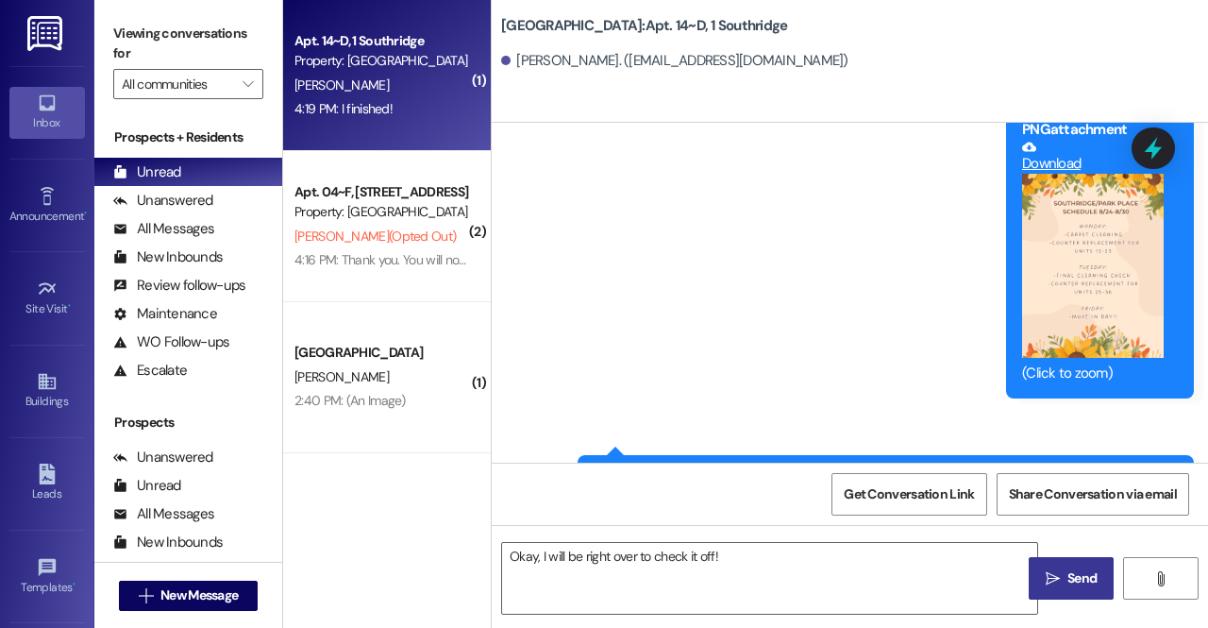
click at [1080, 586] on span "Send" at bounding box center [1081, 578] width 29 height 20
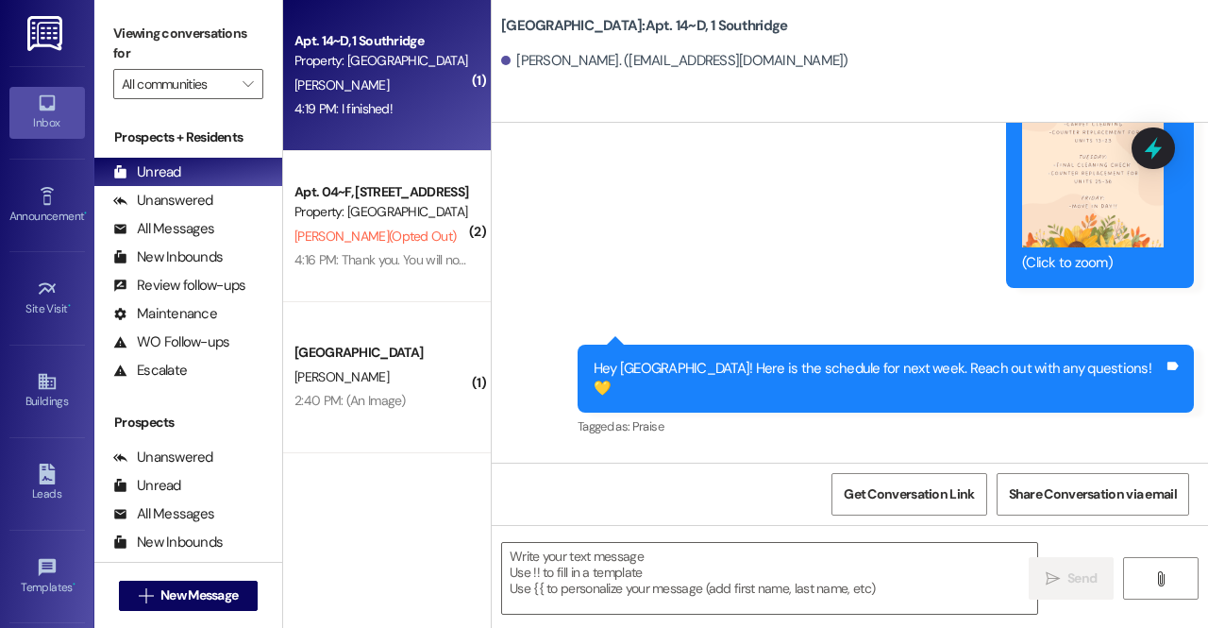
scroll to position [70574, 0]
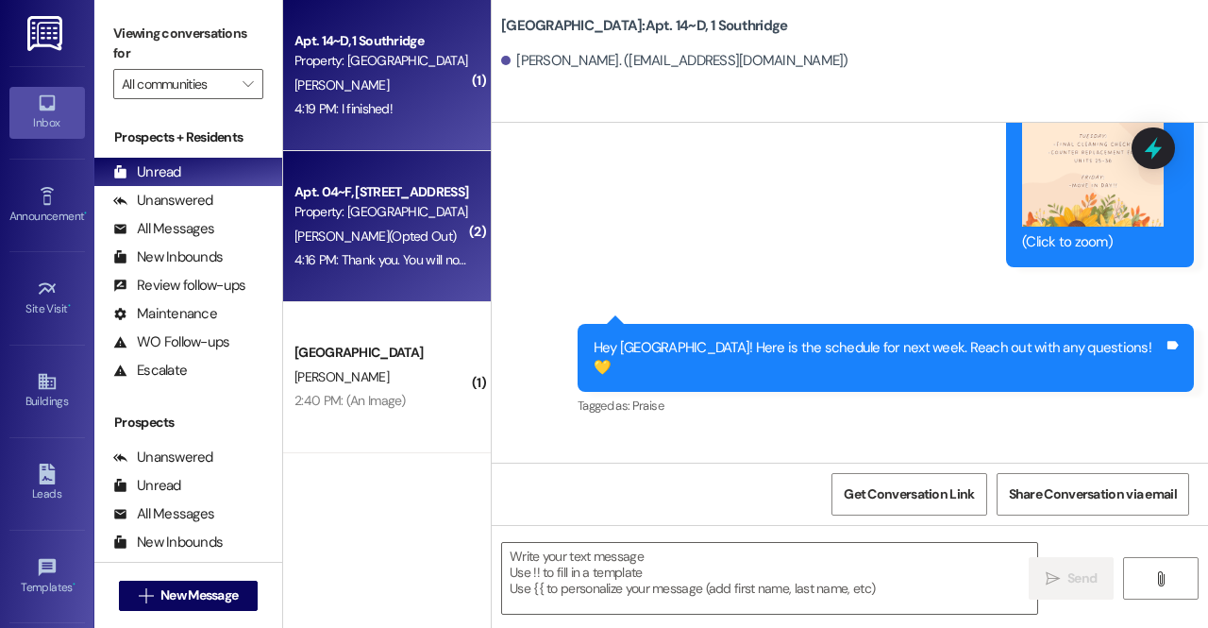
click at [432, 214] on div "Property: [GEOGRAPHIC_DATA]" at bounding box center [381, 212] width 175 height 20
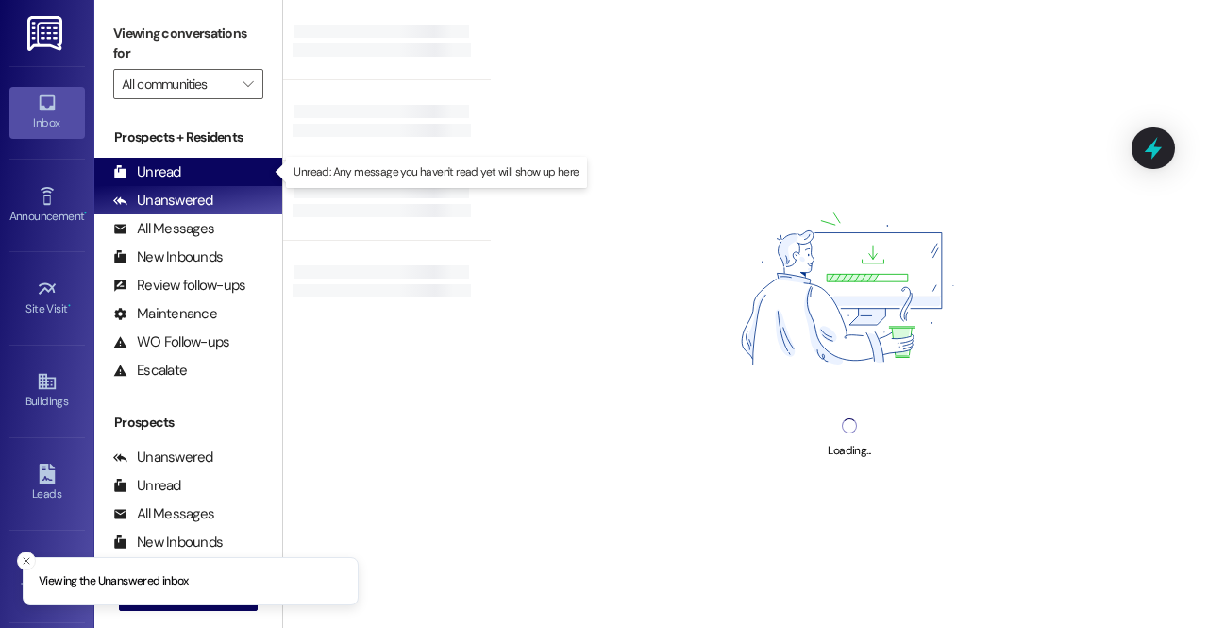
click at [163, 175] on div "Unread" at bounding box center [147, 172] width 68 height 20
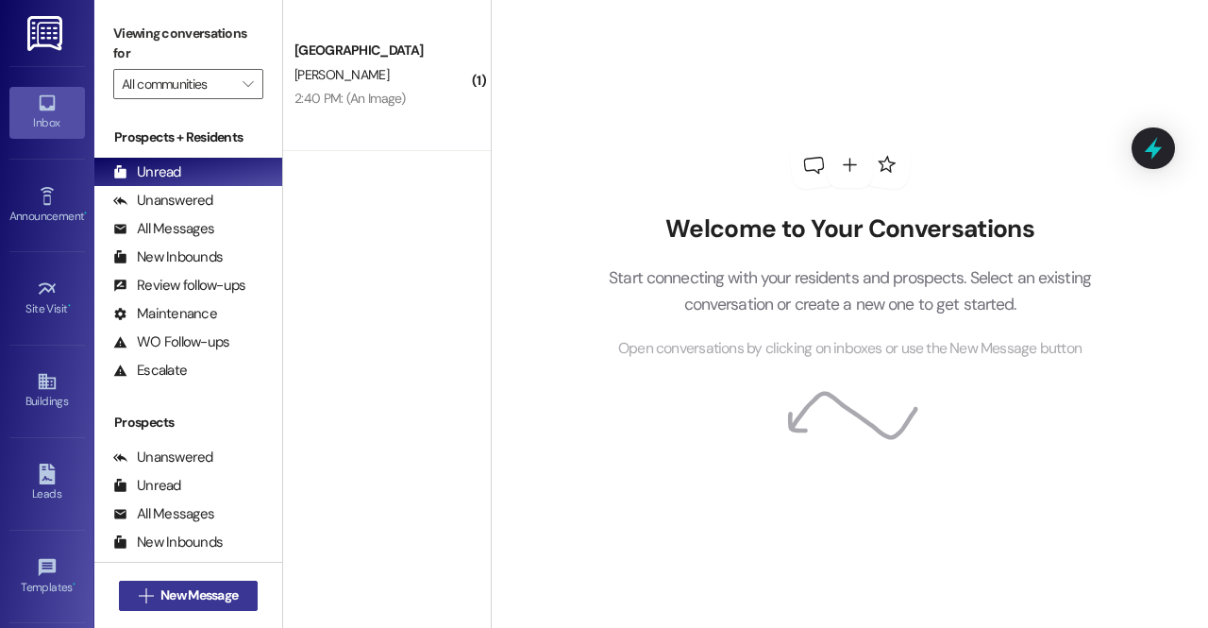
click at [182, 592] on span "New Message" at bounding box center [198, 595] width 77 height 20
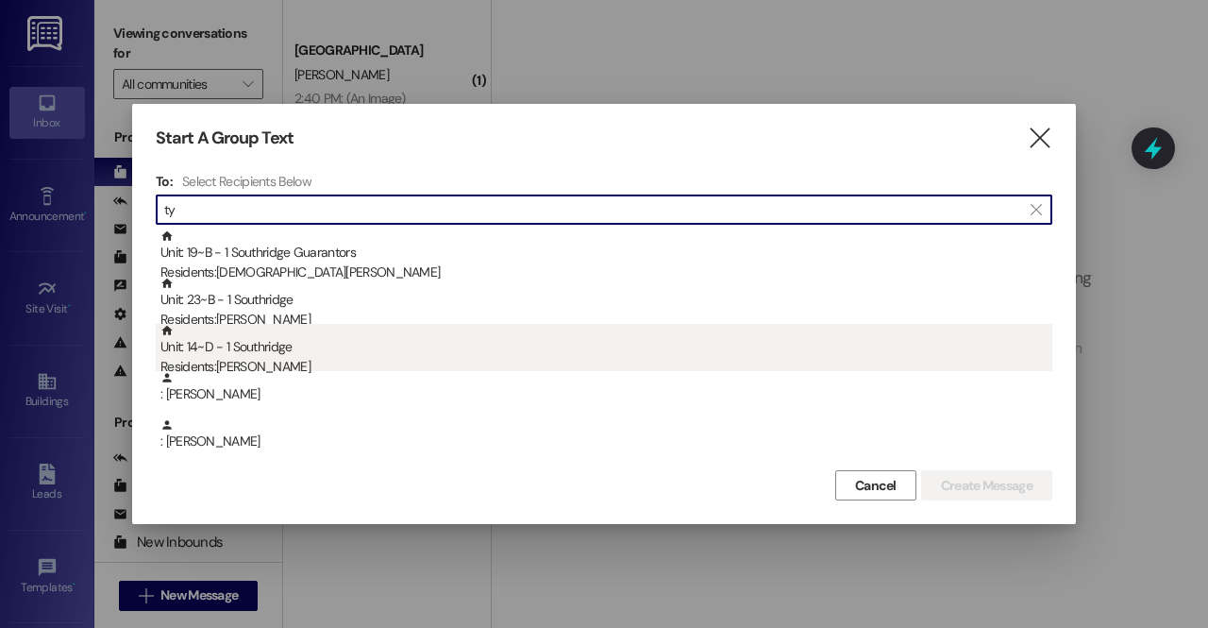
type input "ty"
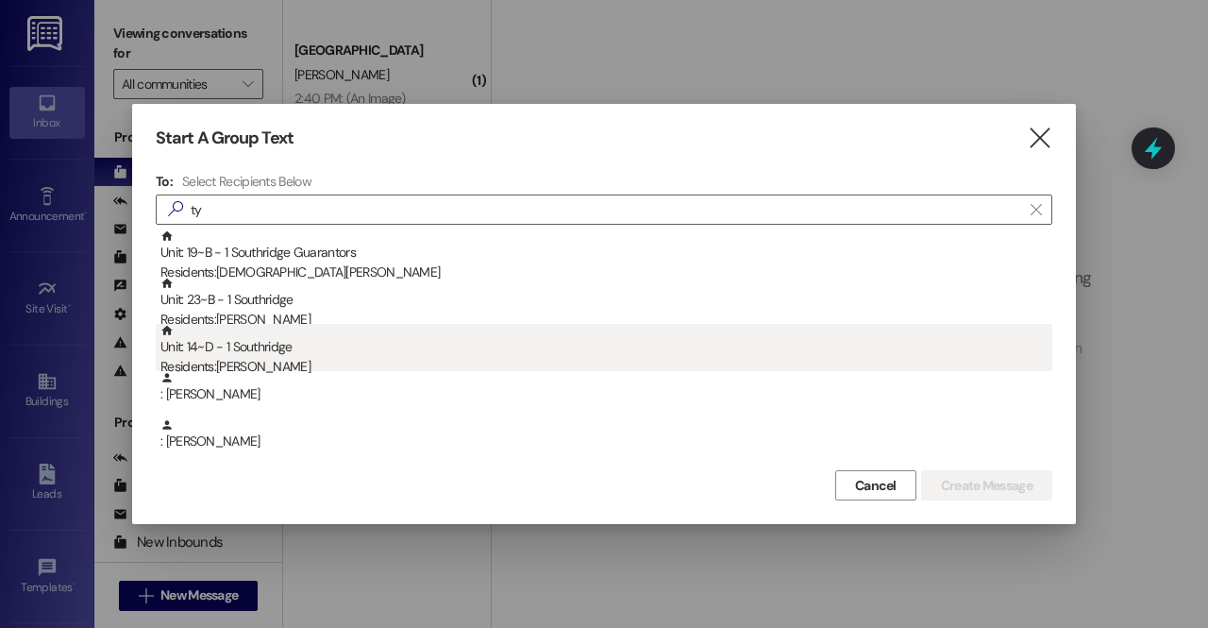
click at [525, 363] on div "Residents: [PERSON_NAME]" at bounding box center [606, 367] width 892 height 20
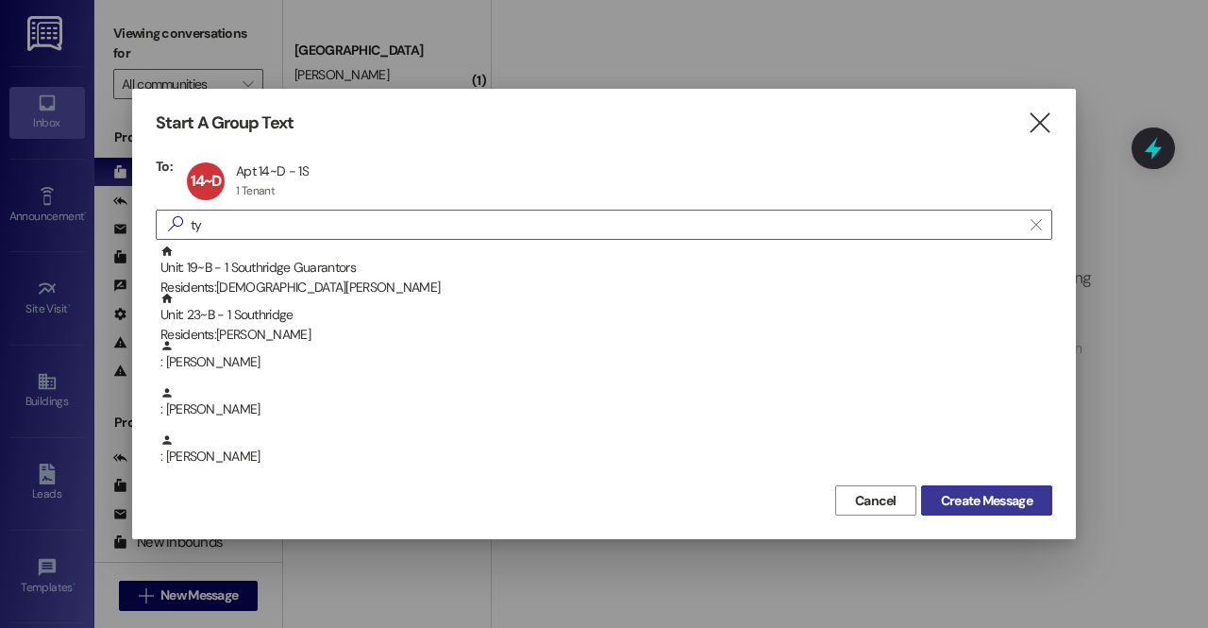
click at [961, 495] on span "Create Message" at bounding box center [987, 501] width 92 height 20
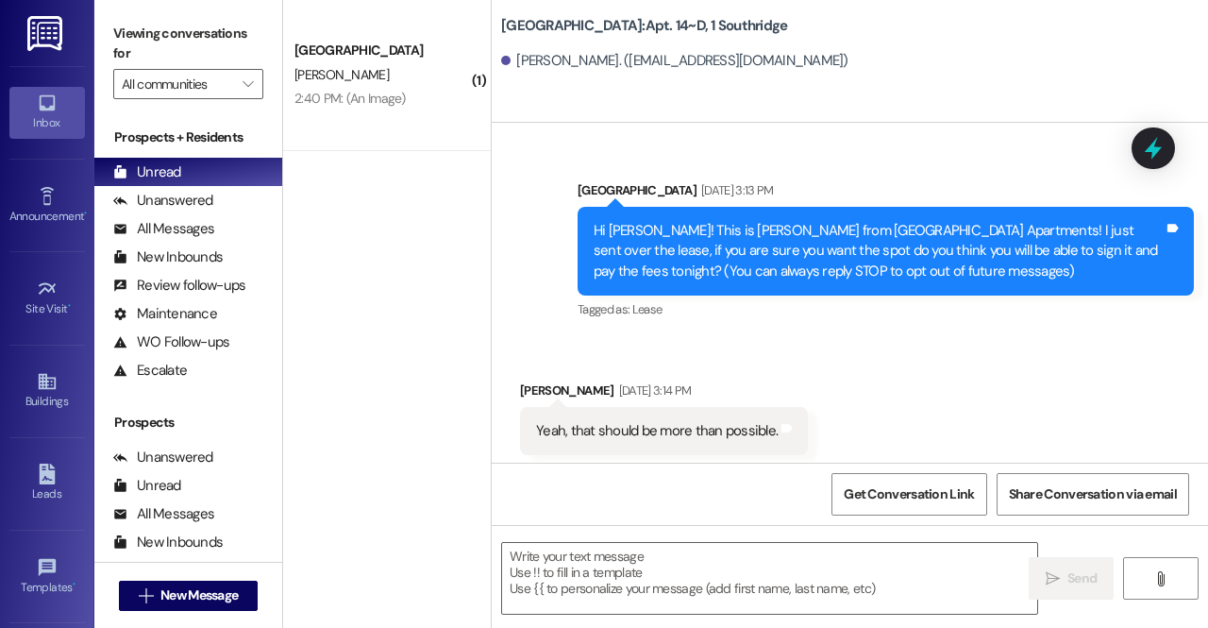
scroll to position [70574, 0]
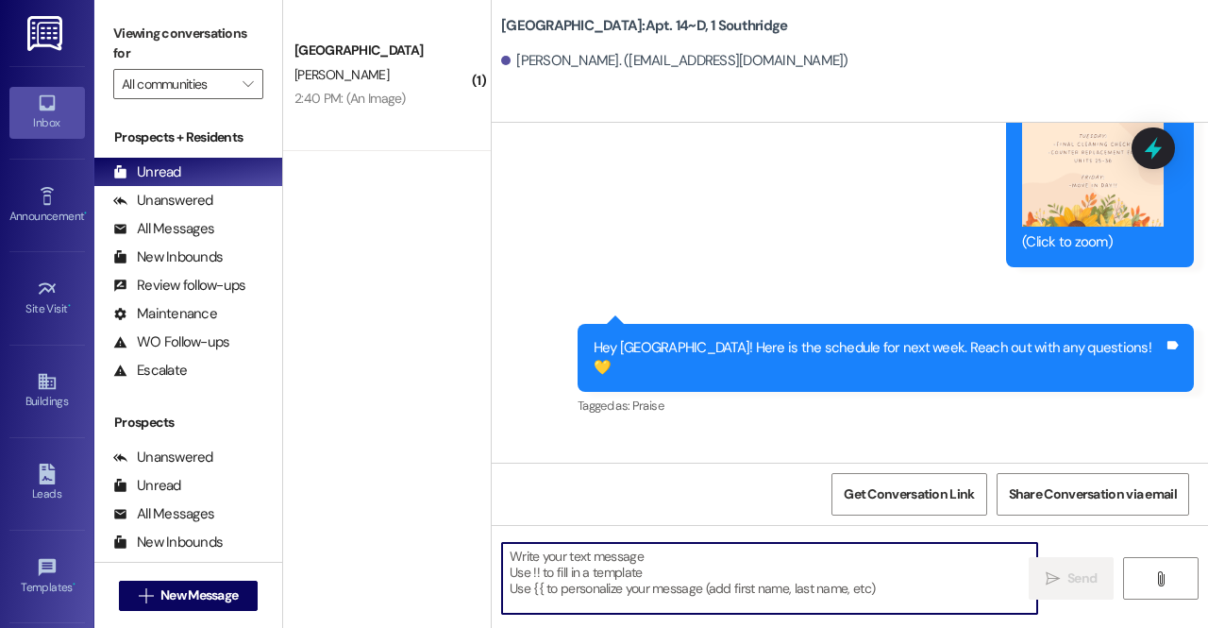
click at [692, 573] on textarea at bounding box center [769, 578] width 535 height 71
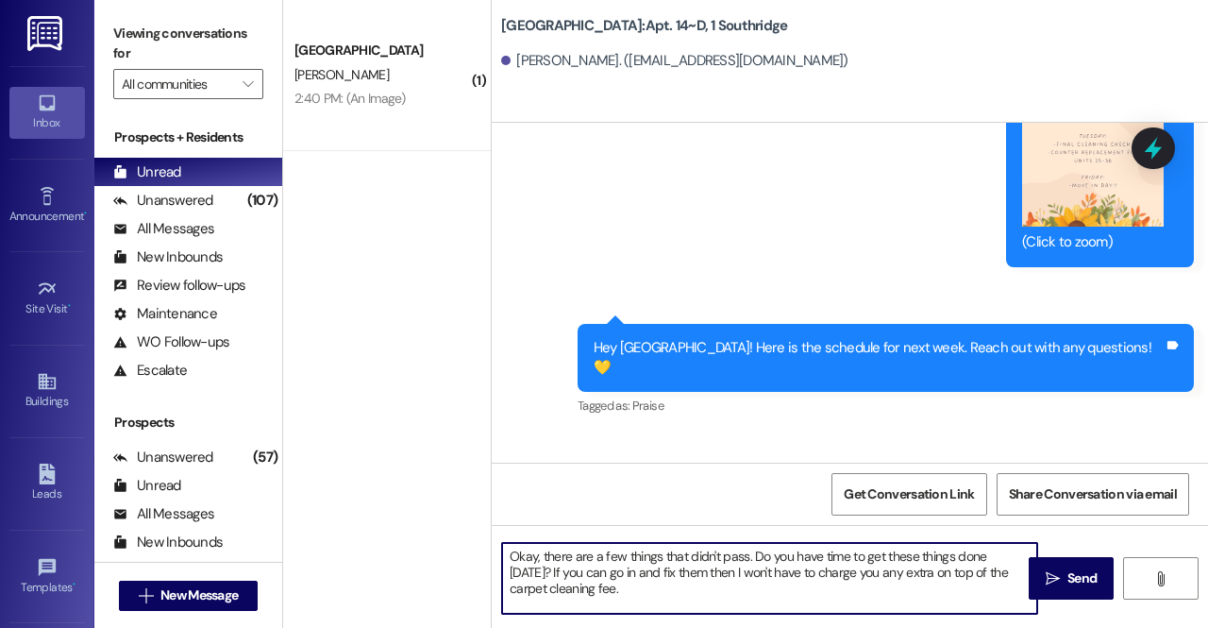
click at [748, 558] on textarea "Okay, there are a few things that didn't pass. Do you have time to get these th…" at bounding box center [769, 578] width 535 height 71
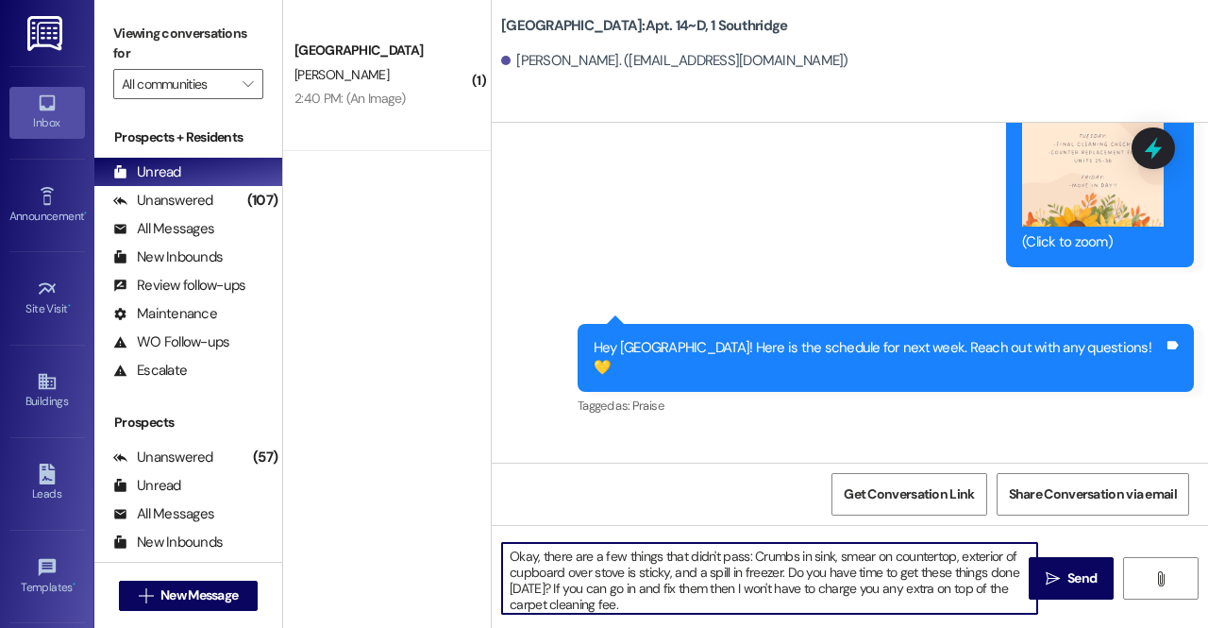
click at [694, 576] on textarea "Okay, there are a few things that didn't pass: Crumbs in sink, smear on counter…" at bounding box center [769, 578] width 535 height 71
click at [757, 577] on textarea "Okay, there are a few things that didn't pass: Crumbs in sink, smear on counter…" at bounding box center [769, 578] width 535 height 71
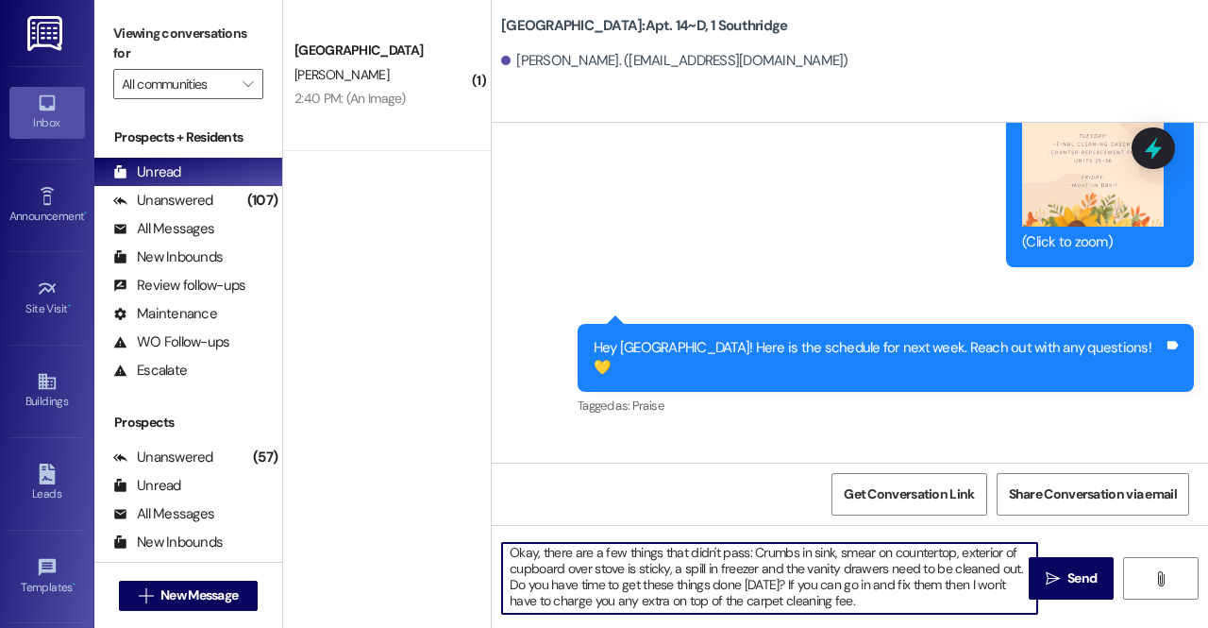
click at [859, 599] on textarea "Okay, there are a few things that didn't pass: Crumbs in sink, smear on counter…" at bounding box center [769, 578] width 535 height 71
type textarea "Okay, there are a few things that didn't pass: Crumbs in sink, smear on counter…"
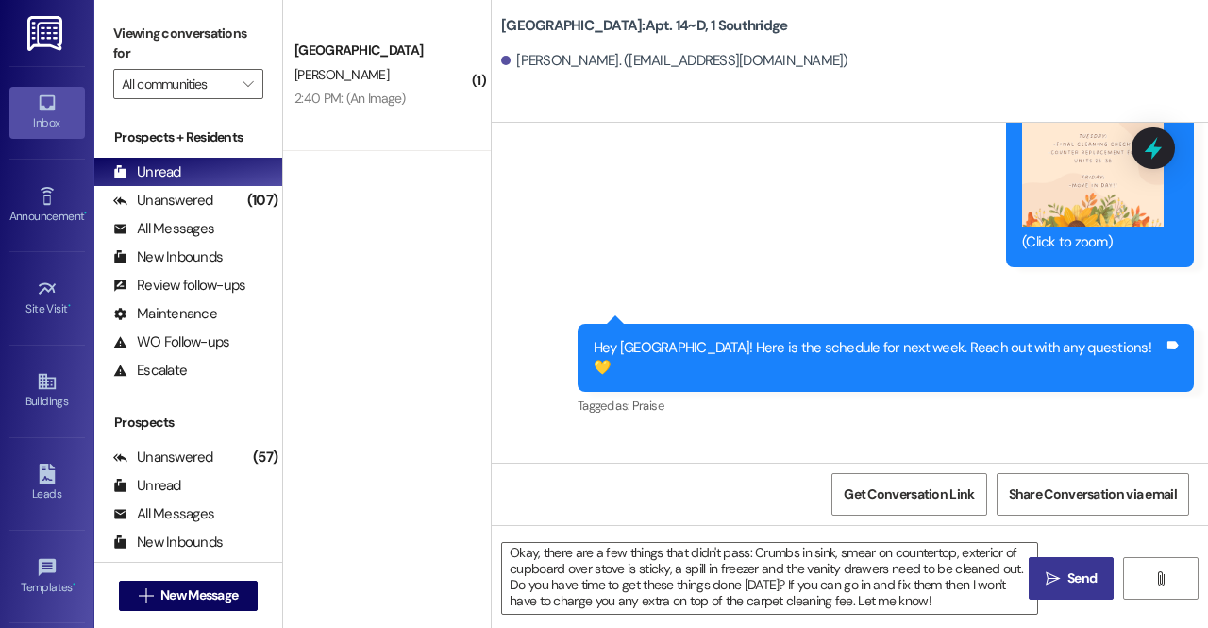
click at [1045, 589] on button " Send" at bounding box center [1071, 578] width 85 height 42
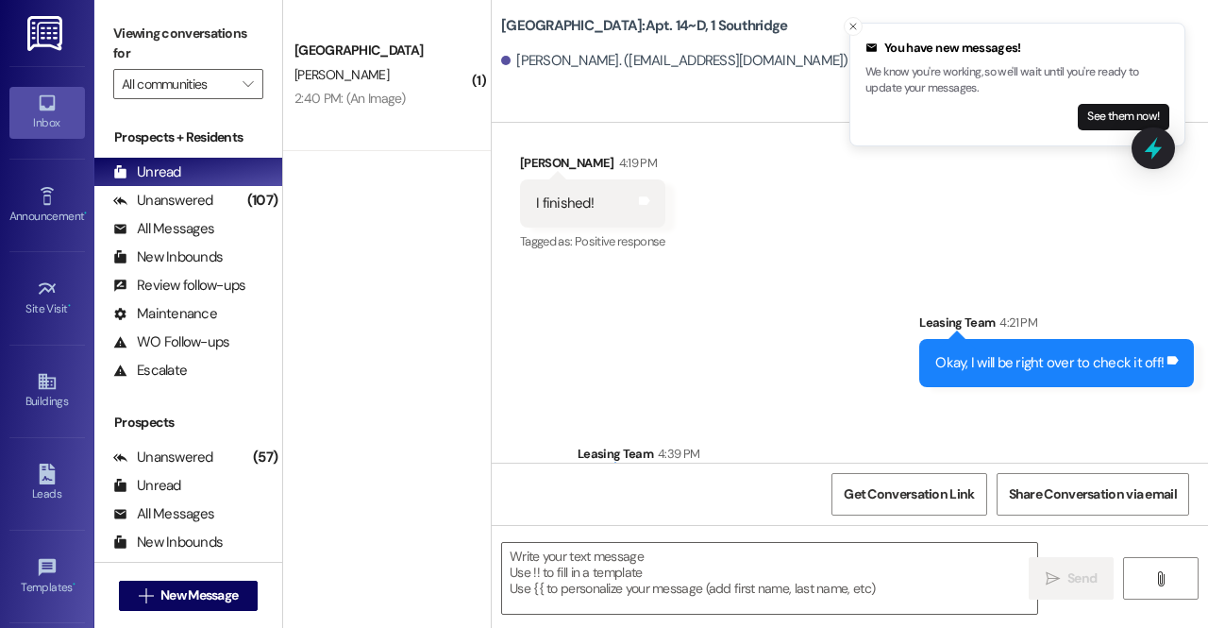
scroll to position [70899, 0]
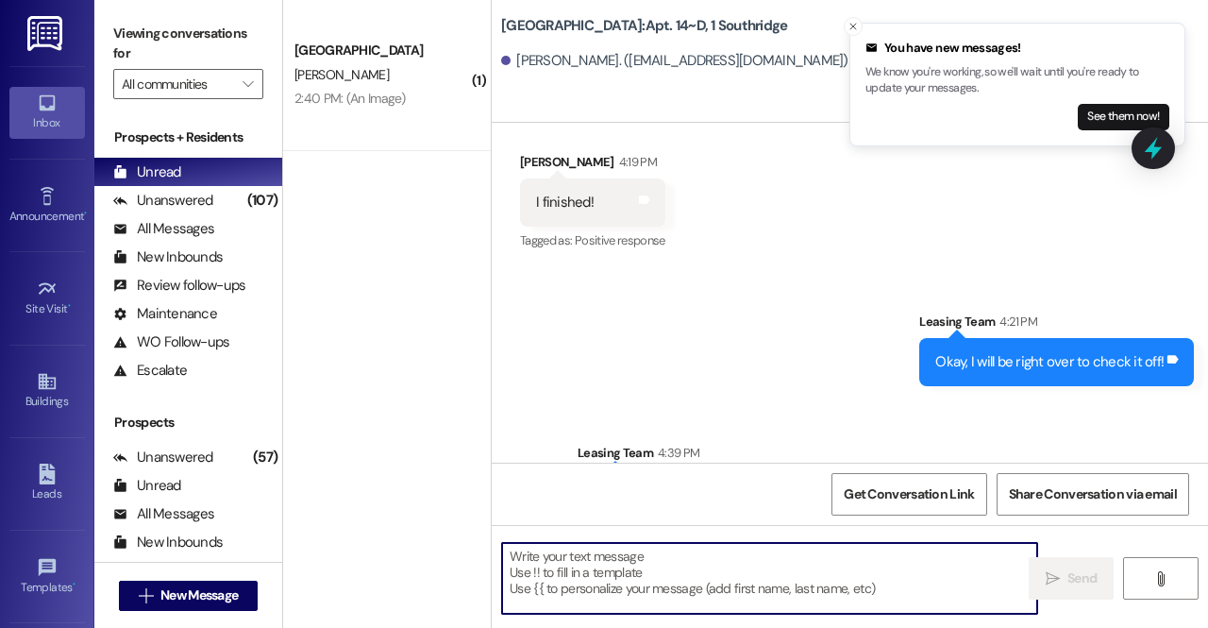
click at [699, 558] on textarea at bounding box center [769, 578] width 535 height 71
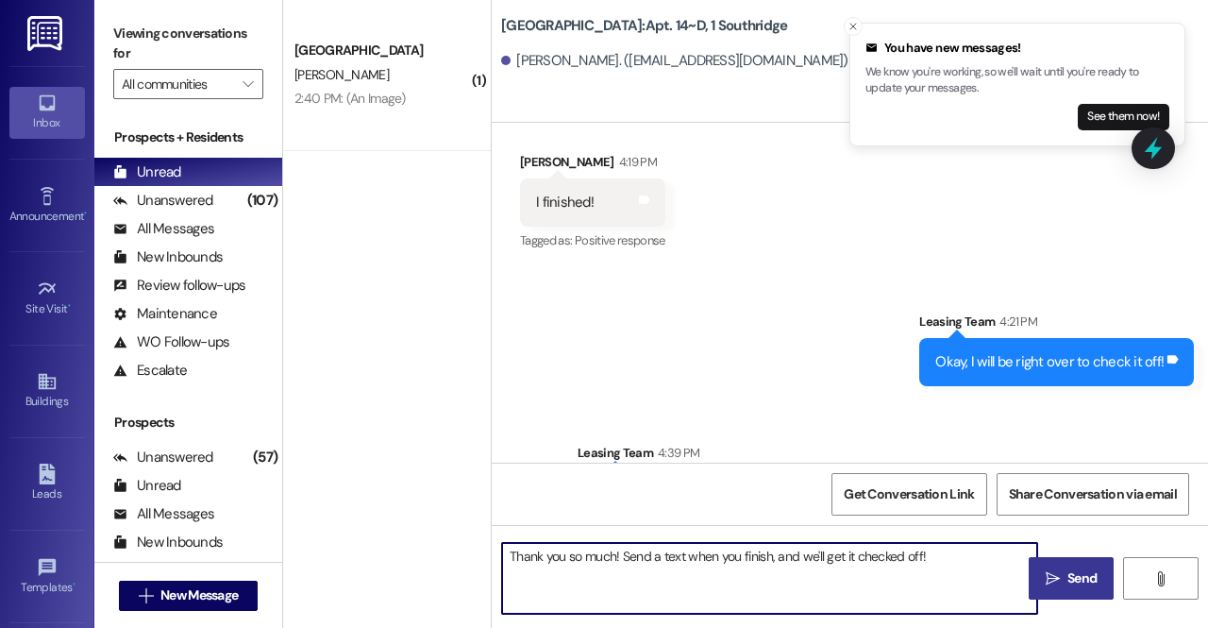
type textarea "Thank you so much! Send a text when you finish, and we'll get it checked off!"
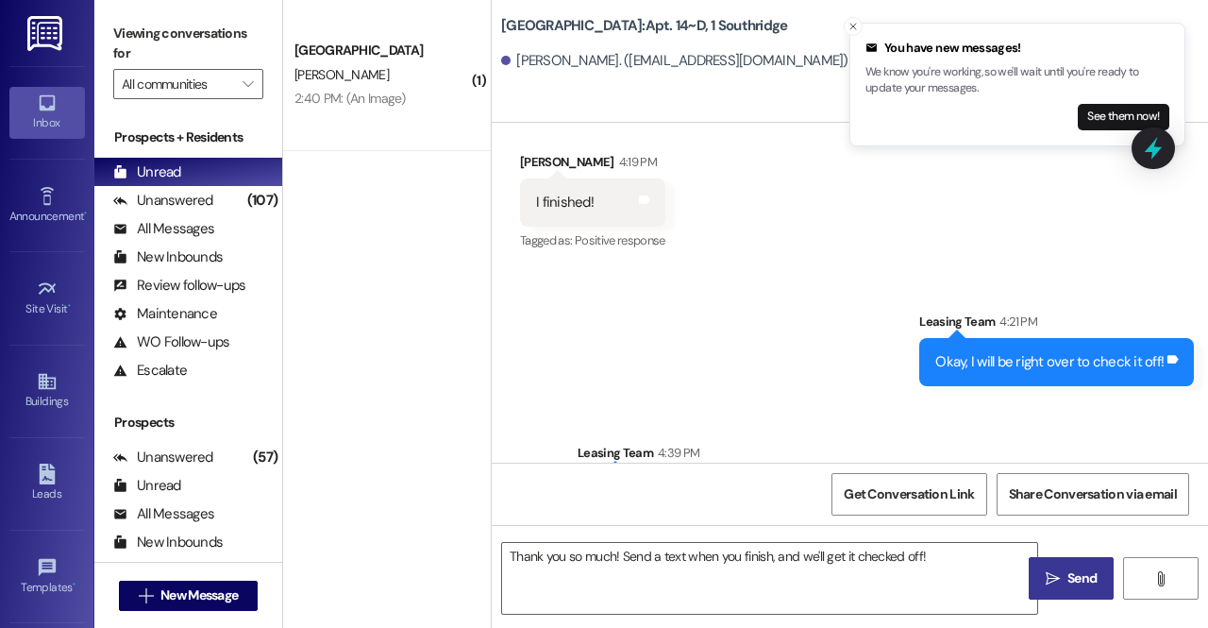
click at [1036, 582] on button " Send" at bounding box center [1071, 578] width 85 height 42
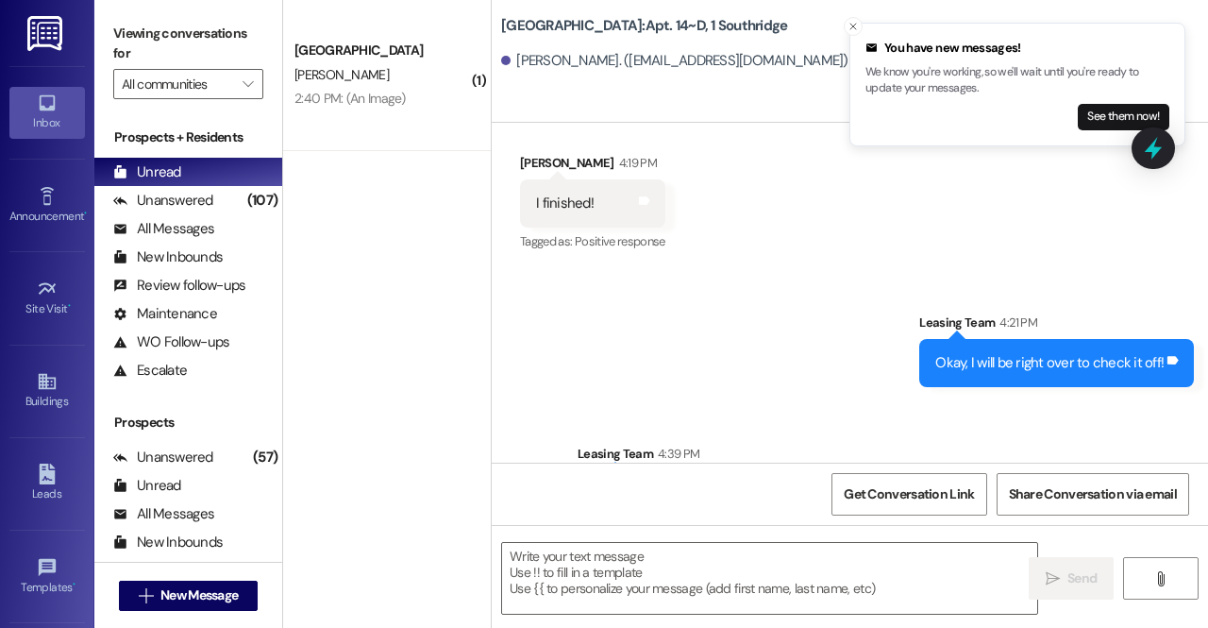
scroll to position [71030, 0]
